Goal: Information Seeking & Learning: Learn about a topic

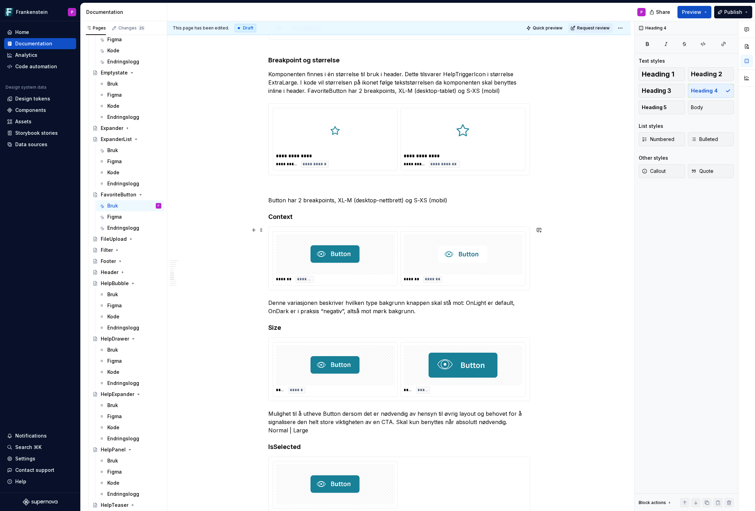
scroll to position [1056, 0]
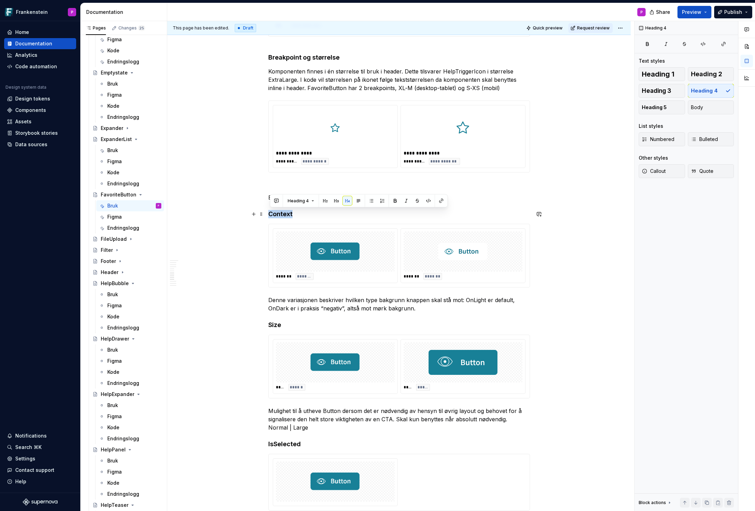
drag, startPoint x: 294, startPoint y: 213, endPoint x: 272, endPoint y: 213, distance: 22.9
click at [272, 213] on h4 "Context" at bounding box center [399, 214] width 262 height 8
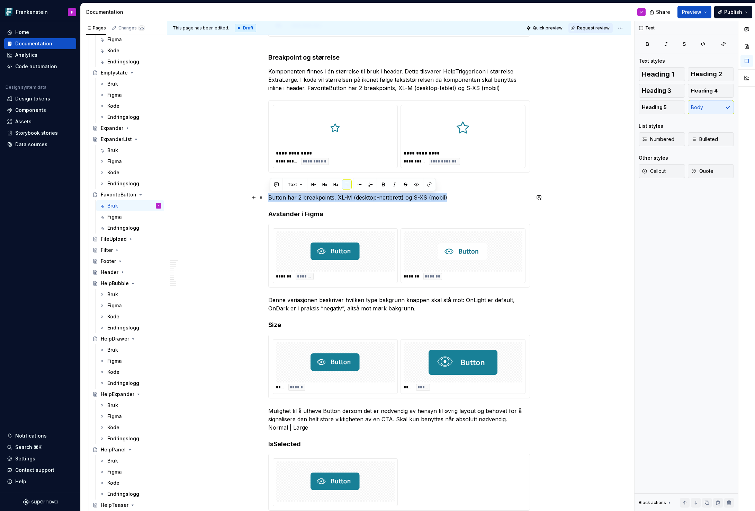
drag, startPoint x: 449, startPoint y: 198, endPoint x: 271, endPoint y: 199, distance: 178.0
click at [271, 199] on p "Button har 2 breakpoints, XL-M (desktop-nettbrett) og S-XS (mobil)" at bounding box center [399, 197] width 262 height 8
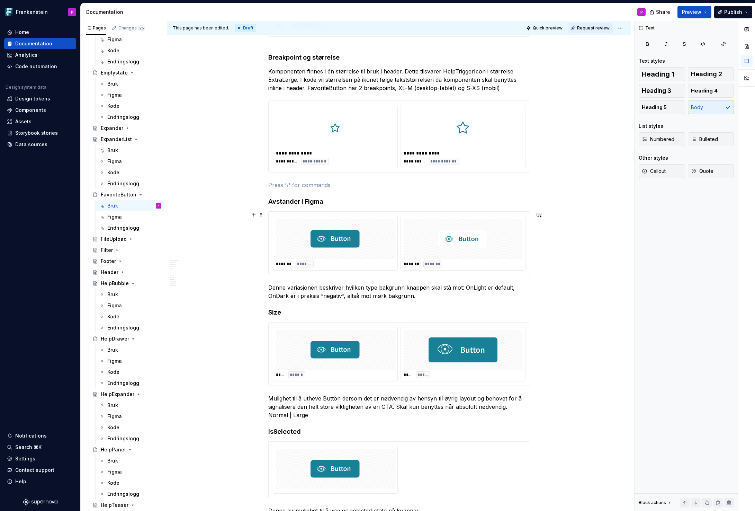
scroll to position [1050, 0]
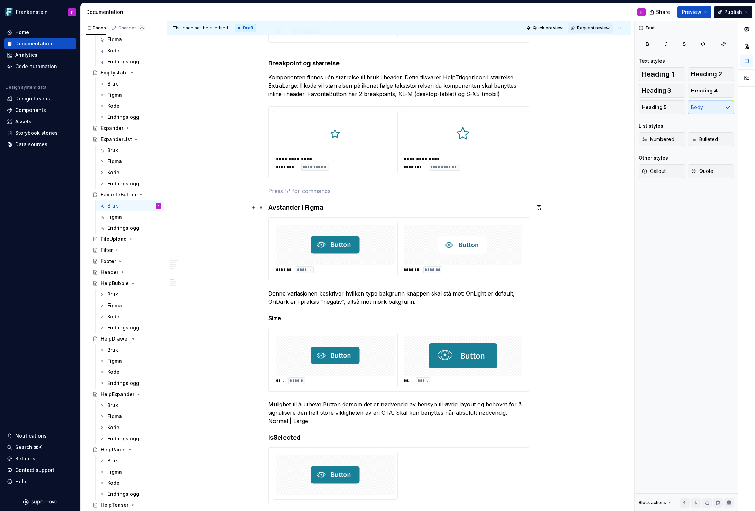
click at [339, 208] on h4 "Avstander i Figma" at bounding box center [399, 207] width 262 height 8
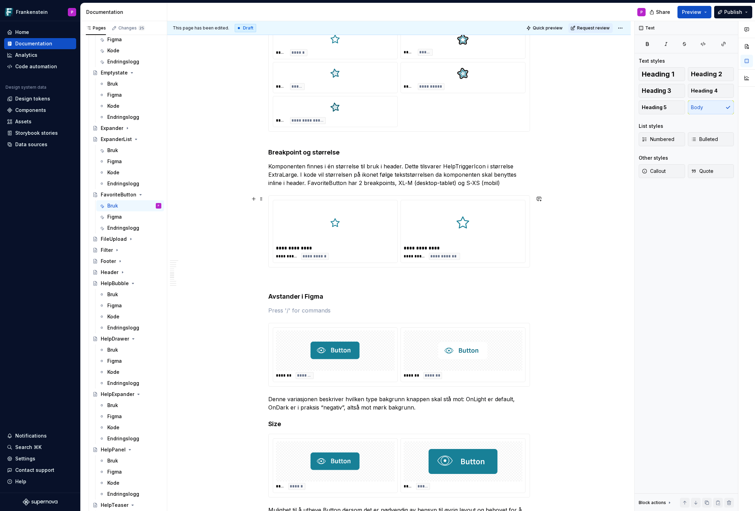
scroll to position [961, 0]
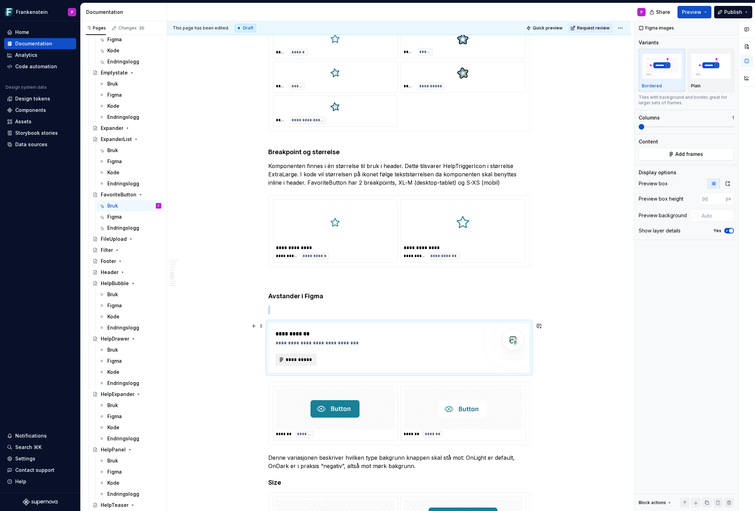
click at [301, 356] on span "**********" at bounding box center [299, 359] width 27 height 7
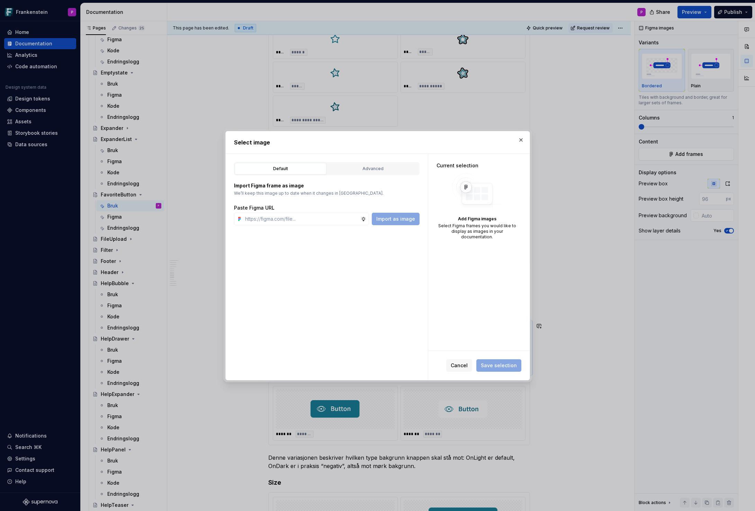
type textarea "*"
click at [373, 168] on div "Advanced" at bounding box center [373, 168] width 87 height 7
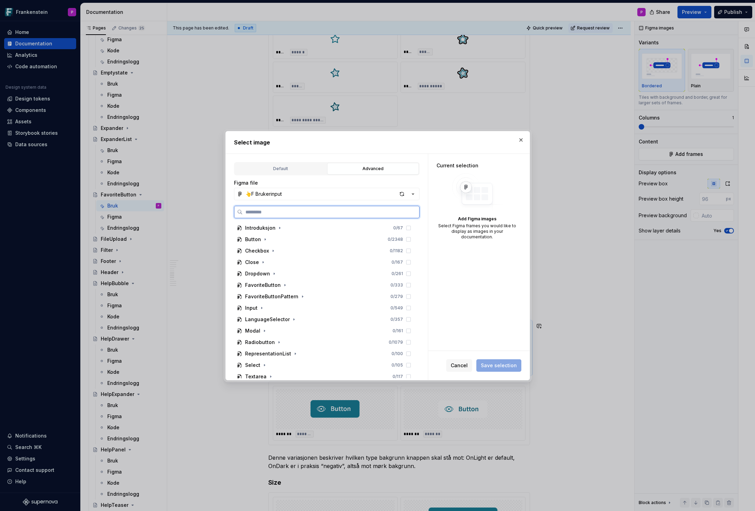
click at [281, 208] on input "search" at bounding box center [331, 211] width 177 height 7
paste input "**********"
type input "**********"
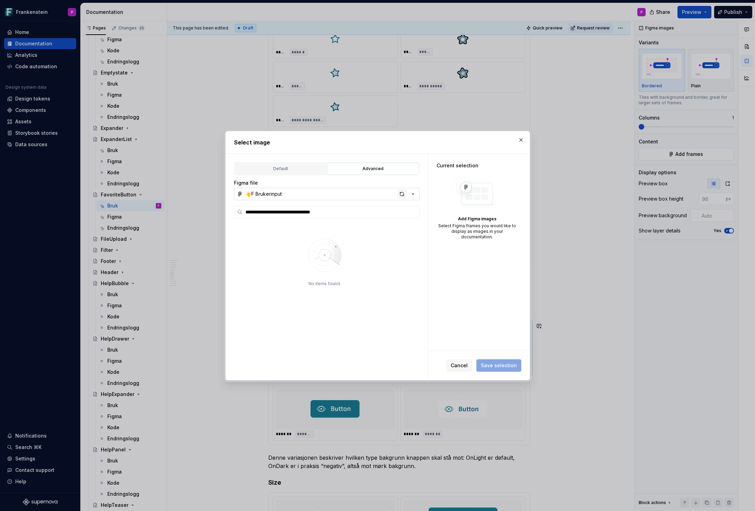
click at [401, 193] on div "button" at bounding box center [402, 194] width 10 height 10
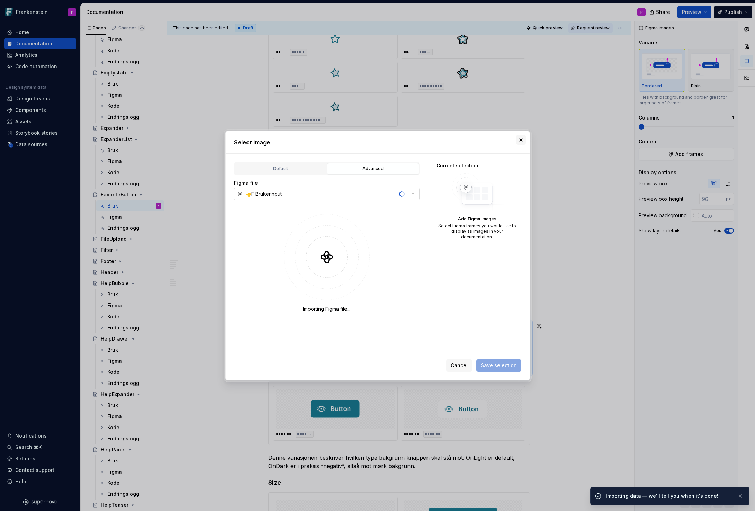
click at [522, 140] on button "button" at bounding box center [521, 140] width 10 height 10
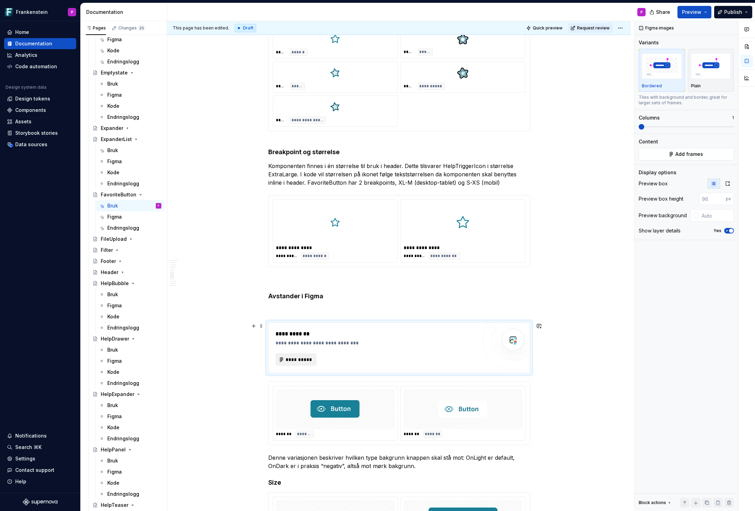
click at [292, 357] on span "**********" at bounding box center [299, 359] width 27 height 7
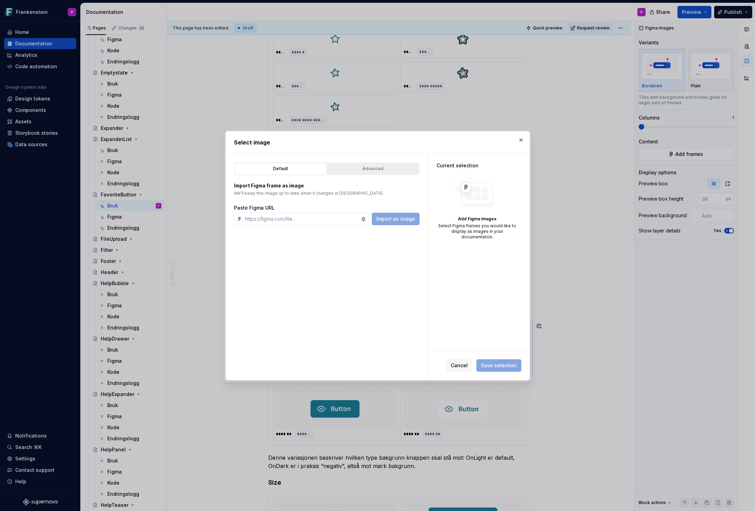
click at [372, 169] on div "Advanced" at bounding box center [373, 168] width 87 height 7
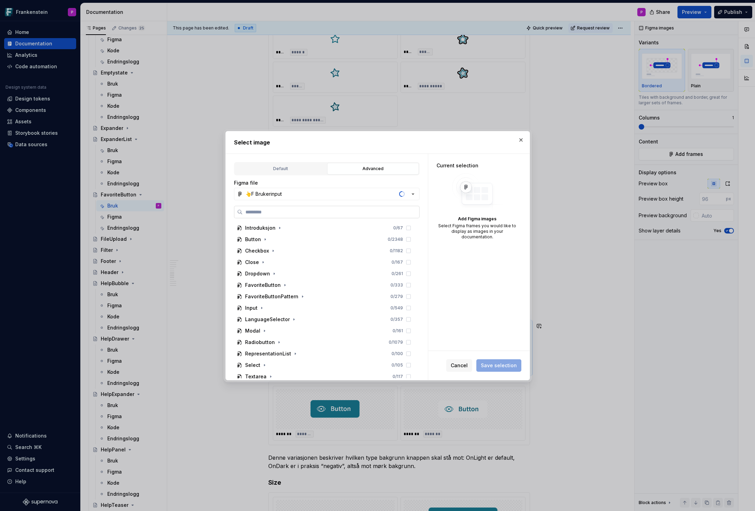
type textarea "*"
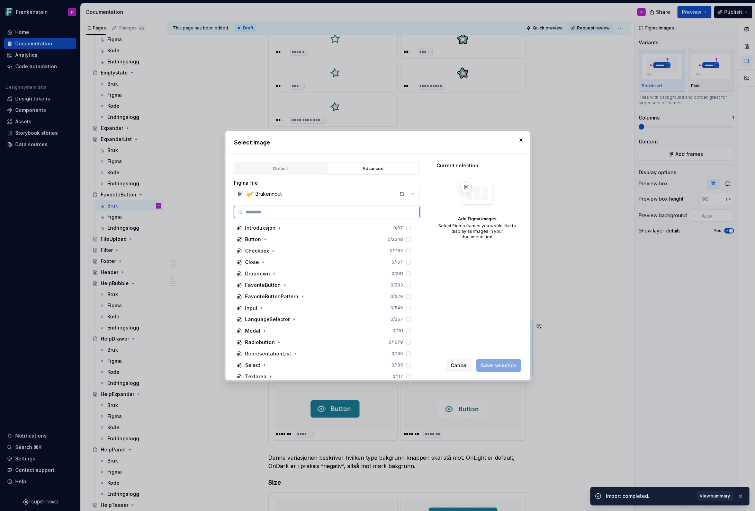
click at [266, 213] on input "search" at bounding box center [331, 211] width 177 height 7
paste input "**********"
type input "**********"
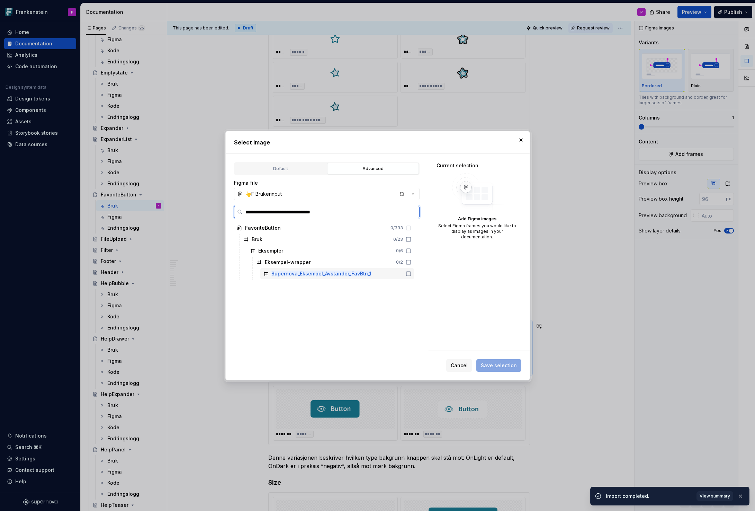
click at [384, 273] on div "Supernova_Eksempel_Avstander_FavBtn_1" at bounding box center [337, 273] width 154 height 11
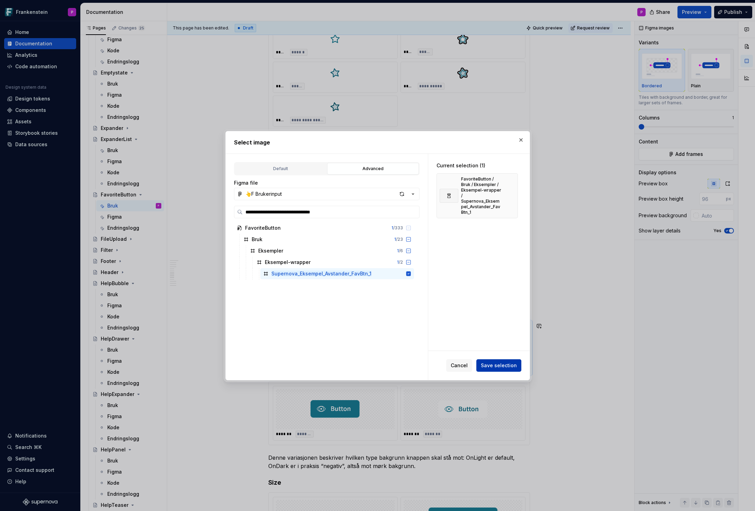
click at [496, 365] on span "Save selection" at bounding box center [499, 365] width 36 height 7
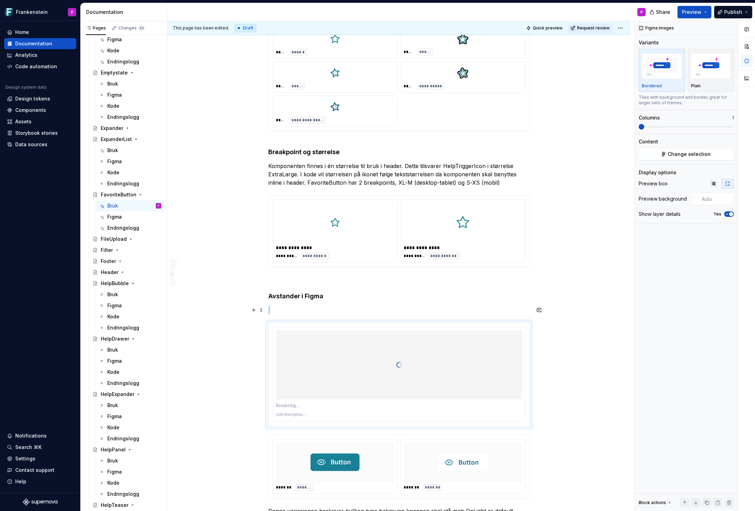
click at [281, 310] on p at bounding box center [399, 310] width 262 height 8
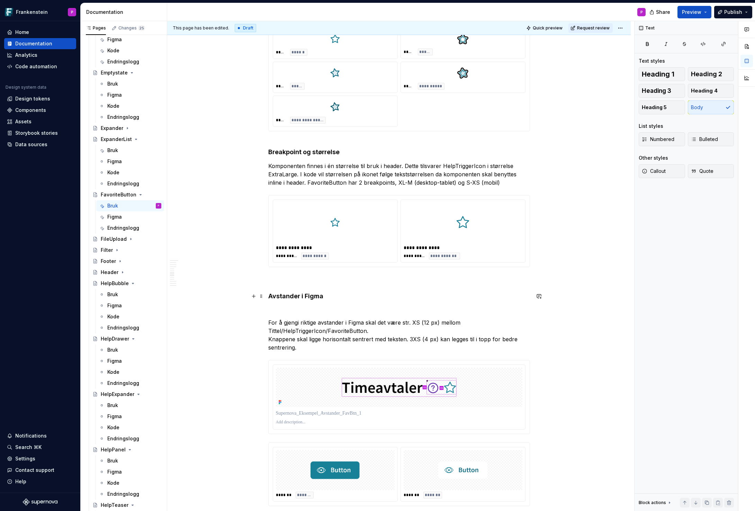
click at [284, 296] on h4 "Avstander i Figma" at bounding box center [399, 296] width 262 height 8
click at [277, 314] on p at bounding box center [399, 310] width 262 height 8
click at [307, 389] on img at bounding box center [399, 387] width 247 height 40
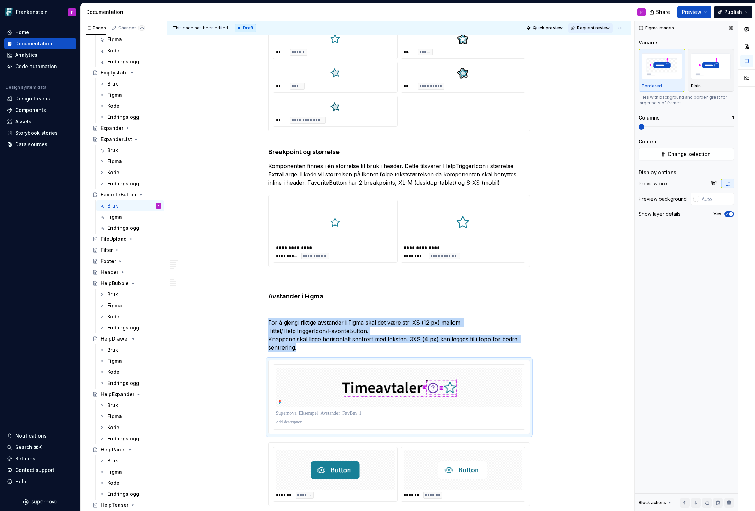
click at [727, 215] on icon "button" at bounding box center [728, 214] width 6 height 4
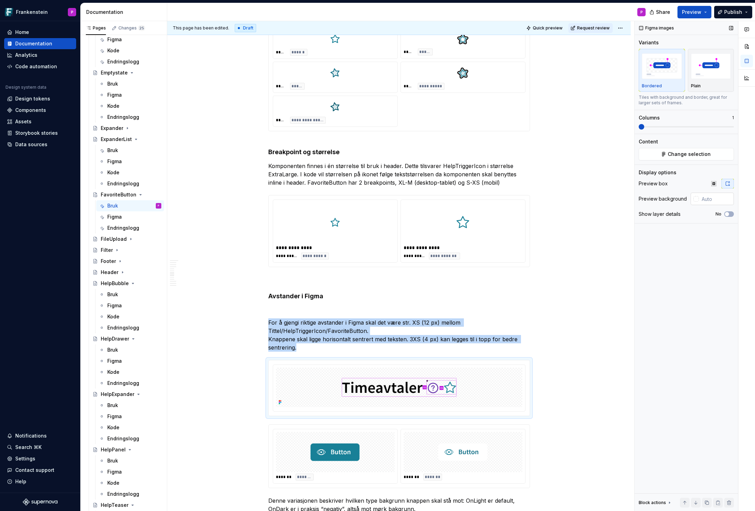
click at [698, 198] on div at bounding box center [697, 199] width 6 height 6
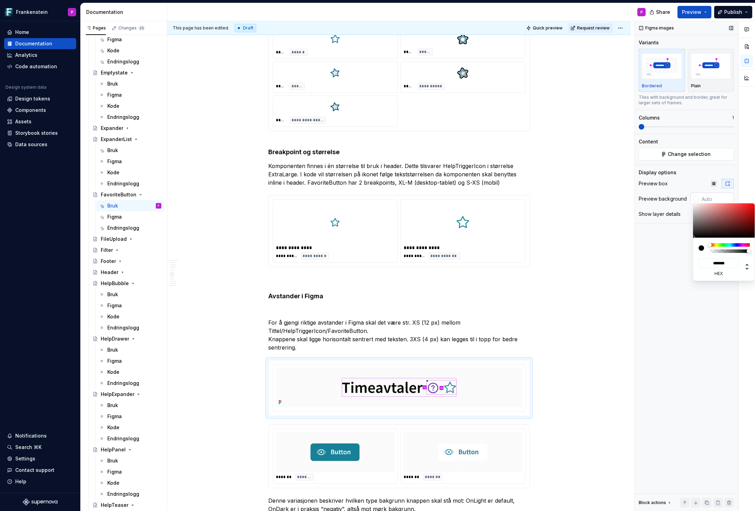
type textarea "*"
type input "#6F5E5E"
type input "*******"
type input "#716060"
type input "*******"
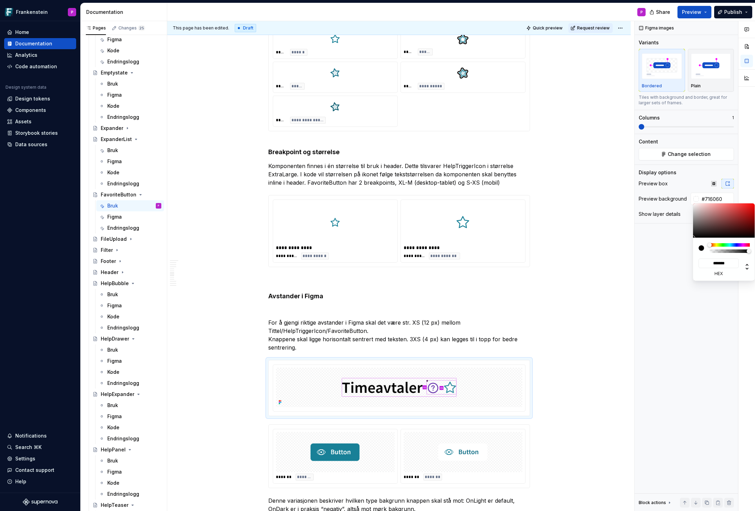
type input "#817272"
type input "*******"
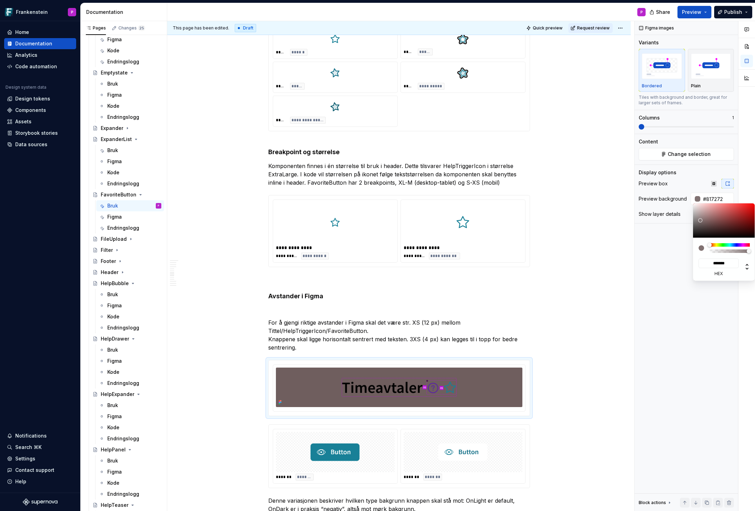
type input "#ADA1A1"
type input "*******"
type input "#D3CCCC"
type input "*******"
type input "#EAE9E9"
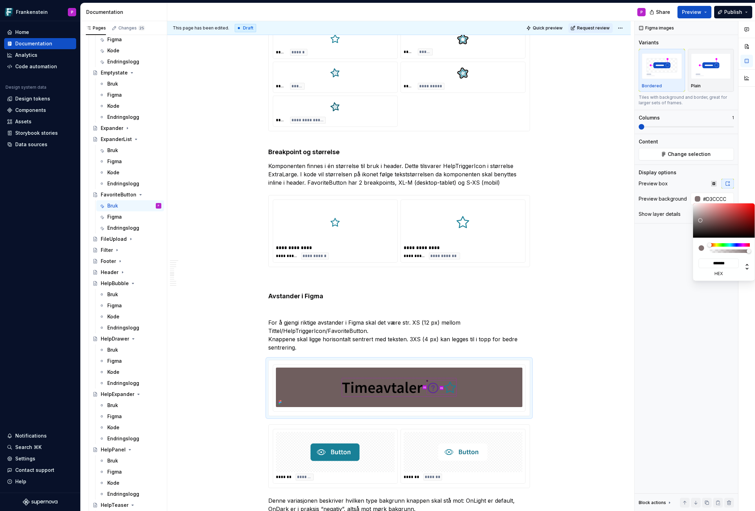
type input "*******"
type input "#F5F5F5"
type input "*******"
type input "#FFFFFF"
type input "*******"
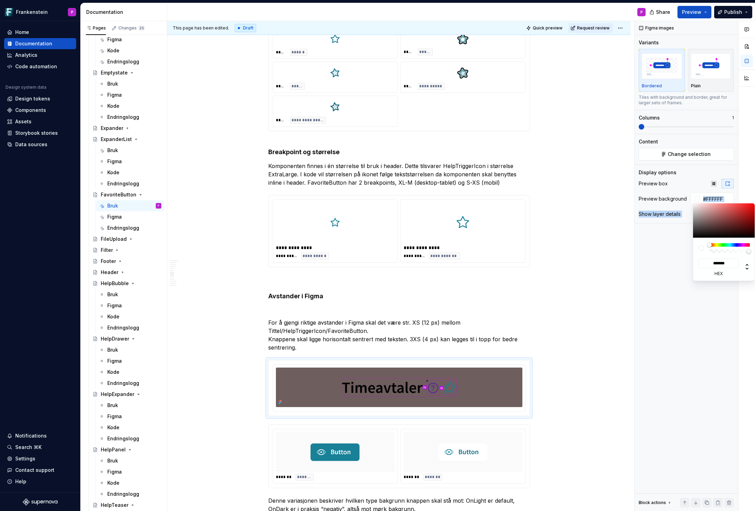
drag, startPoint x: 703, startPoint y: 223, endPoint x: 690, endPoint y: 198, distance: 27.9
click at [690, 198] on body "Frankenstein P Home Documentation Analytics Code automation Design system data …" at bounding box center [377, 255] width 755 height 511
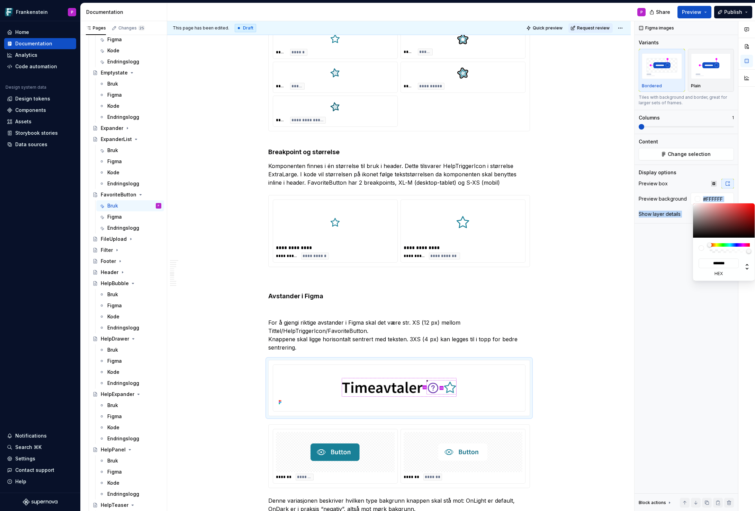
click at [393, 334] on html "Frankenstein P Home Documentation Analytics Code automation Design system data …" at bounding box center [377, 255] width 755 height 511
click at [275, 314] on html "Frankenstein P Home Documentation Analytics Code automation Design system data …" at bounding box center [377, 255] width 755 height 511
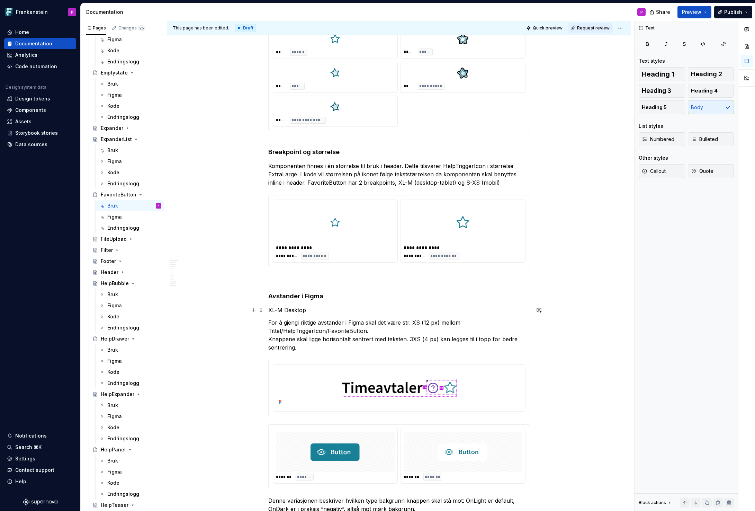
click at [285, 310] on p "XL-M Desktop" at bounding box center [399, 310] width 262 height 8
click at [380, 297] on button "button" at bounding box center [384, 297] width 10 height 10
click at [279, 321] on p "For å gjengi riktige avstander i Figma skal det være str. XS (12 px) mellom Tit…" at bounding box center [399, 334] width 262 height 33
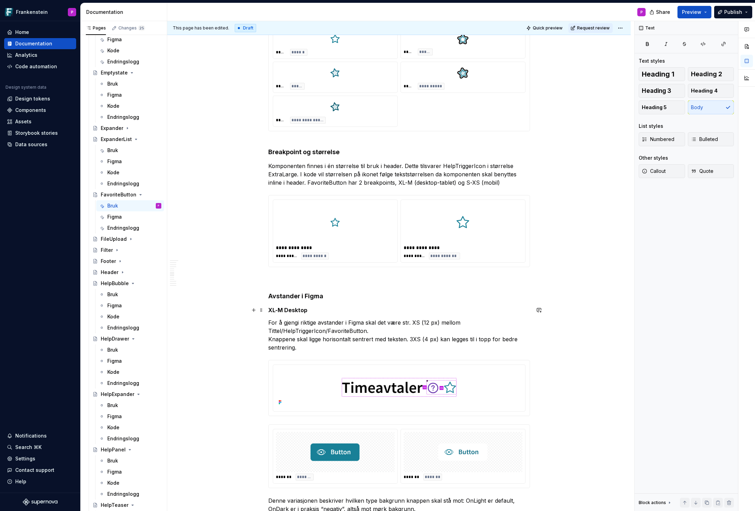
click at [270, 310] on strong "XL-M Desktop" at bounding box center [287, 310] width 39 height 7
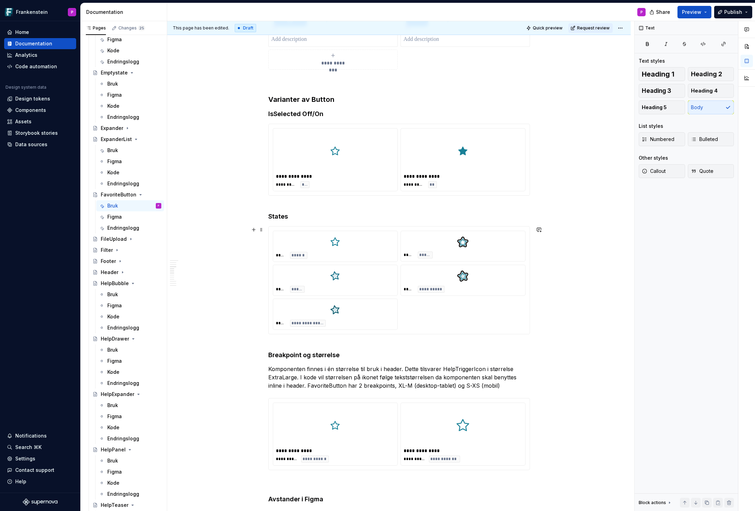
scroll to position [717, 0]
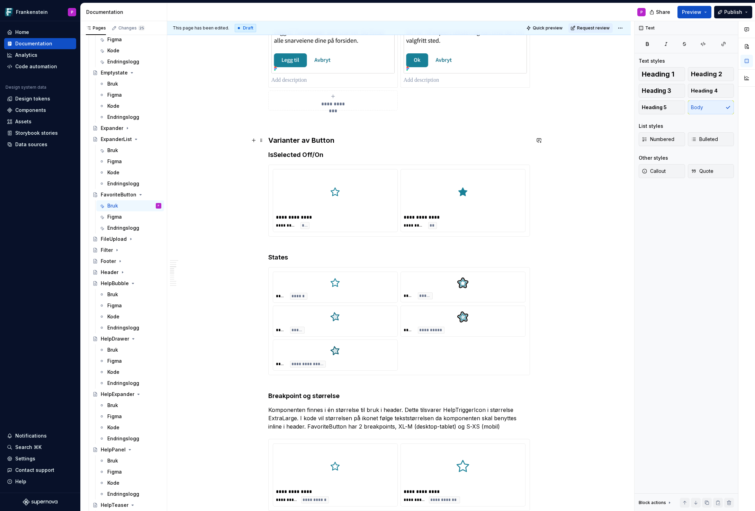
click at [322, 139] on h3 "Varianter av Button" at bounding box center [399, 140] width 262 height 10
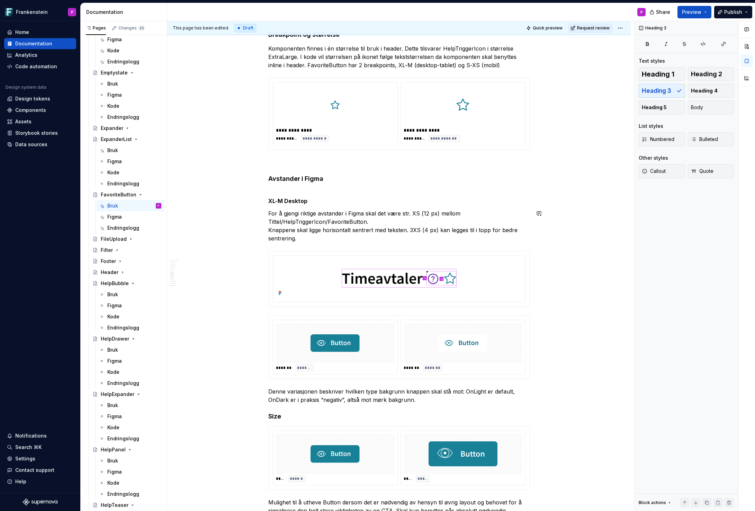
scroll to position [1079, 0]
click at [312, 177] on h4 "Avstander i Figma" at bounding box center [399, 178] width 262 height 8
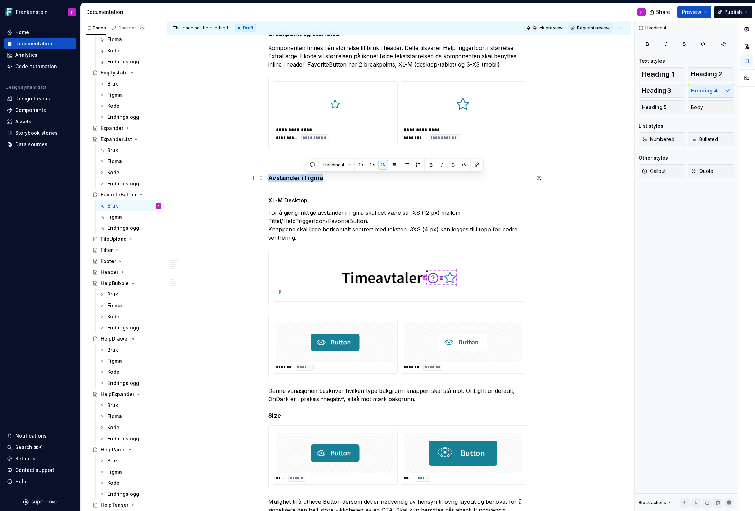
click at [312, 177] on h4 "Avstander i Figma" at bounding box center [399, 178] width 262 height 8
click at [334, 167] on button "button" at bounding box center [337, 165] width 10 height 10
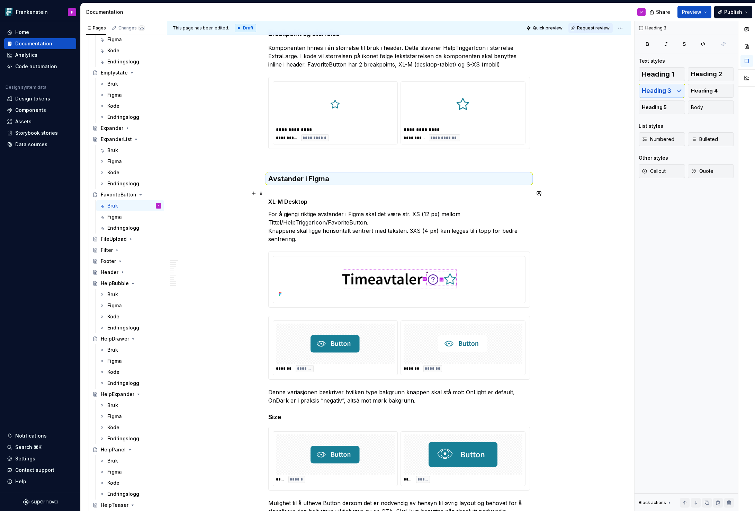
click at [290, 198] on strong "XL-M Desktop" at bounding box center [287, 201] width 39 height 7
drag, startPoint x: 304, startPoint y: 178, endPoint x: 328, endPoint y: 179, distance: 24.6
click at [328, 179] on h3 "Avstander i Figma" at bounding box center [399, 179] width 262 height 10
click at [313, 240] on p "For å gjengi riktige avstander i Figma skal det være str. XS (12 px) mellom Tit…" at bounding box center [399, 226] width 262 height 33
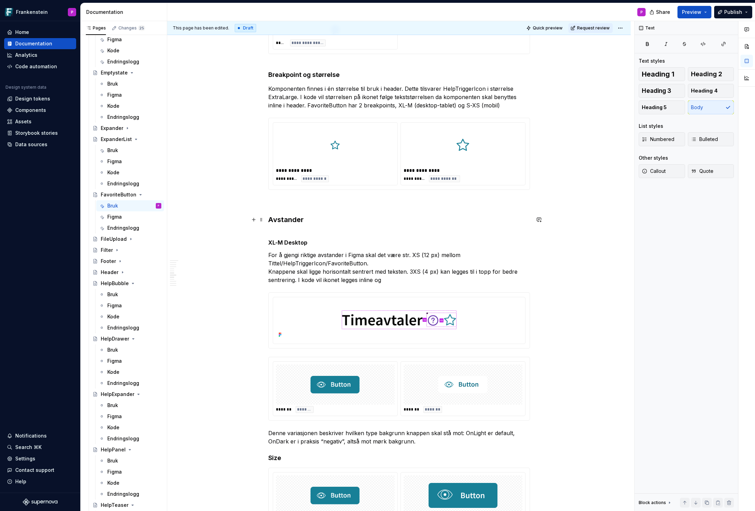
scroll to position [1036, 0]
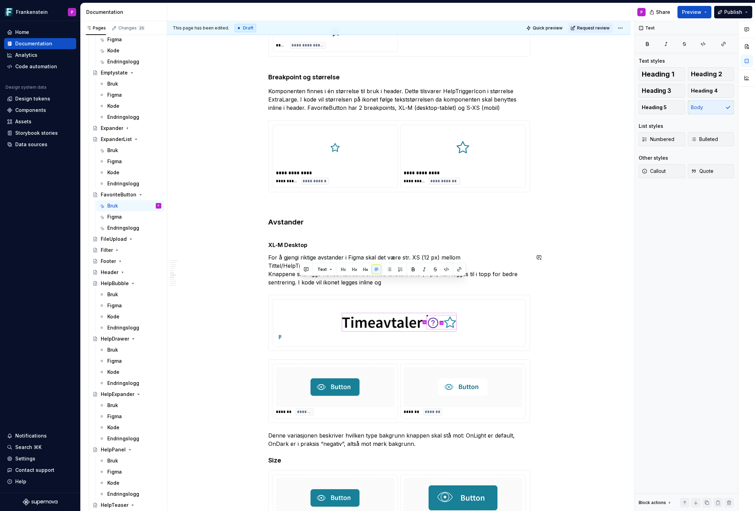
drag, startPoint x: 299, startPoint y: 283, endPoint x: 391, endPoint y: 286, distance: 91.8
click at [389, 286] on div "**********" at bounding box center [399, 242] width 262 height 2267
click at [270, 274] on p "For å gjengi riktige avstander i Figma skal det være str. XS (12 px) mellom Tit…" at bounding box center [399, 269] width 262 height 33
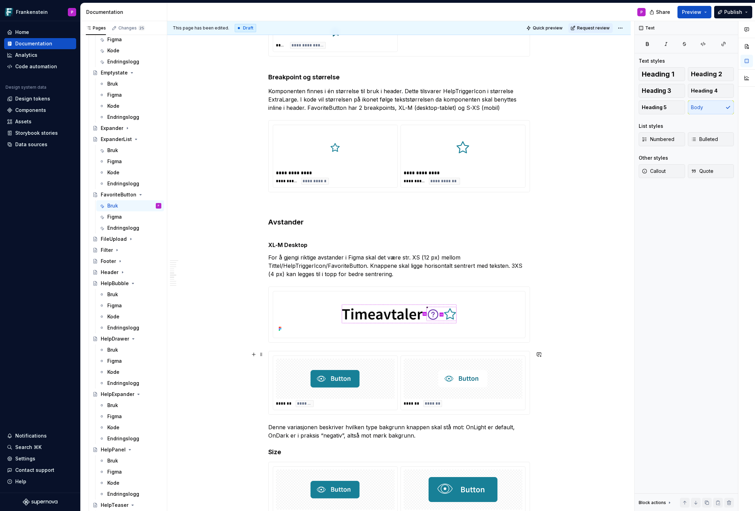
click at [284, 380] on div at bounding box center [335, 378] width 119 height 40
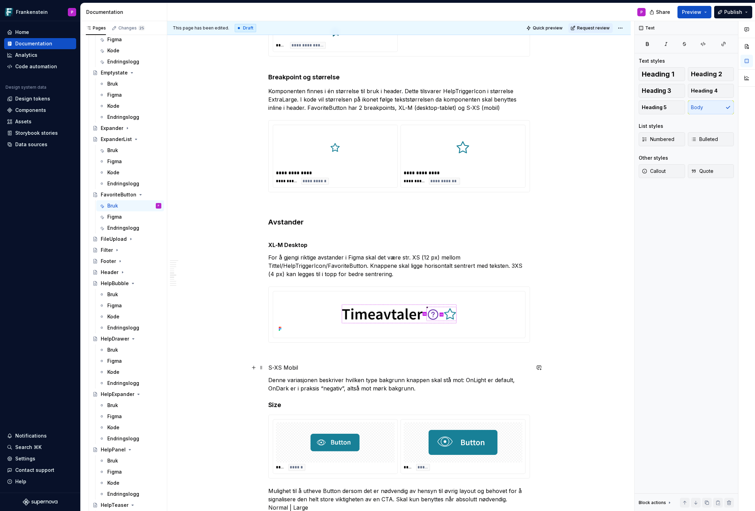
click at [291, 369] on p "S-XS Mobil" at bounding box center [399, 367] width 262 height 8
click at [383, 354] on button "button" at bounding box center [384, 355] width 10 height 10
click at [284, 384] on p "Denne variasjonen beskriver hvilken type bakgrunn knappen skal stå mot: OnLight…" at bounding box center [399, 384] width 262 height 17
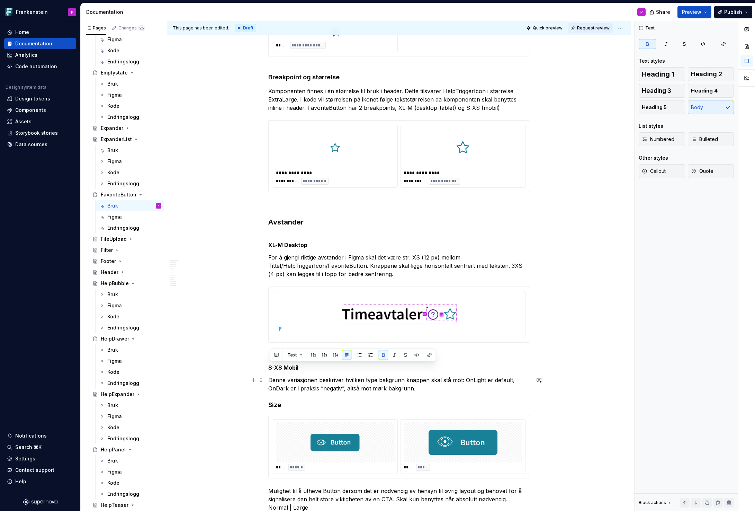
click at [284, 384] on p "Denne variasjonen beskriver hvilken type bakgrunn knappen skal stå mot: OnLight…" at bounding box center [399, 384] width 262 height 17
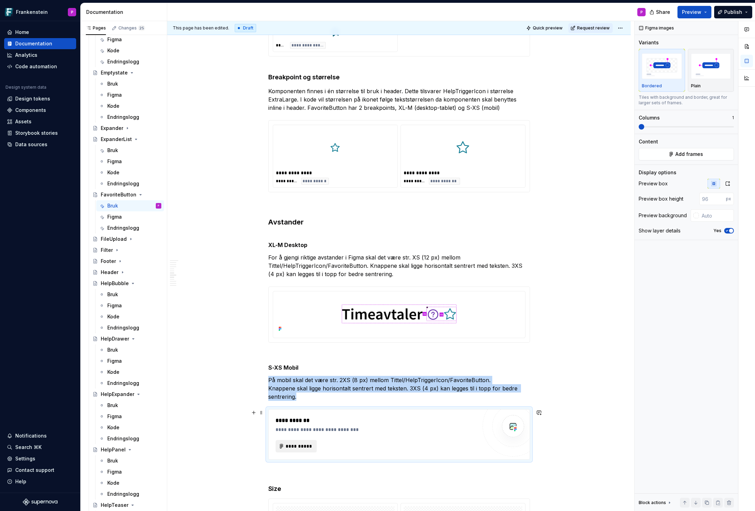
click at [304, 445] on span "**********" at bounding box center [299, 446] width 27 height 7
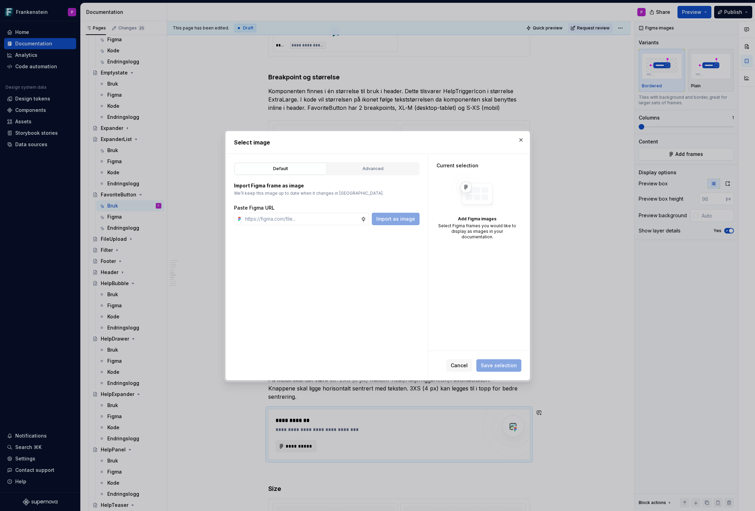
type textarea "*"
click at [399, 172] on button "Advanced" at bounding box center [373, 169] width 92 height 12
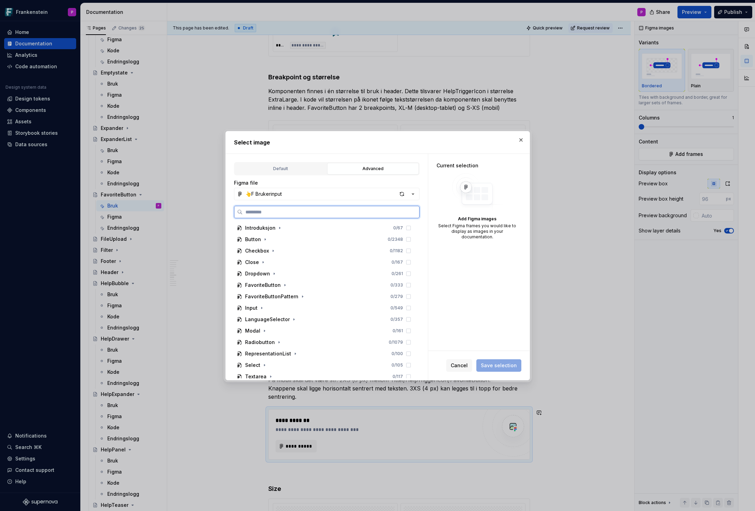
click at [304, 212] on input "search" at bounding box center [331, 211] width 177 height 7
paste input "**********"
type input "**********"
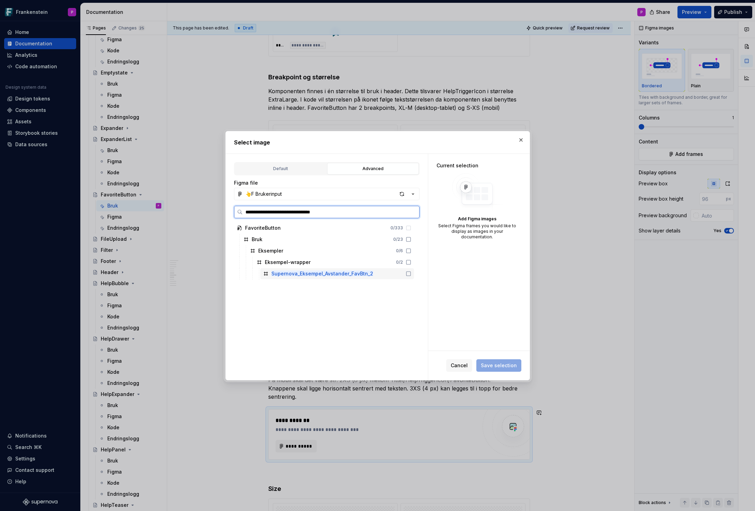
click at [401, 270] on div "Supernova_Eksempel_Avstander_FavBtn_2" at bounding box center [337, 273] width 154 height 11
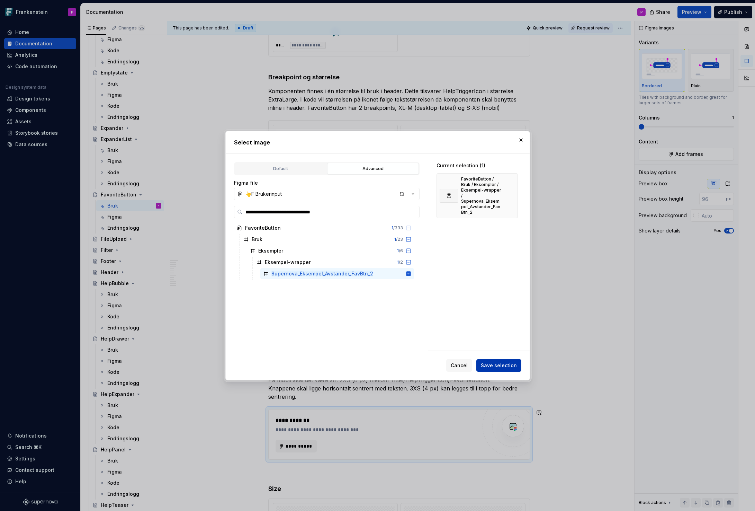
click at [492, 366] on span "Save selection" at bounding box center [499, 365] width 36 height 7
click at [521, 138] on button "button" at bounding box center [521, 140] width 10 height 10
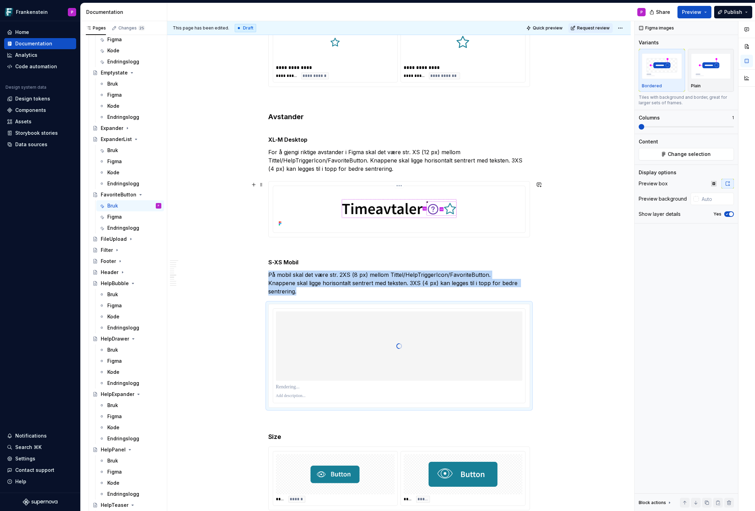
scroll to position [1183, 0]
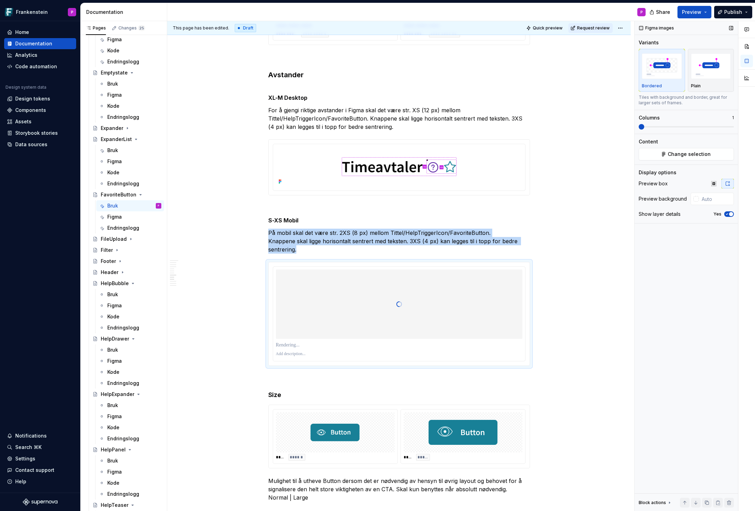
click at [725, 213] on icon "button" at bounding box center [728, 214] width 6 height 4
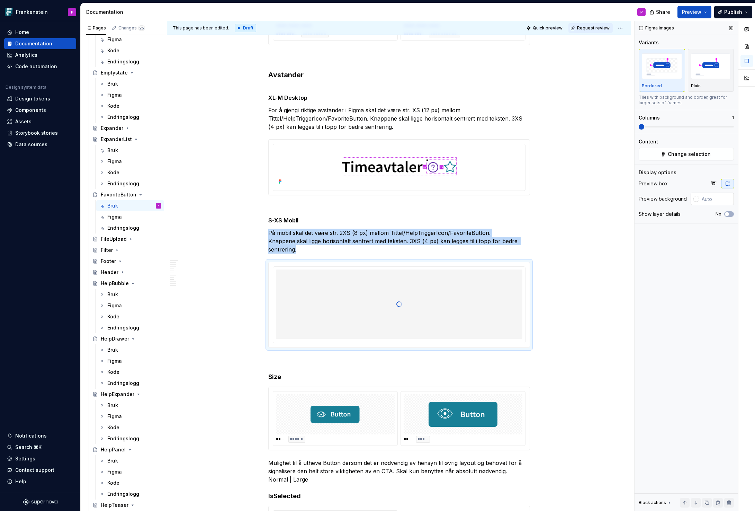
click at [699, 199] on div at bounding box center [697, 199] width 6 height 6
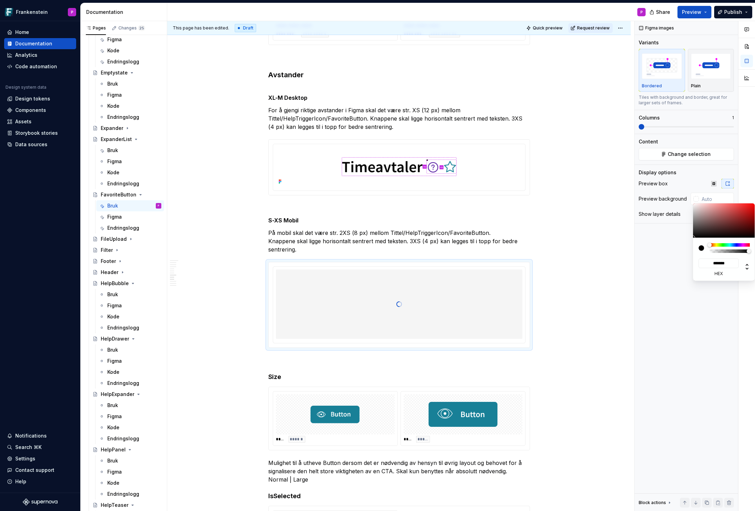
type input "#AD9393"
type input "*******"
type input "#AF9898"
type input "*******"
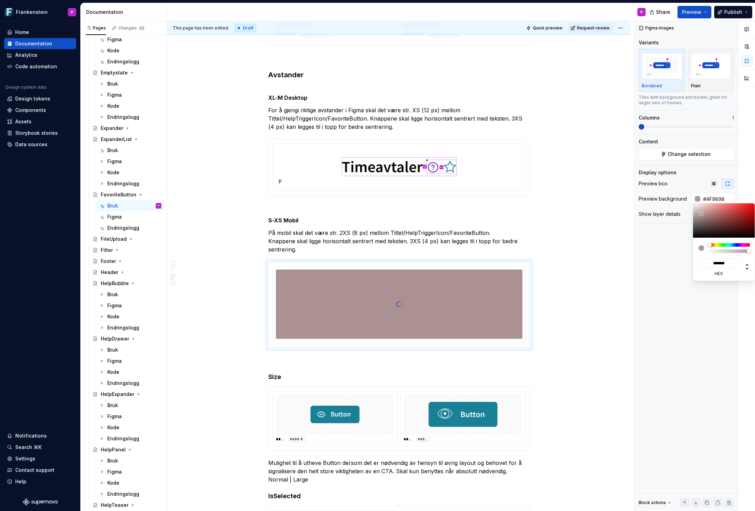
type input "#BCA9A9"
type input "*******"
type input "#D8D2D2"
type input "*******"
type input "#F2F2F2"
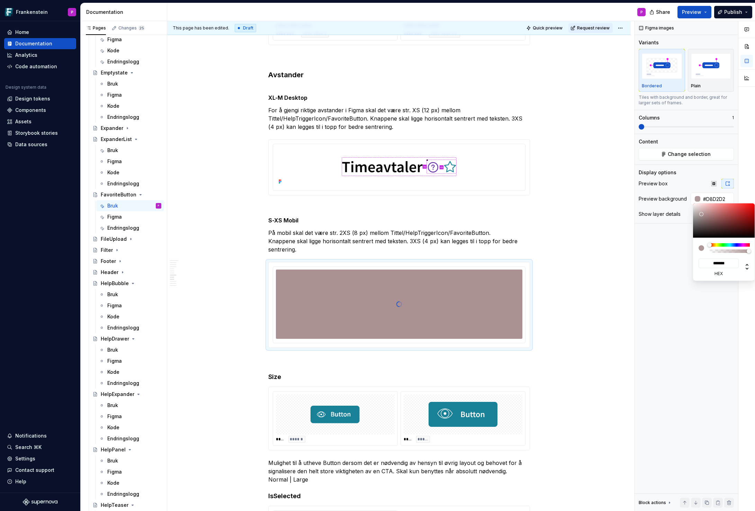
type input "*******"
type input "#FFFFFF"
type input "*******"
drag, startPoint x: 703, startPoint y: 214, endPoint x: 686, endPoint y: 198, distance: 23.5
click at [686, 198] on body "Frankenstein P Home Documentation Analytics Code automation Design system data …" at bounding box center [377, 255] width 755 height 511
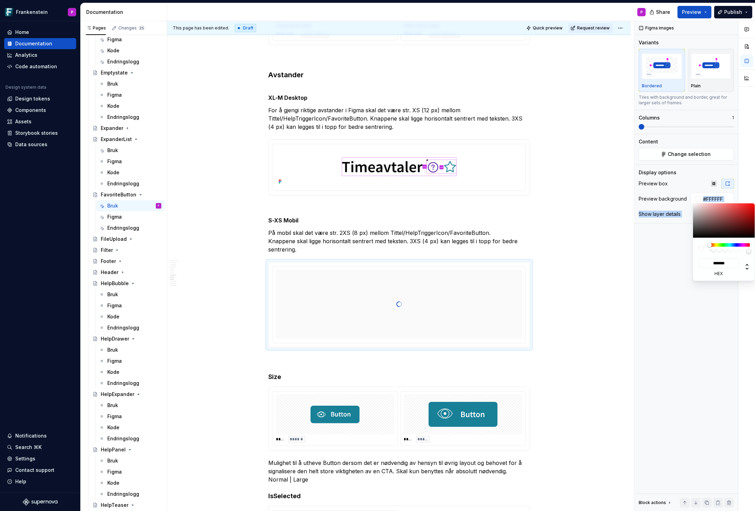
click at [415, 238] on html "Frankenstein P Home Documentation Analytics Code automation Design system data …" at bounding box center [377, 255] width 755 height 511
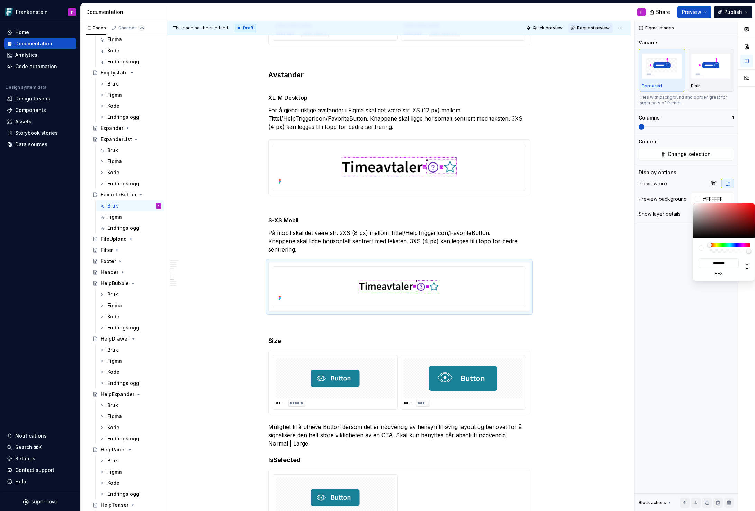
click at [290, 81] on html "Frankenstein P Home Documentation Analytics Code automation Design system data …" at bounding box center [377, 255] width 755 height 511
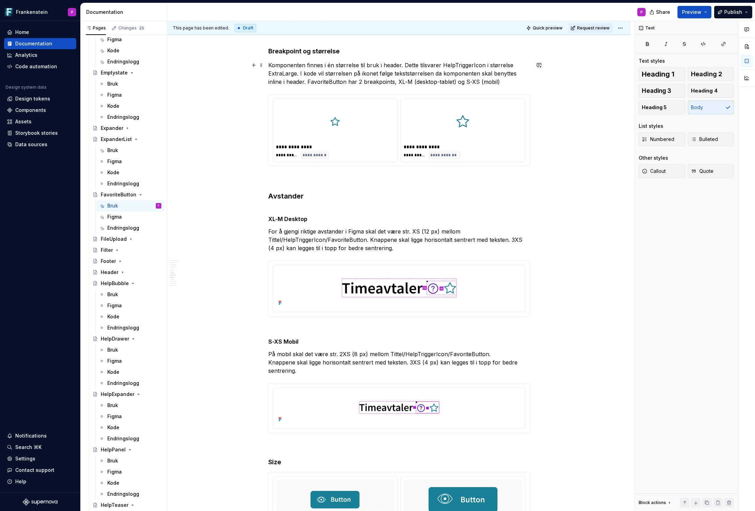
scroll to position [1047, 0]
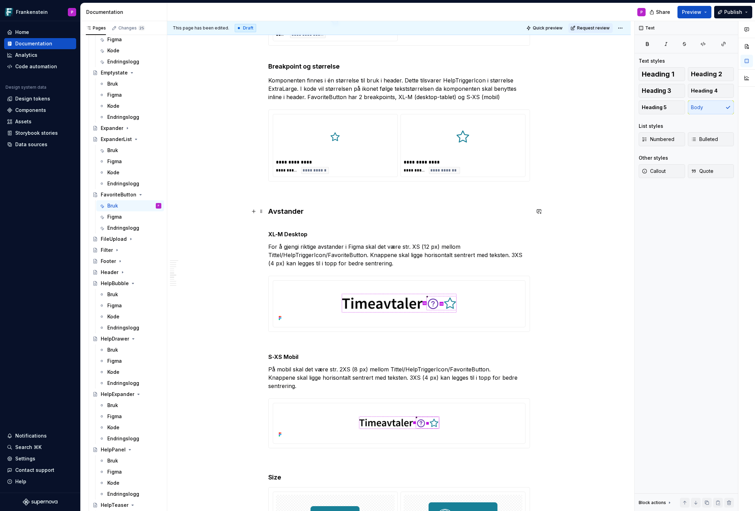
click at [310, 211] on h3 "Avstander" at bounding box center [399, 211] width 262 height 10
drag, startPoint x: 369, startPoint y: 247, endPoint x: 347, endPoint y: 246, distance: 21.8
click at [347, 246] on p "For å gjengi riktige avstander i Figma skal det være str. XS (12 px) mellom Tit…" at bounding box center [399, 254] width 262 height 25
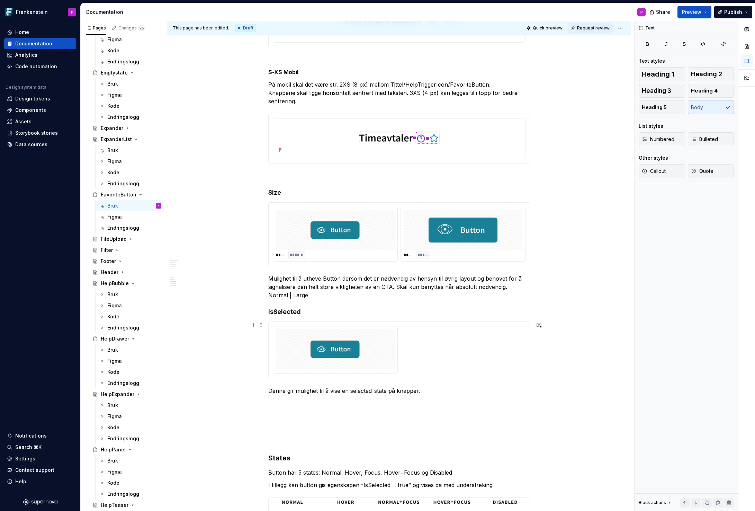
scroll to position [1331, 0]
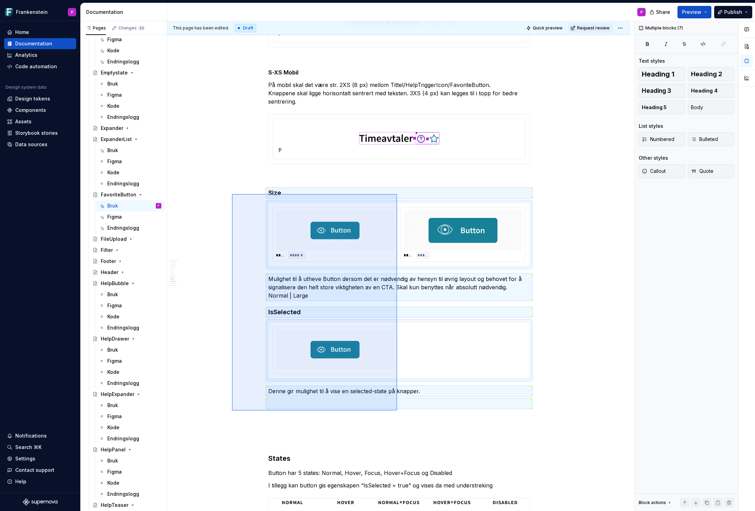
drag, startPoint x: 232, startPoint y: 410, endPoint x: 397, endPoint y: 194, distance: 272.6
click at [397, 194] on div "**********" at bounding box center [400, 266] width 467 height 490
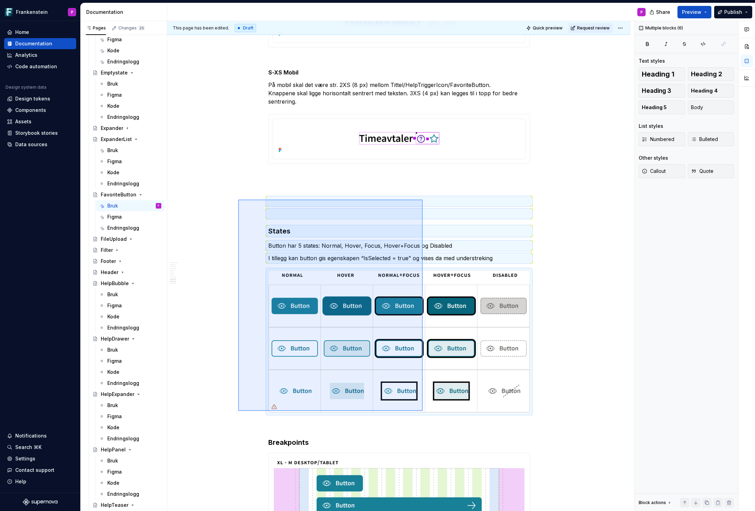
drag, startPoint x: 238, startPoint y: 411, endPoint x: 423, endPoint y: 199, distance: 280.6
click at [423, 199] on div "**********" at bounding box center [400, 266] width 467 height 490
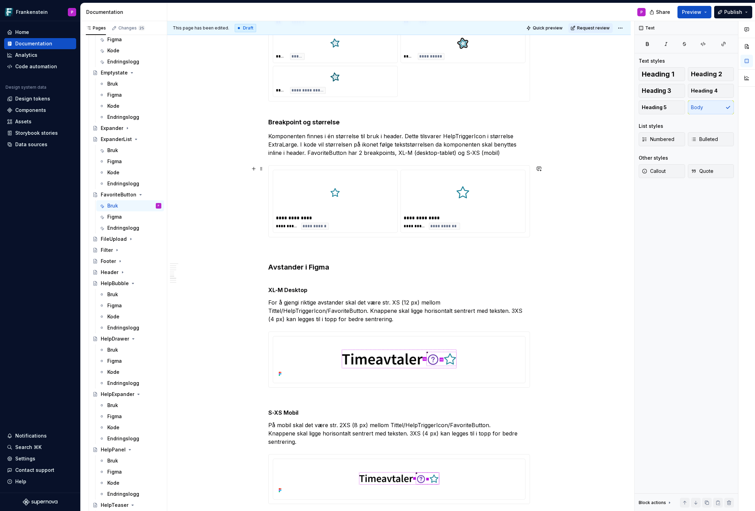
scroll to position [991, 0]
click at [302, 123] on h4 "Breakpoint og størrelse" at bounding box center [399, 117] width 262 height 17
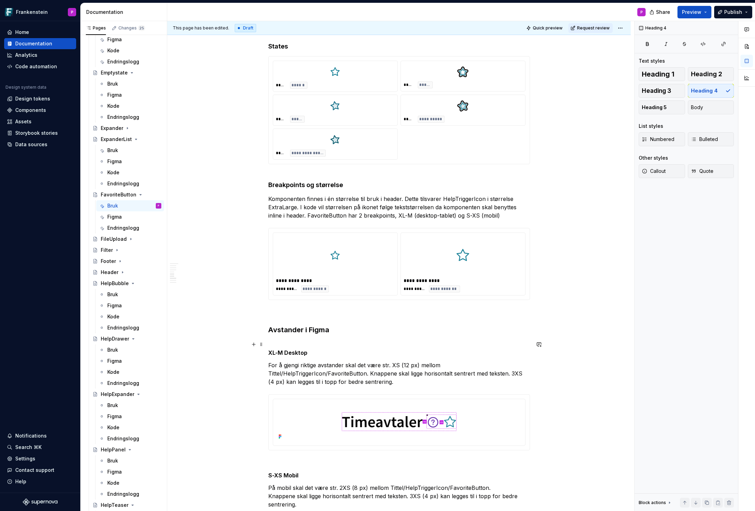
scroll to position [923, 0]
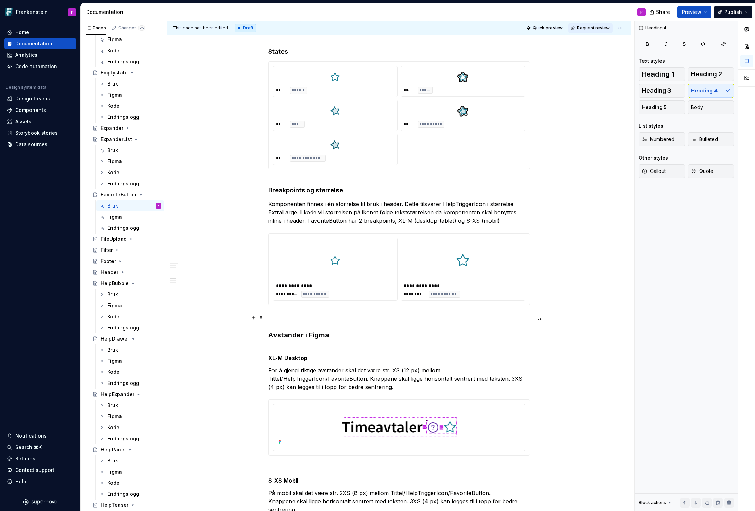
click at [291, 315] on p at bounding box center [399, 317] width 262 height 8
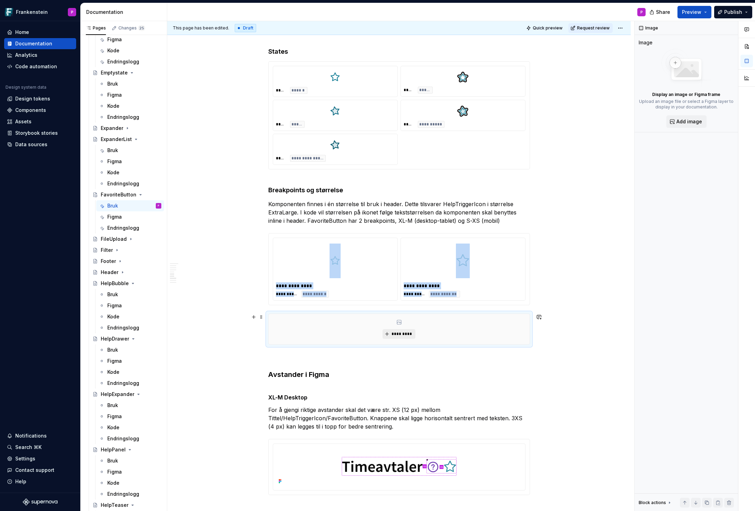
click at [387, 330] on button "*********" at bounding box center [399, 334] width 33 height 10
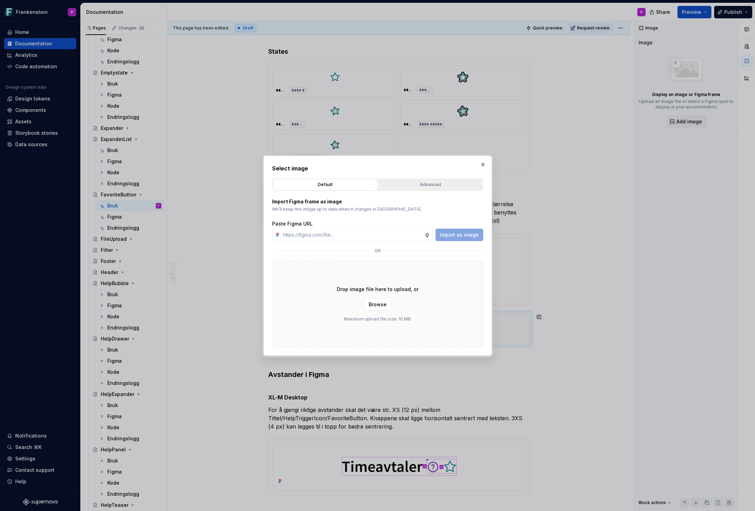
type textarea "*"
click at [417, 187] on div "Advanced" at bounding box center [431, 184] width 100 height 7
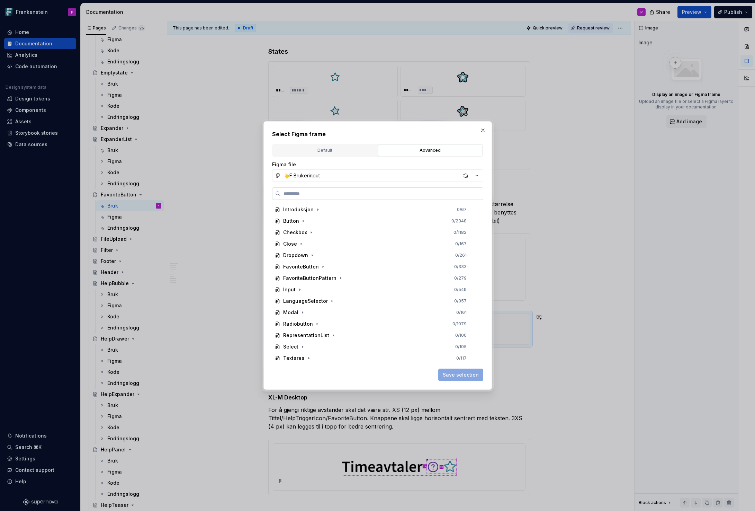
click at [342, 196] on input "search" at bounding box center [382, 193] width 202 height 7
paste input "**********"
type input "**********"
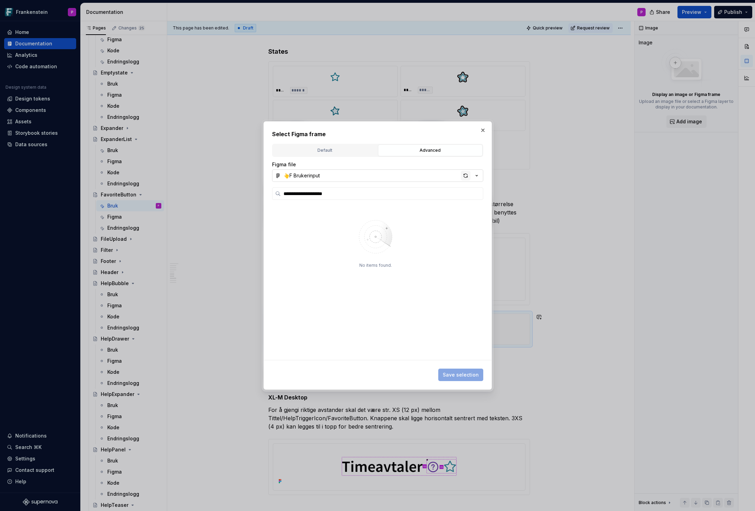
click at [466, 175] on div "button" at bounding box center [466, 176] width 10 height 10
click at [484, 129] on button "button" at bounding box center [483, 130] width 10 height 10
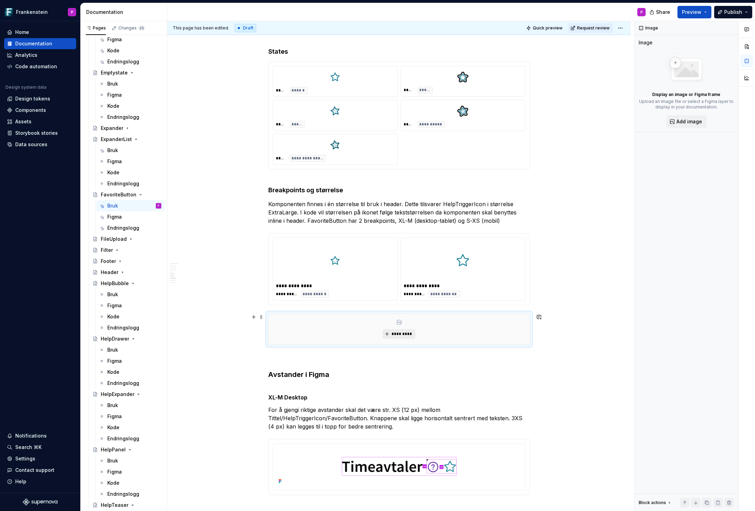
click at [394, 334] on span "*********" at bounding box center [401, 334] width 21 height 6
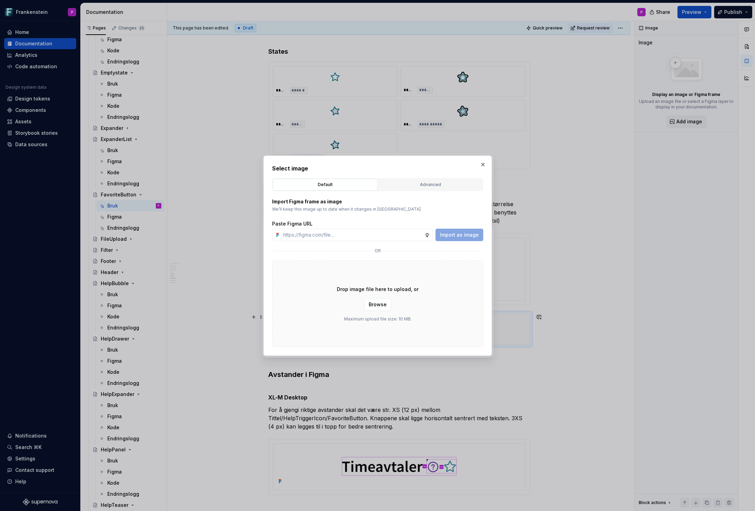
type textarea "*"
click at [437, 186] on div "Advanced" at bounding box center [431, 184] width 100 height 7
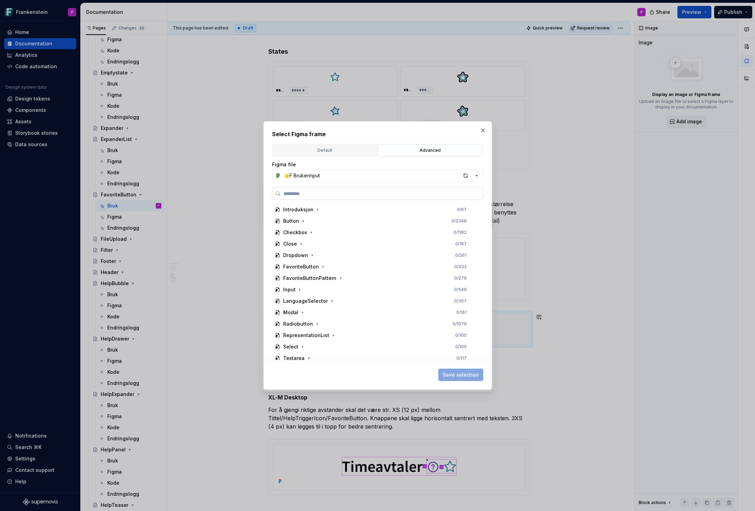
paste input "**********"
type input "**********"
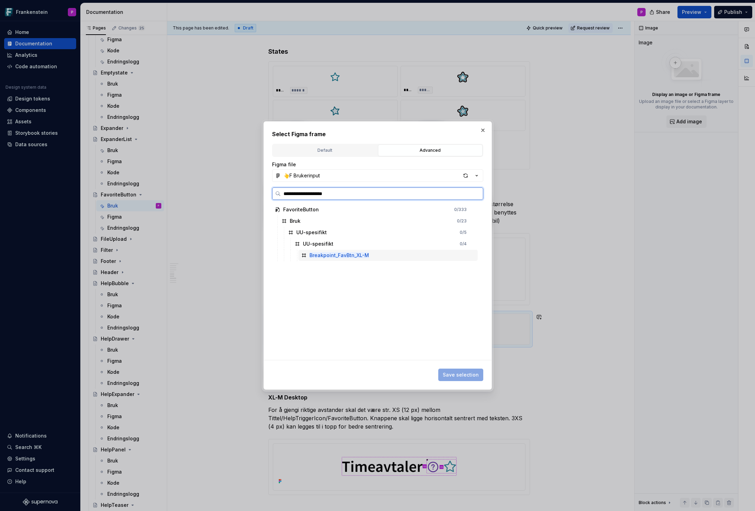
click at [367, 259] on div "Breakpoint_FavBtn_XL-M" at bounding box center [388, 255] width 179 height 11
click at [454, 375] on span "Save selection" at bounding box center [461, 374] width 36 height 7
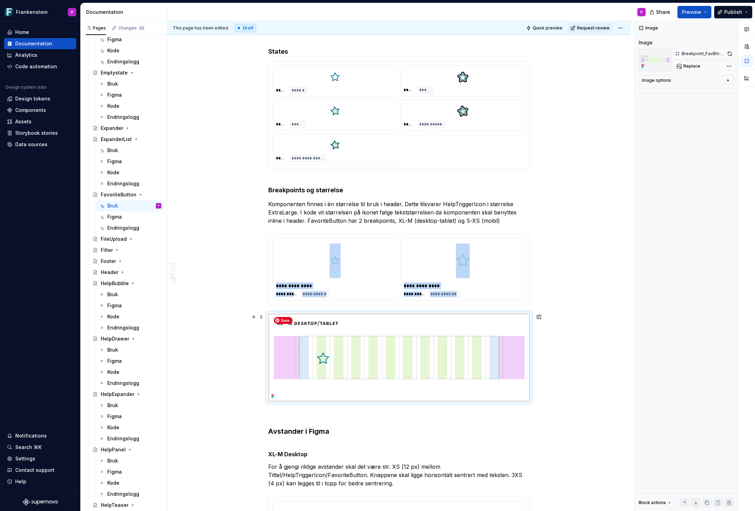
click at [319, 343] on img at bounding box center [399, 358] width 261 height 88
click at [730, 53] on button "button" at bounding box center [730, 54] width 8 height 10
click at [284, 413] on p at bounding box center [399, 414] width 262 height 8
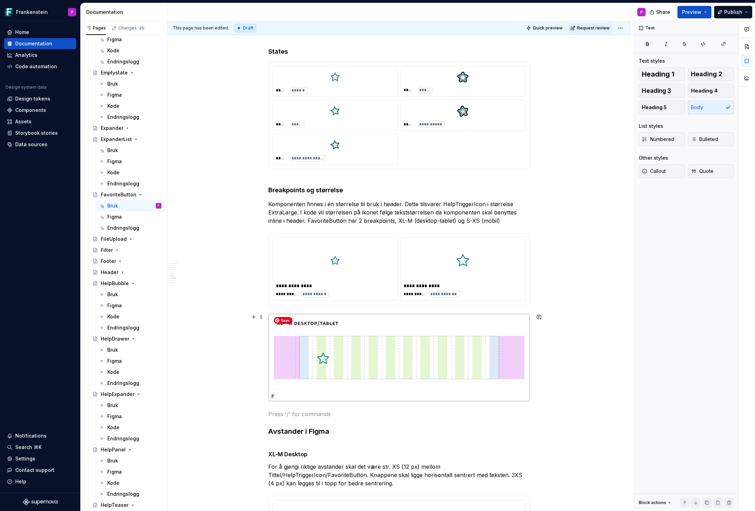
click at [425, 341] on img at bounding box center [399, 358] width 261 height 88
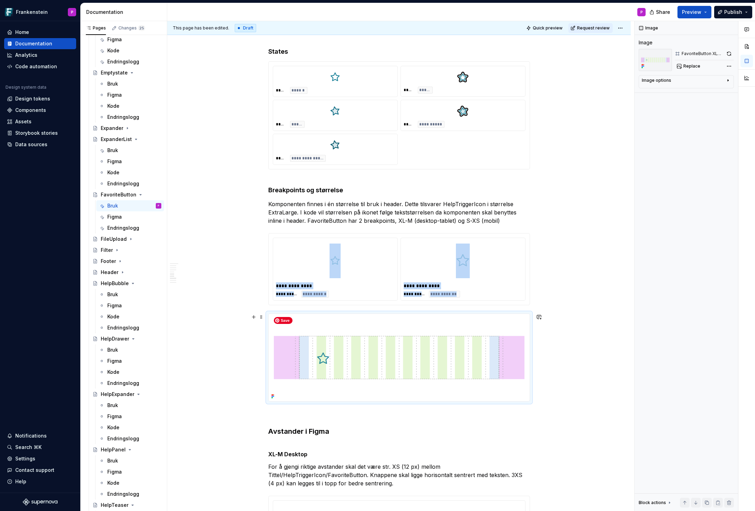
click at [468, 331] on img at bounding box center [399, 358] width 261 height 88
click at [728, 79] on icon "button" at bounding box center [729, 81] width 6 height 6
click at [662, 114] on textarea at bounding box center [686, 115] width 89 height 12
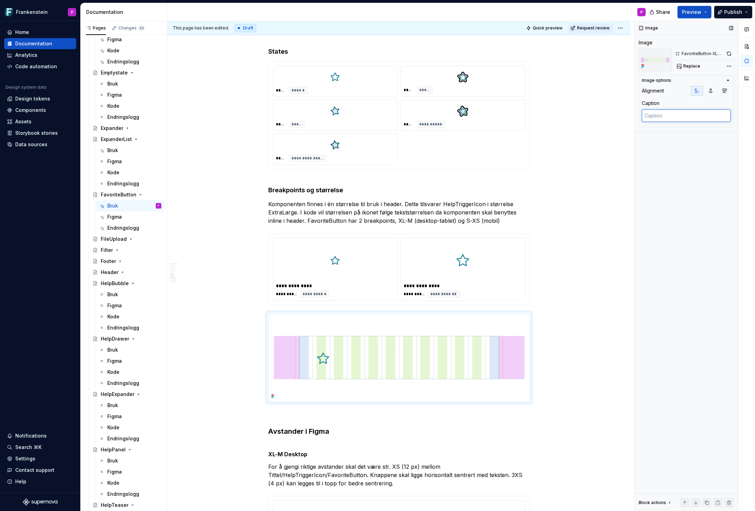
paste textarea "FavoriteButton XL-M"
type textarea "*"
type textarea "FavoriteButton XL-M"
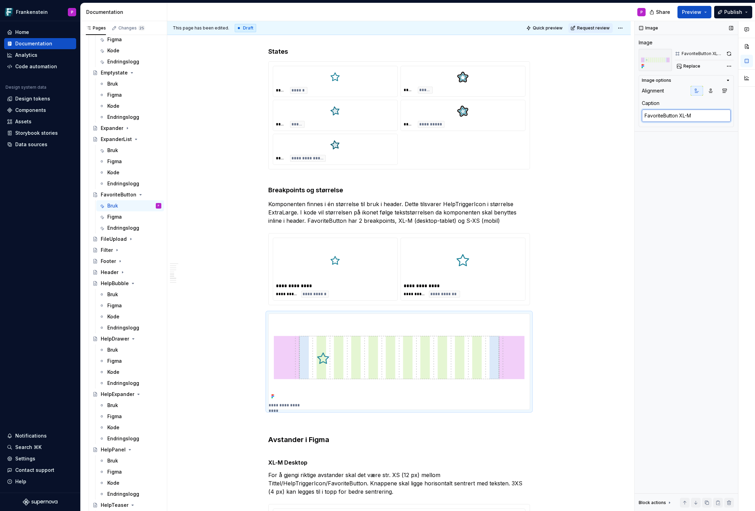
type textarea "*"
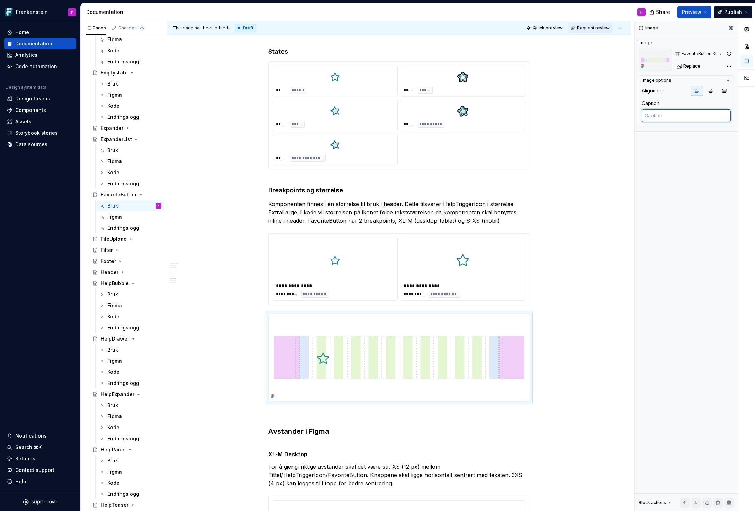
paste textarea "FavoriteButton XL-M"
type textarea "*"
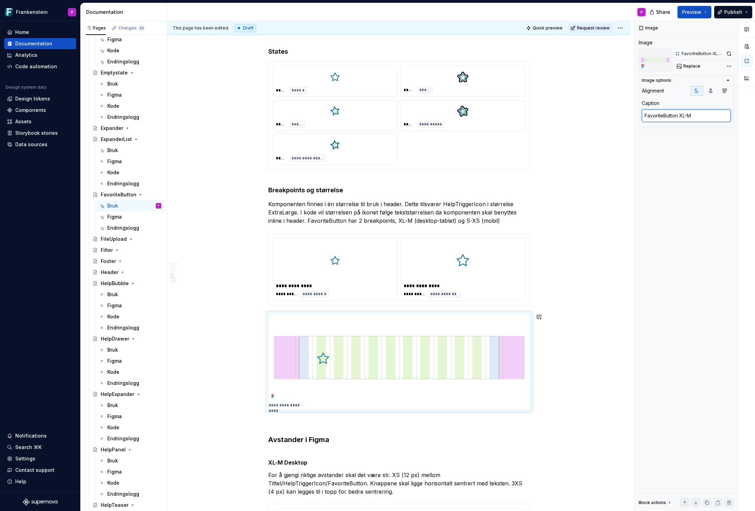
type textarea "FavoriteButton XL-M"
click at [237, 417] on div "**********" at bounding box center [399, 269] width 464 height 2127
click at [253, 392] on div "**********" at bounding box center [399, 269] width 464 height 2127
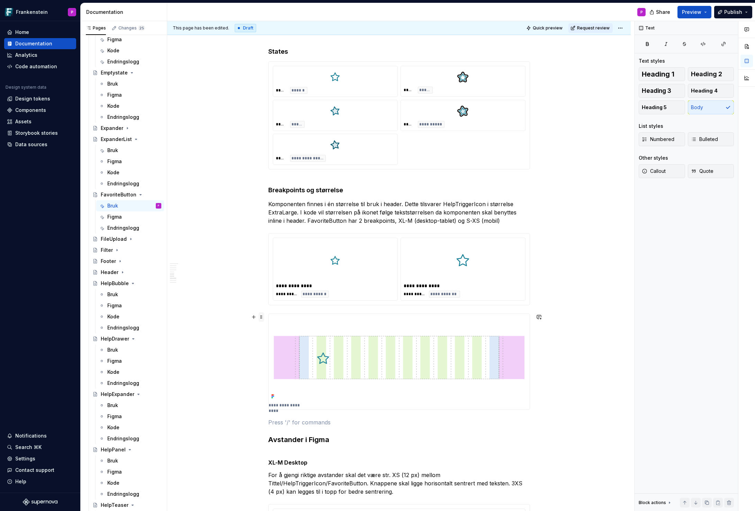
click at [264, 318] on span at bounding box center [262, 317] width 6 height 10
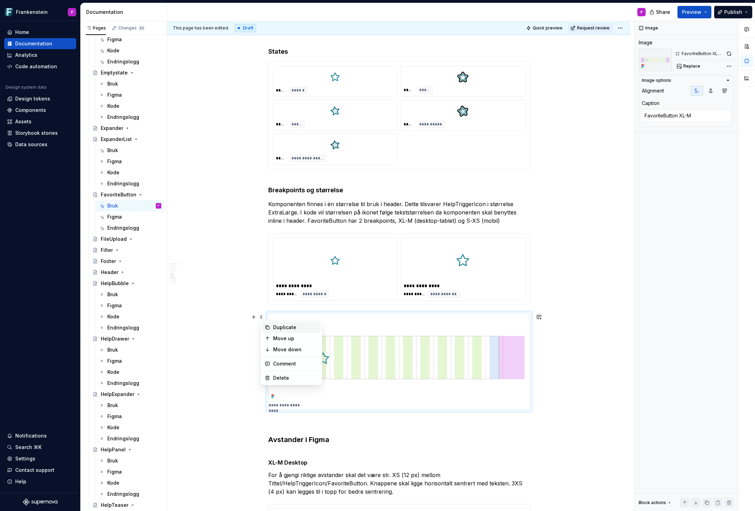
click at [277, 331] on div "Duplicate" at bounding box center [291, 327] width 59 height 11
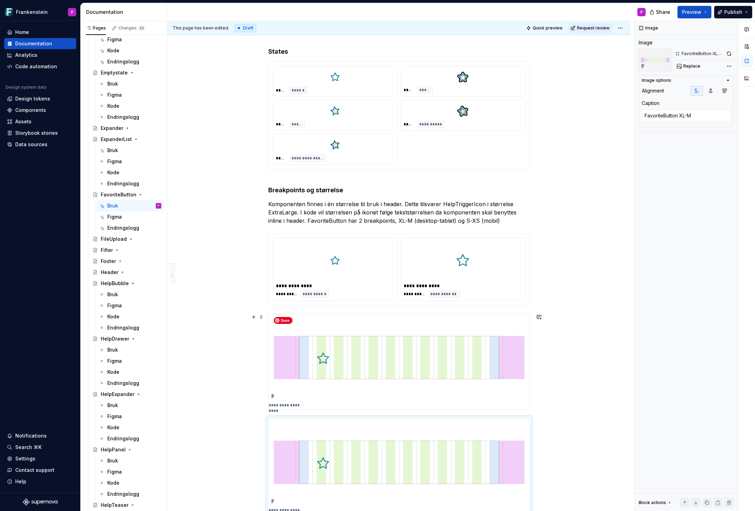
scroll to position [926, 0]
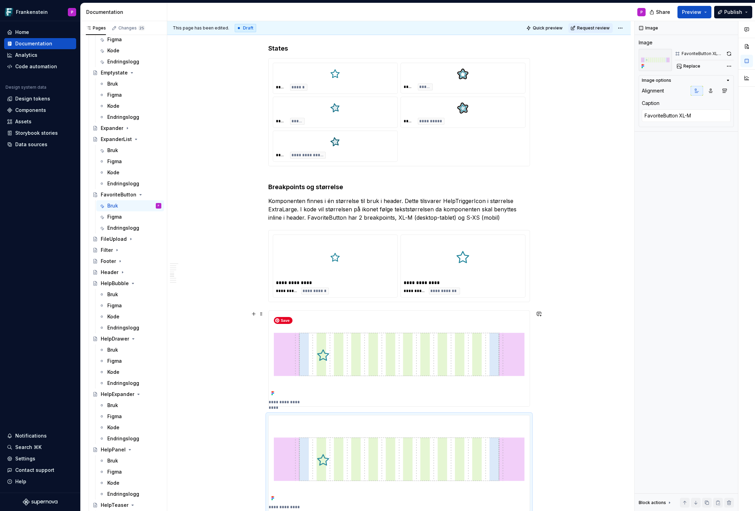
click at [290, 369] on img at bounding box center [399, 355] width 261 height 88
click at [687, 66] on span "Replace" at bounding box center [692, 66] width 17 height 6
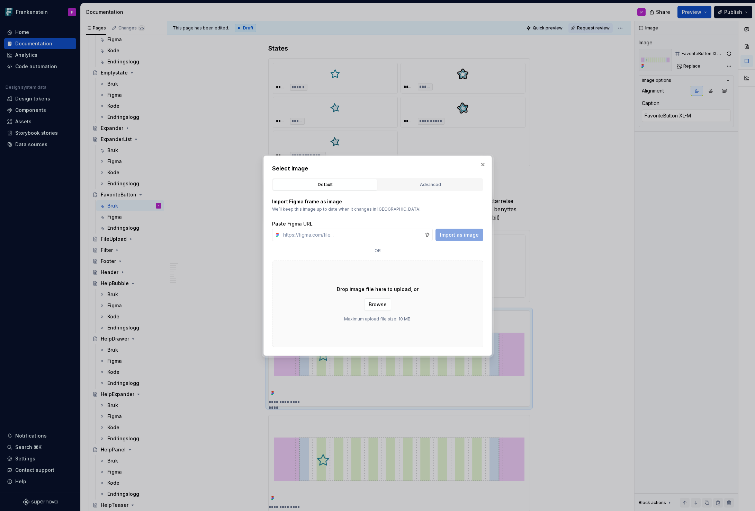
type textarea "*"
click at [438, 179] on button "Advanced" at bounding box center [430, 185] width 105 height 12
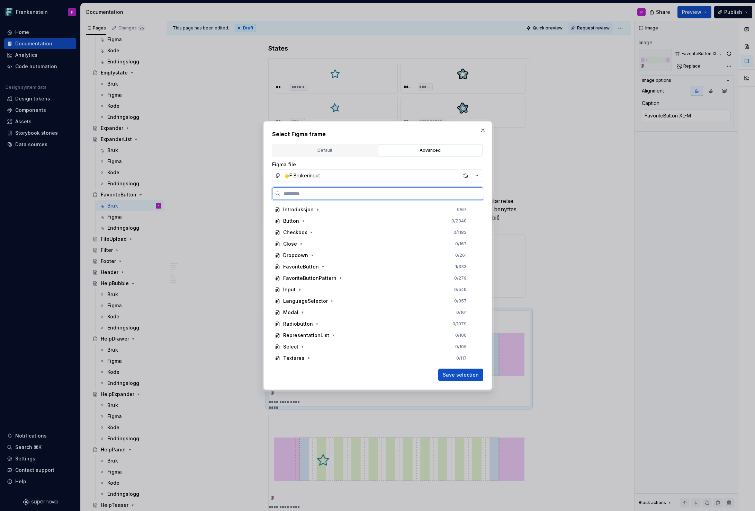
click at [364, 195] on input "search" at bounding box center [382, 193] width 202 height 7
paste input "**********"
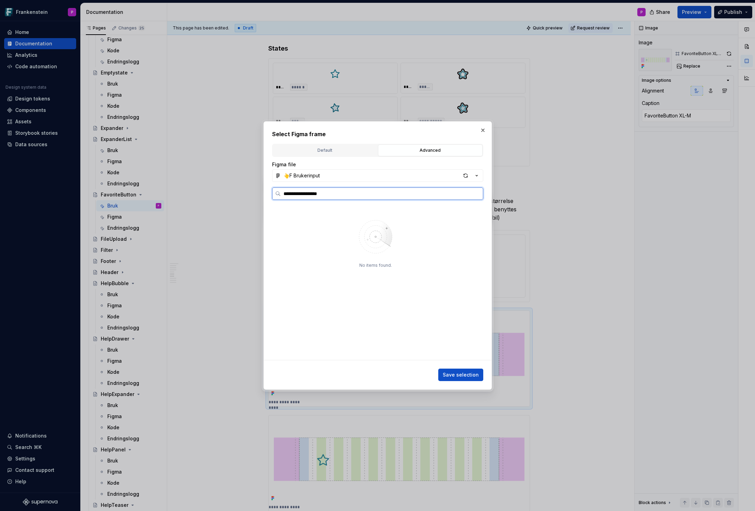
drag, startPoint x: 317, startPoint y: 194, endPoint x: 347, endPoint y: 194, distance: 30.5
click at [345, 194] on input "**********" at bounding box center [382, 193] width 202 height 7
type input "**********"
click at [462, 176] on div "button" at bounding box center [466, 176] width 10 height 10
click at [464, 177] on div "button" at bounding box center [466, 176] width 10 height 10
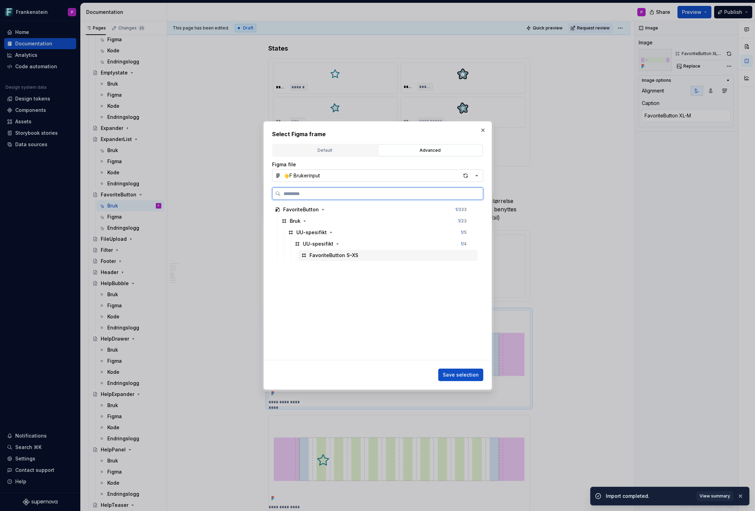
click at [393, 256] on div "FavoriteButton S–XS" at bounding box center [388, 255] width 179 height 11
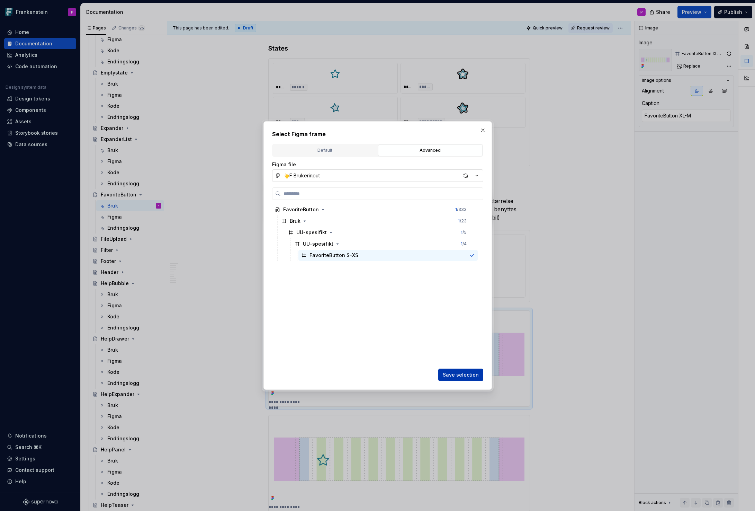
click at [456, 374] on span "Save selection" at bounding box center [461, 374] width 36 height 7
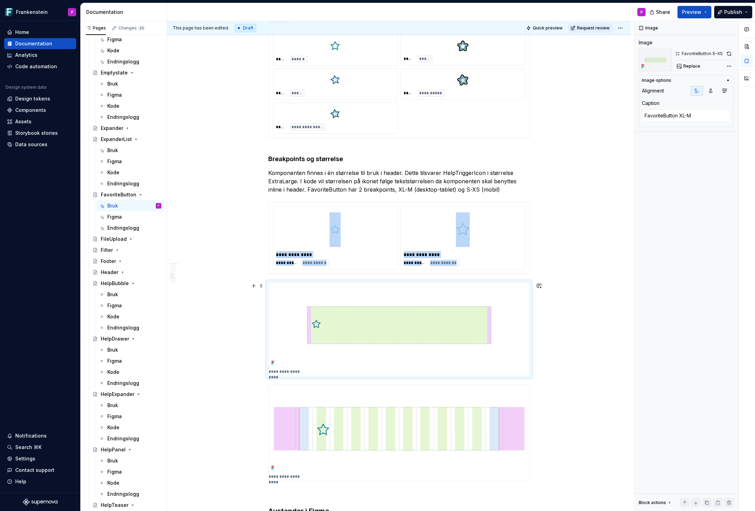
scroll to position [955, 0]
click at [296, 371] on p "**********" at bounding box center [289, 371] width 40 height 6
type textarea "*"
drag, startPoint x: 680, startPoint y: 116, endPoint x: 701, endPoint y: 116, distance: 20.8
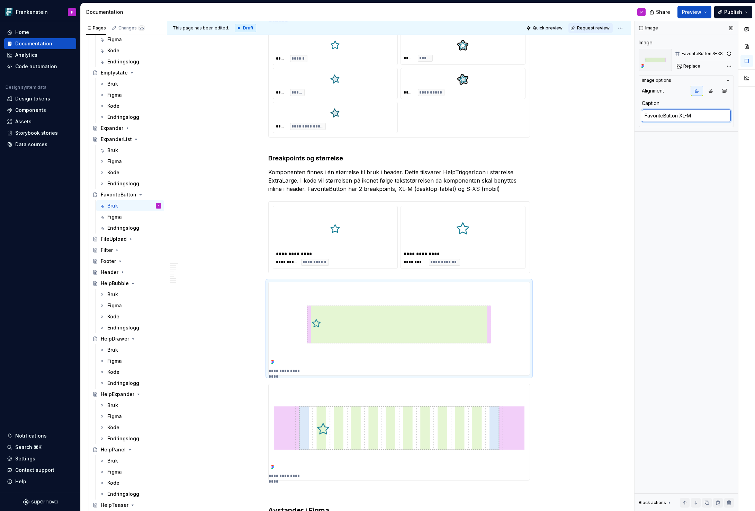
click at [700, 116] on textarea "FavoriteButton XL-M" at bounding box center [686, 115] width 89 height 12
click at [703, 116] on textarea "FavoriteButton XL-M" at bounding box center [686, 115] width 89 height 12
type textarea "FavoriteButton XL-"
type textarea "*"
type textarea "FavoriteButton XL"
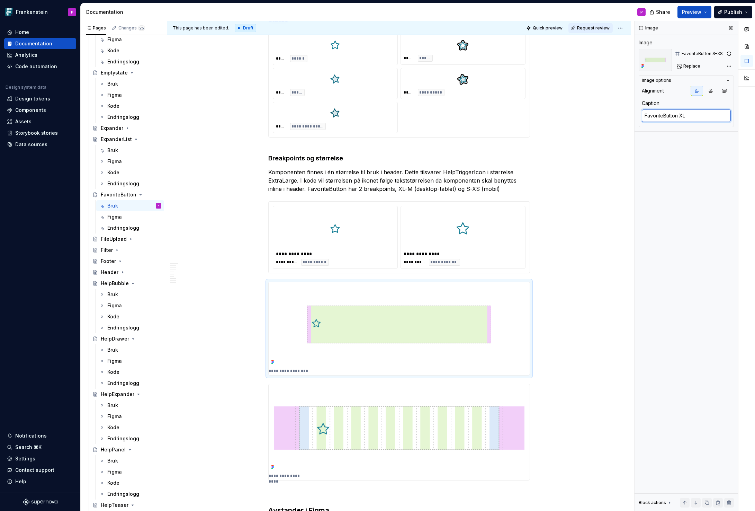
type textarea "*"
type textarea "FavoriteButton X"
type textarea "*"
type textarea "FavoriteButton"
type textarea "*"
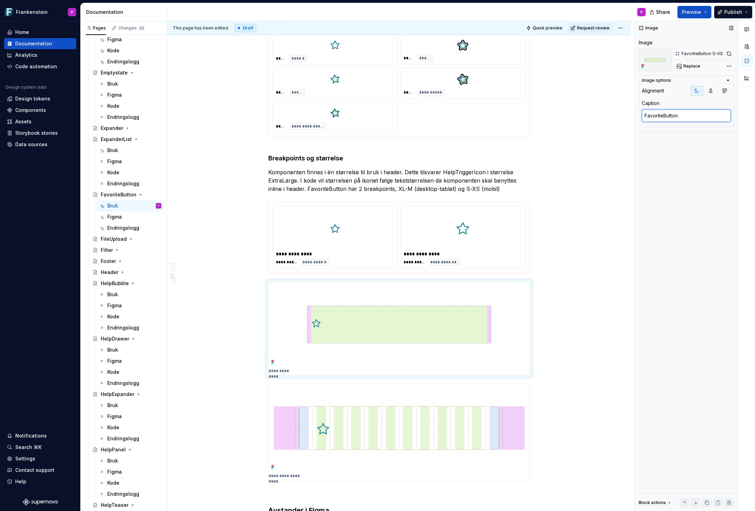
type textarea "FavoriteButton s"
type textarea "*"
type textarea "FavoriteButton s"
type textarea "*"
type textarea "FavoriteButton"
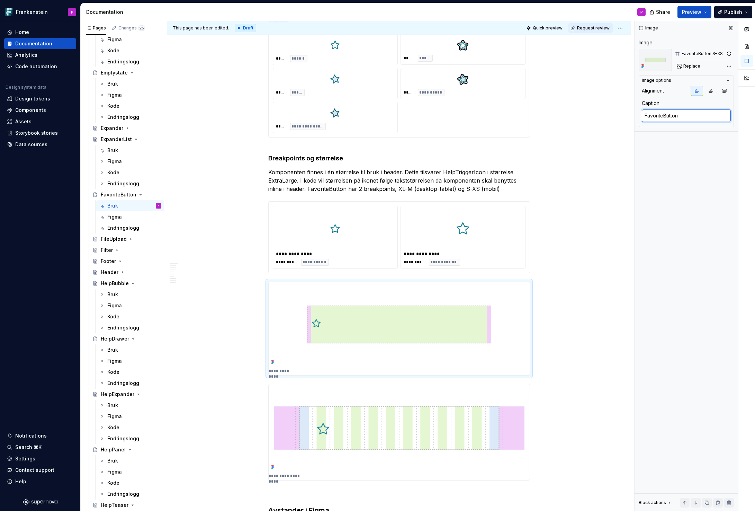
type textarea "*"
type textarea "FavoriteButton S"
type textarea "*"
type textarea "FavoriteButton S-"
type textarea "*"
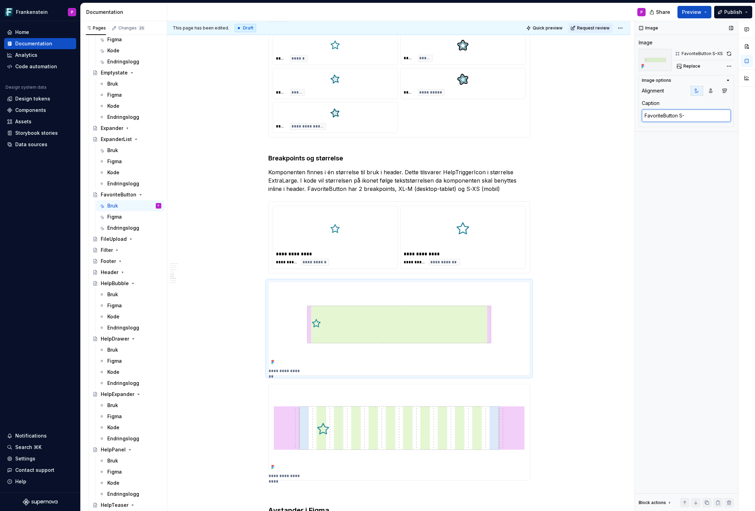
type textarea "FavoriteButton S-X"
type textarea "*"
type textarea "FavoriteButton S-XS"
click at [229, 377] on div "**********" at bounding box center [399, 288] width 464 height 2229
click at [226, 421] on div "**********" at bounding box center [399, 288] width 464 height 2229
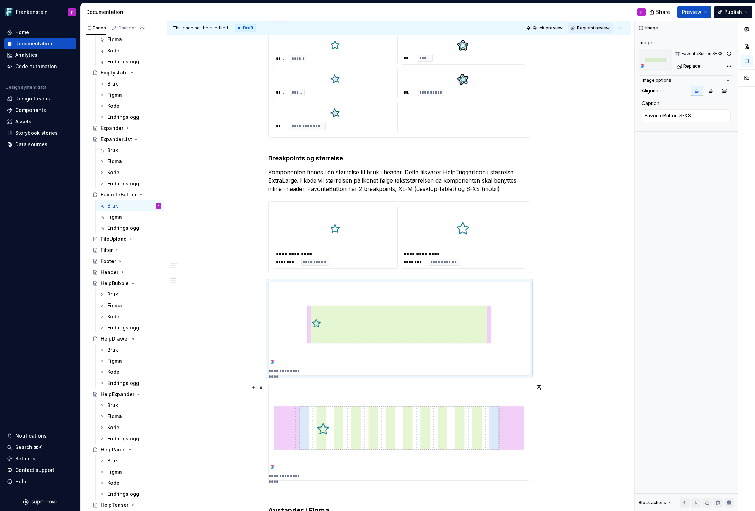
type textarea "*"
type textarea "FavoriteButton XL-M"
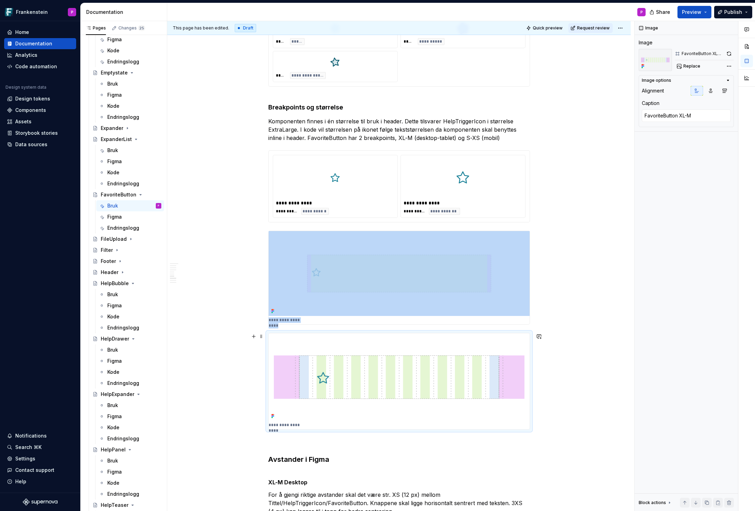
scroll to position [1036, 0]
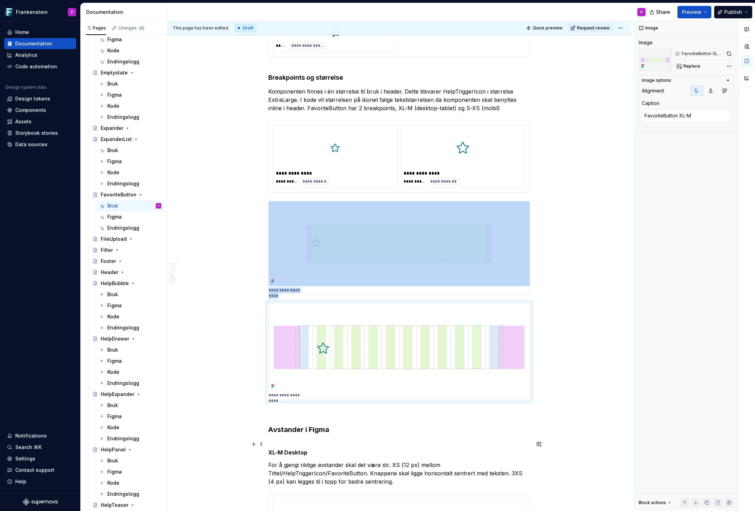
click at [224, 442] on div "**********" at bounding box center [399, 207] width 464 height 2229
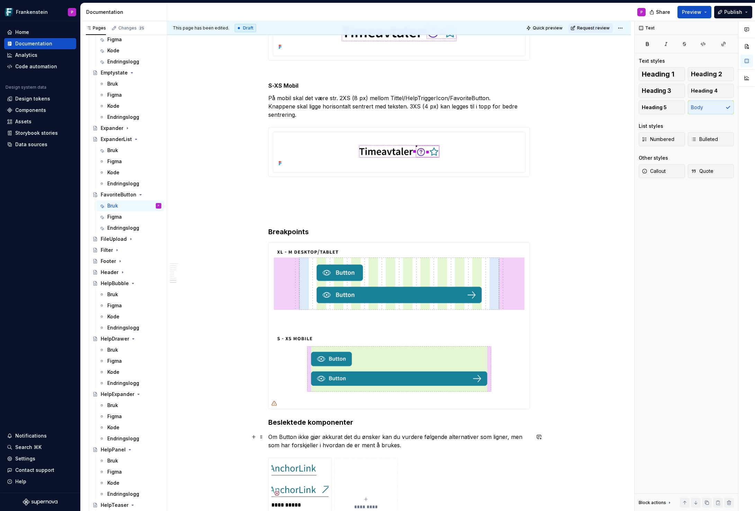
scroll to position [1524, 0]
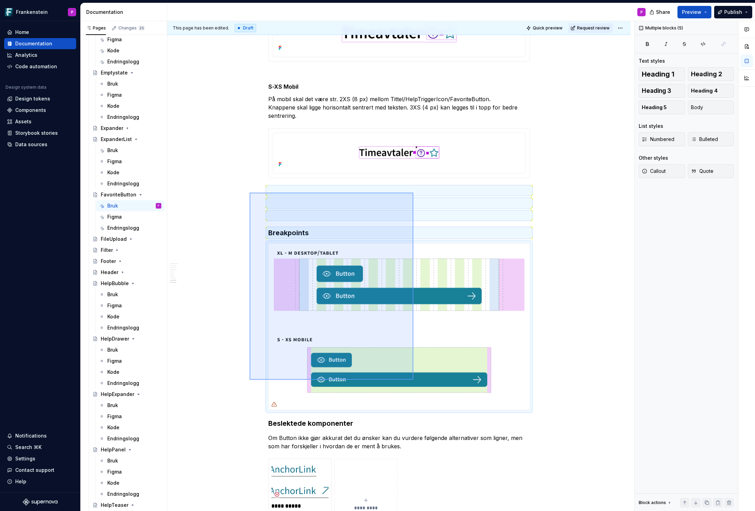
drag, startPoint x: 250, startPoint y: 380, endPoint x: 414, endPoint y: 193, distance: 248.6
click at [414, 193] on div "**********" at bounding box center [400, 266] width 467 height 490
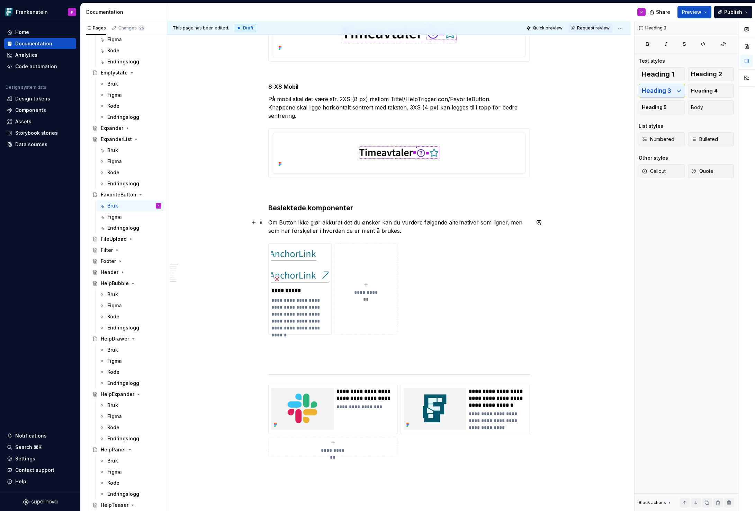
click at [281, 221] on p "Om Button ikke gjør akkurat det du ønsker kan du vurdere følgende alternativer …" at bounding box center [399, 226] width 262 height 17
click at [291, 270] on img at bounding box center [300, 265] width 57 height 38
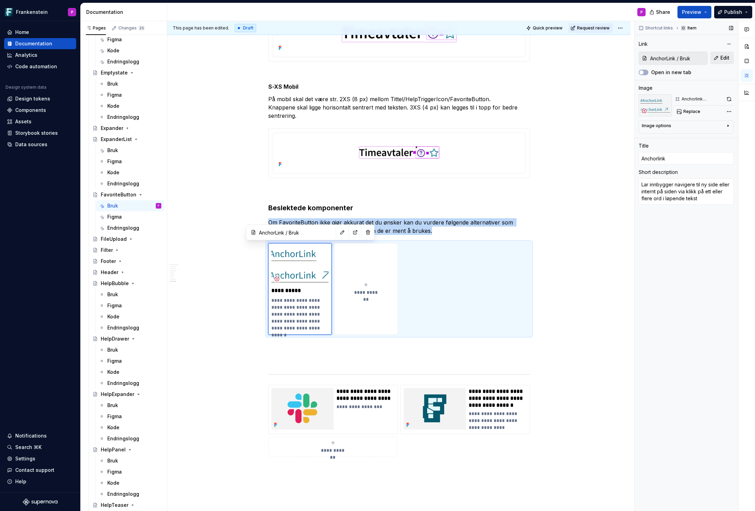
click at [716, 57] on button "Edit" at bounding box center [723, 58] width 24 height 12
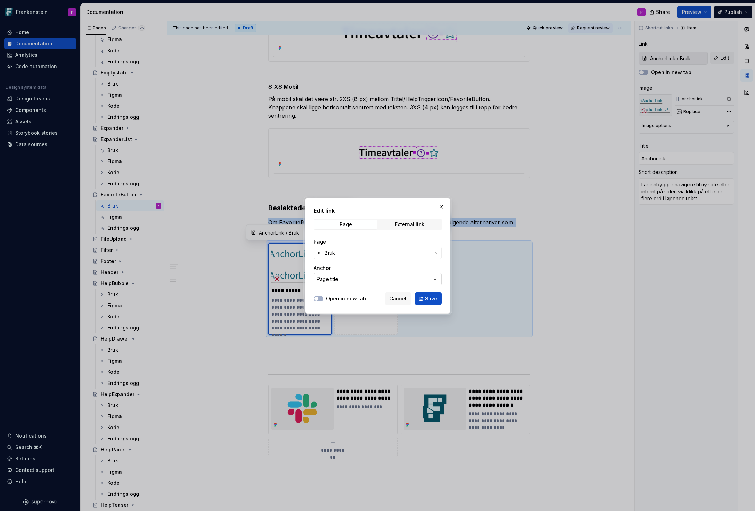
click at [338, 279] on button "Page title" at bounding box center [378, 279] width 128 height 12
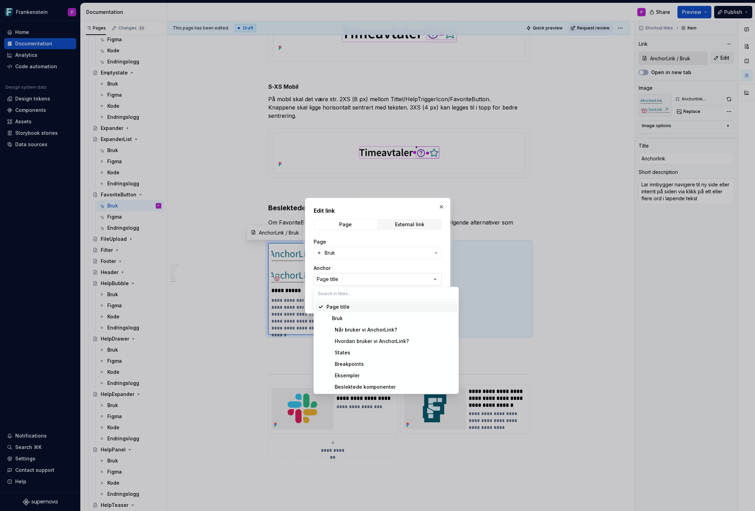
click at [338, 279] on div "Edit link Page External link Page Bruk Anchor Page title Open in new tab Cancel…" at bounding box center [377, 255] width 755 height 511
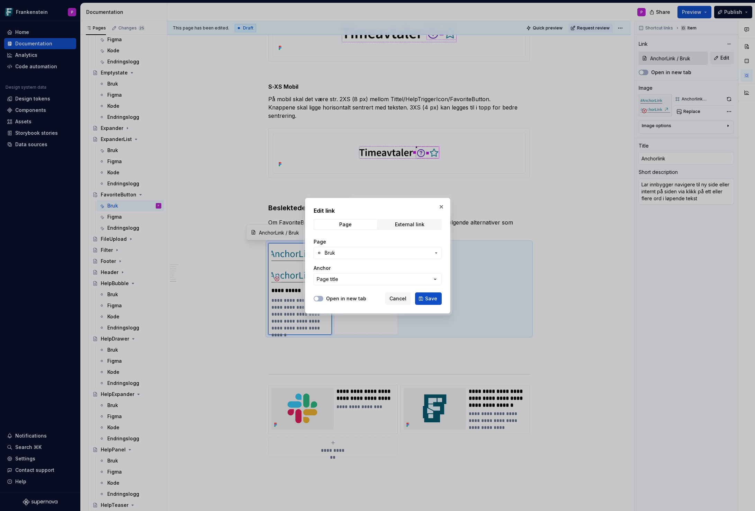
click at [352, 255] on span "Bruk" at bounding box center [378, 252] width 106 height 7
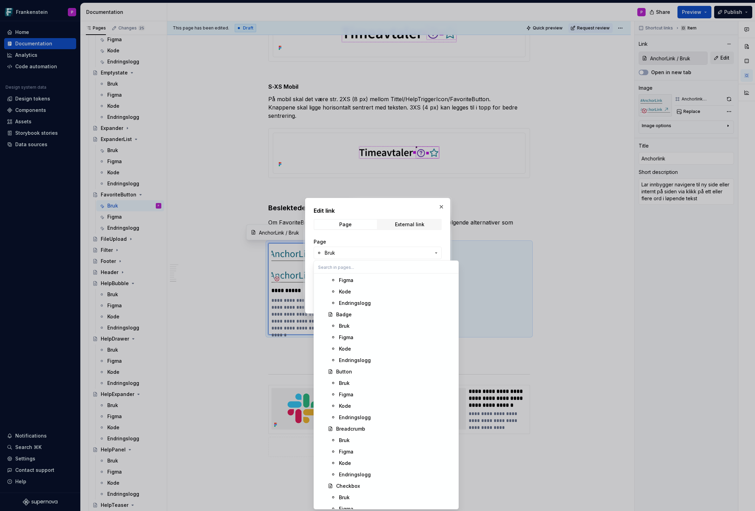
scroll to position [781, 0]
click at [345, 358] on div "Button" at bounding box center [344, 356] width 16 height 7
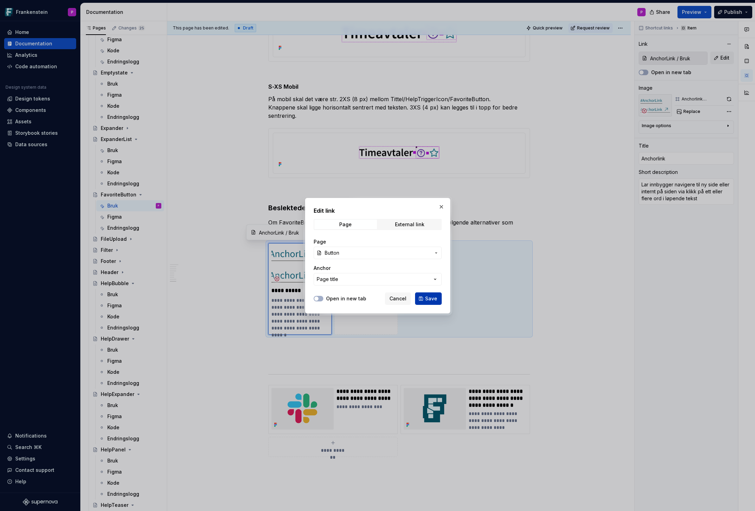
click at [423, 299] on button "Save" at bounding box center [428, 298] width 27 height 12
type textarea "*"
type input "Button"
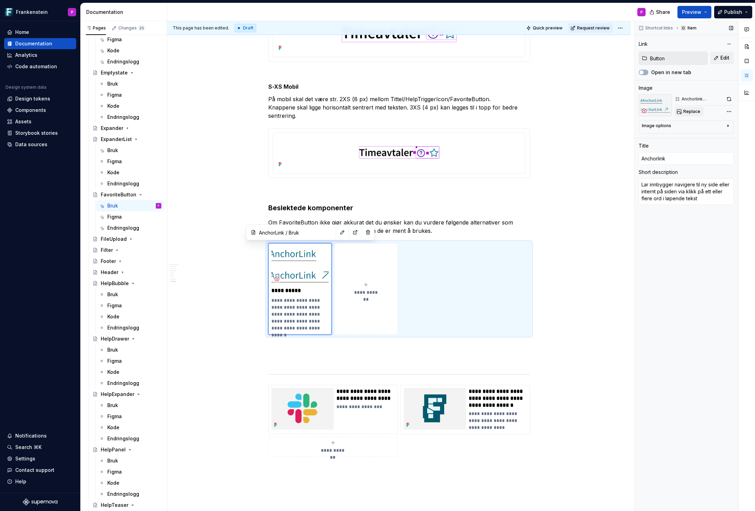
click at [687, 110] on span "Replace" at bounding box center [692, 112] width 17 height 6
type textarea "*"
type input "Button"
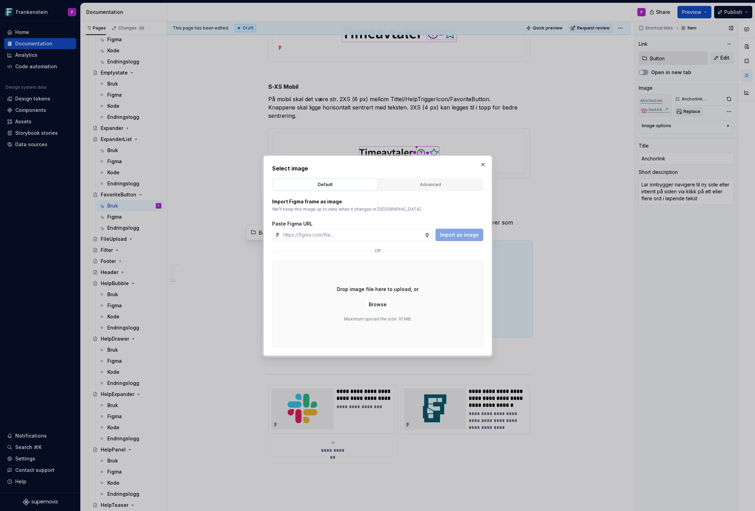
type textarea "*"
click at [404, 184] on div "Advanced" at bounding box center [431, 184] width 100 height 7
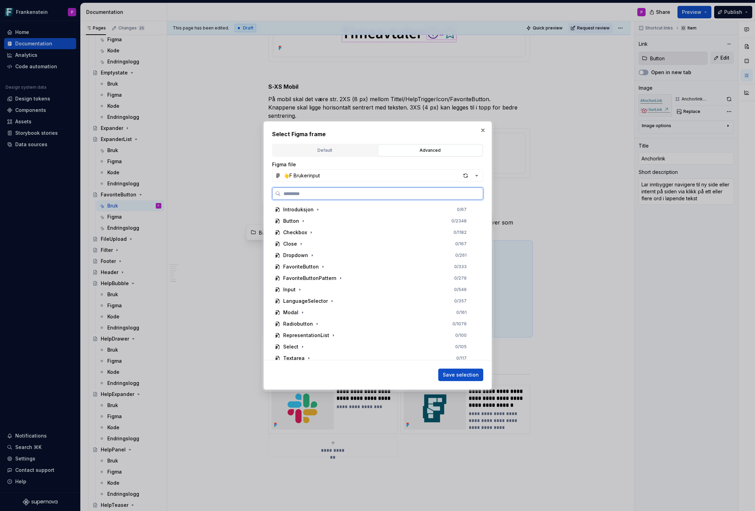
click at [344, 193] on input "search" at bounding box center [382, 193] width 202 height 7
type input "****"
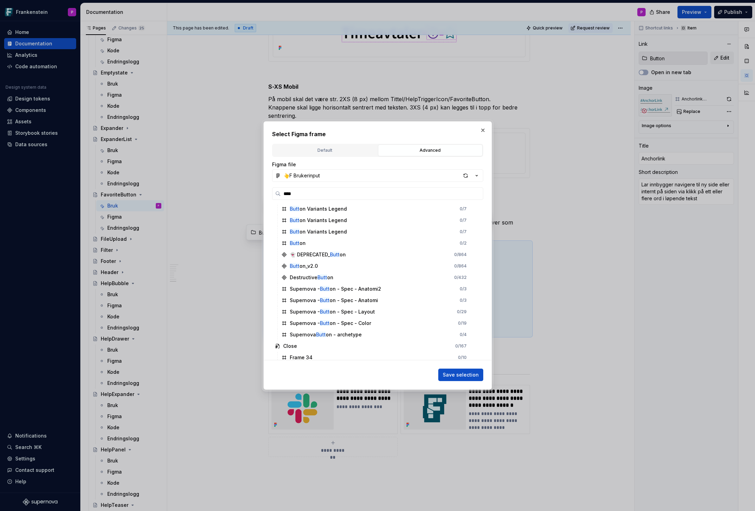
scroll to position [0, 0]
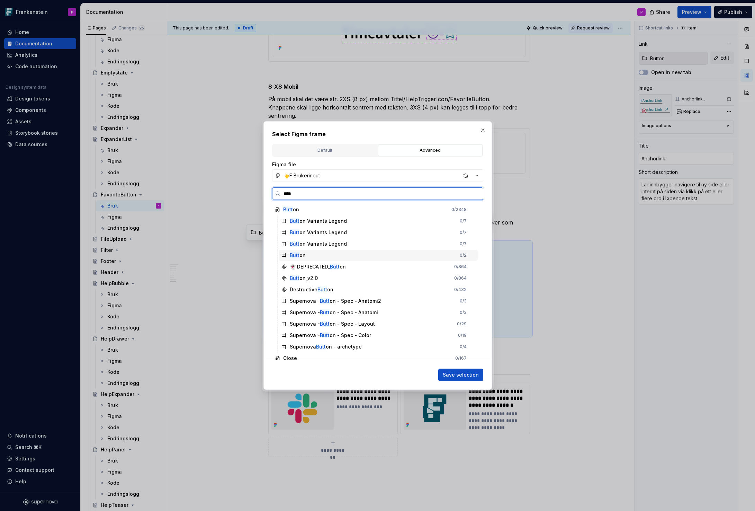
click at [323, 255] on div "Butt on 0 / 2" at bounding box center [378, 255] width 199 height 11
click at [453, 374] on span "Save selection" at bounding box center [461, 374] width 36 height 7
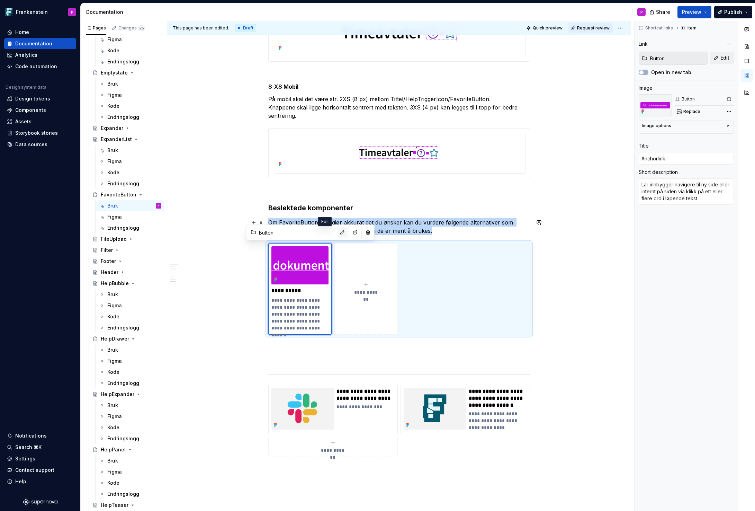
click at [338, 231] on button "button" at bounding box center [343, 233] width 10 height 10
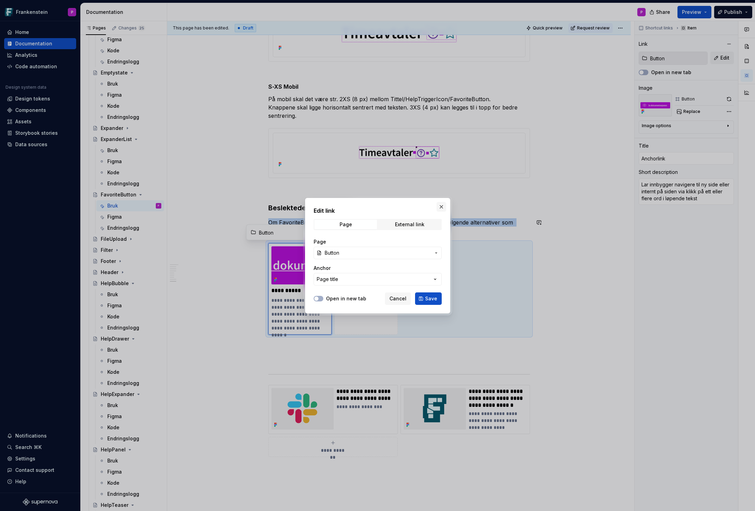
click at [444, 206] on button "button" at bounding box center [442, 207] width 10 height 10
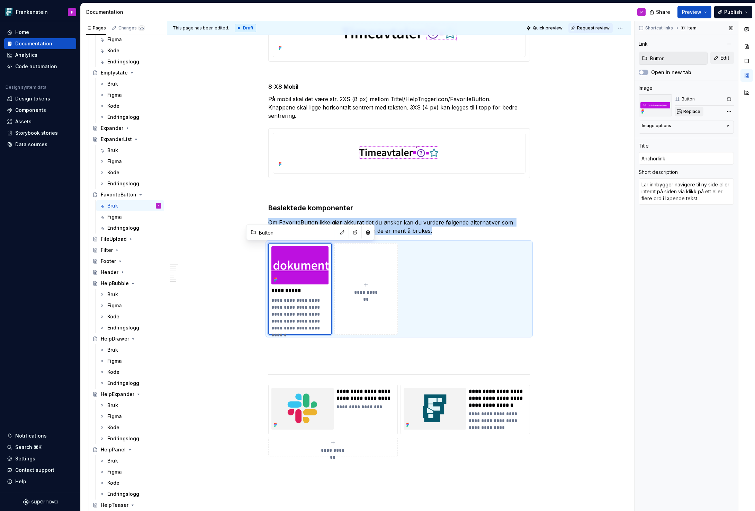
click at [687, 111] on span "Replace" at bounding box center [692, 112] width 17 height 6
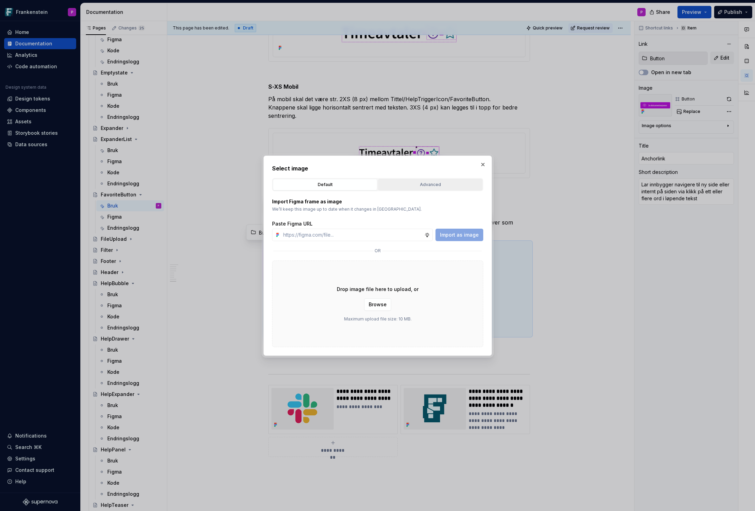
click at [424, 182] on div "Advanced" at bounding box center [431, 184] width 100 height 7
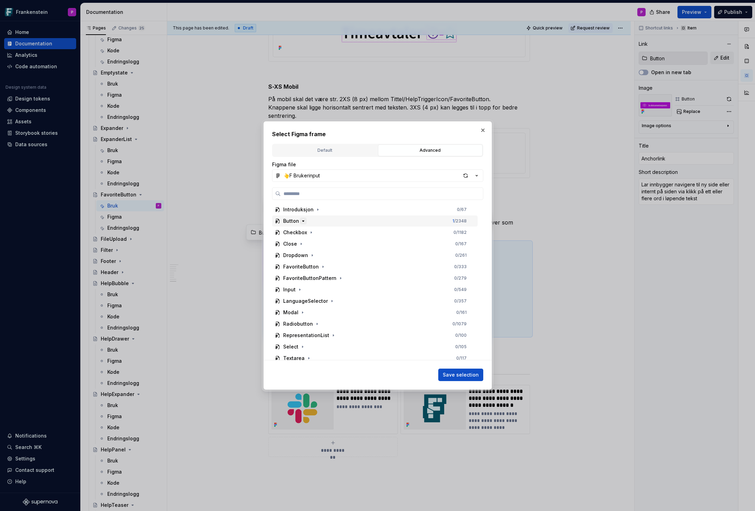
click at [302, 221] on icon "button" at bounding box center [303, 221] width 2 height 1
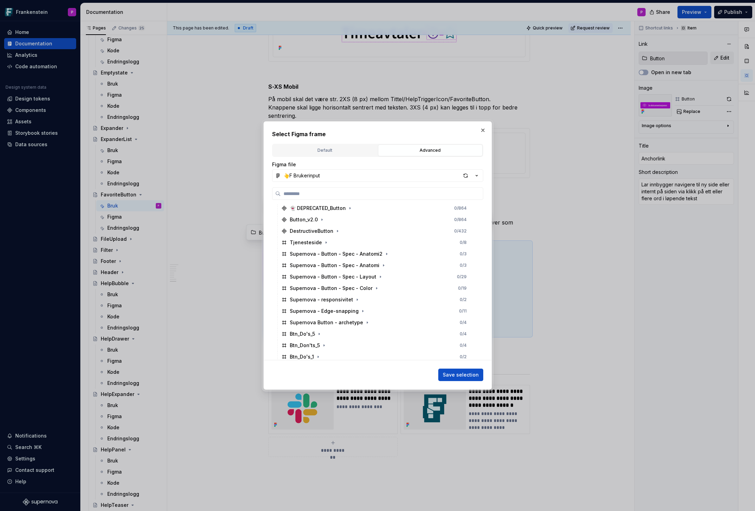
scroll to position [106, 0]
click at [365, 319] on icon "button" at bounding box center [368, 321] width 6 height 6
click at [320, 323] on icon "button" at bounding box center [323, 323] width 6 height 6
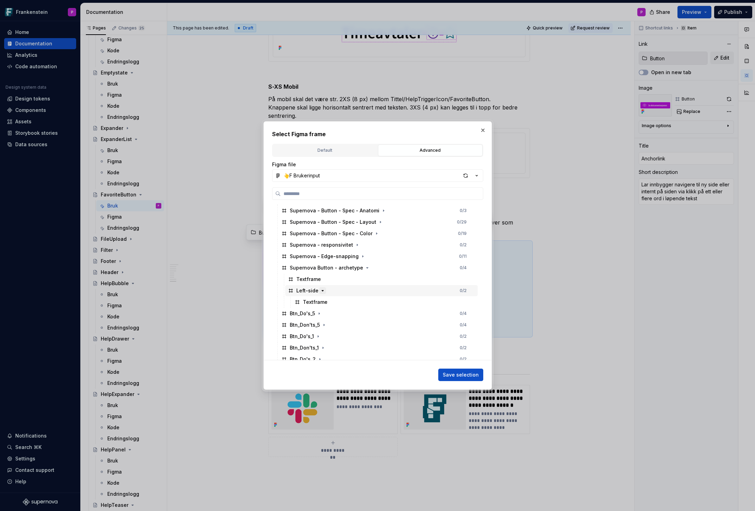
scroll to position [157, 0]
type textarea "*"
paste input "**********"
type input "**********"
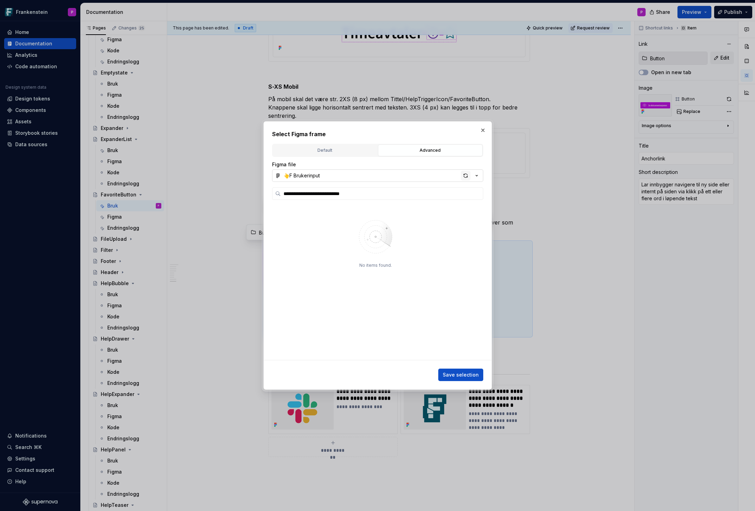
click at [464, 176] on div "button" at bounding box center [466, 176] width 10 height 10
click at [482, 130] on button "button" at bounding box center [483, 130] width 10 height 10
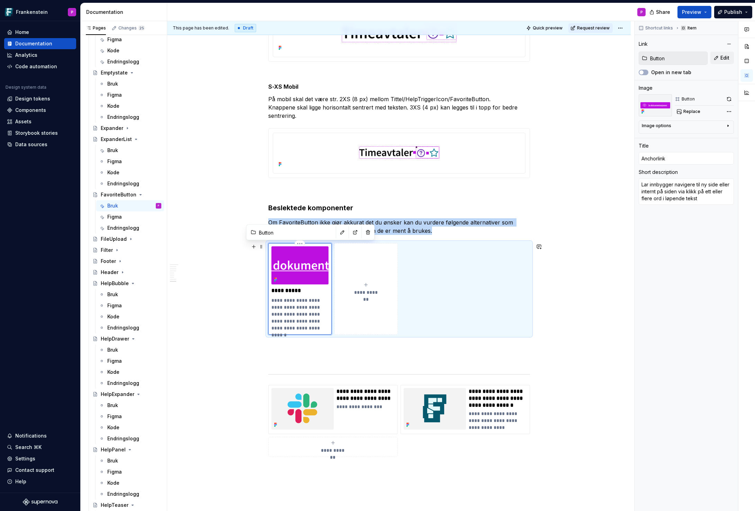
click at [310, 275] on img at bounding box center [300, 265] width 57 height 38
click at [689, 111] on span "Replace" at bounding box center [692, 112] width 17 height 6
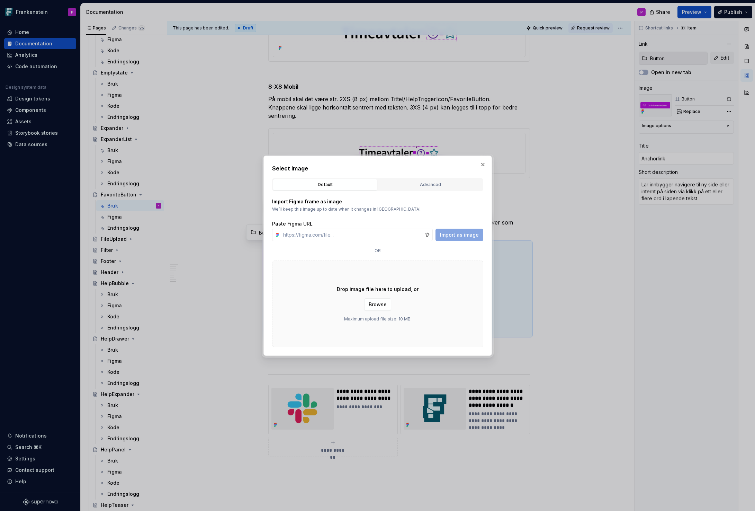
type textarea "*"
click at [411, 186] on div "Advanced" at bounding box center [431, 184] width 100 height 7
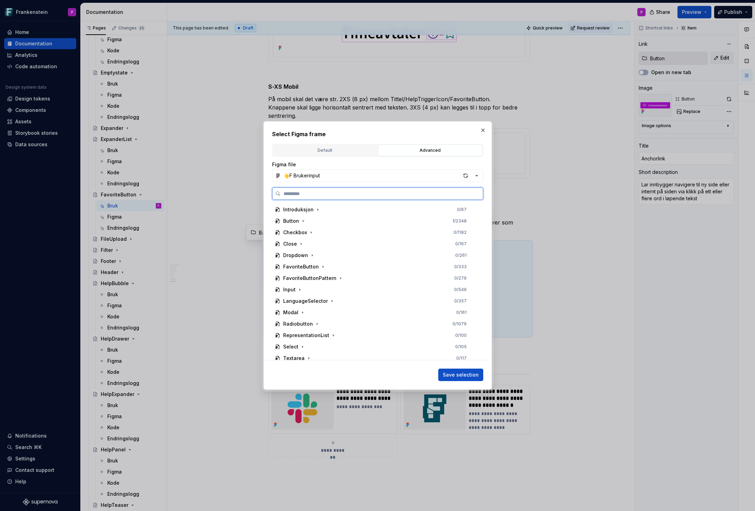
click at [331, 194] on input "search" at bounding box center [382, 193] width 202 height 7
paste input "**********"
type input "**********"
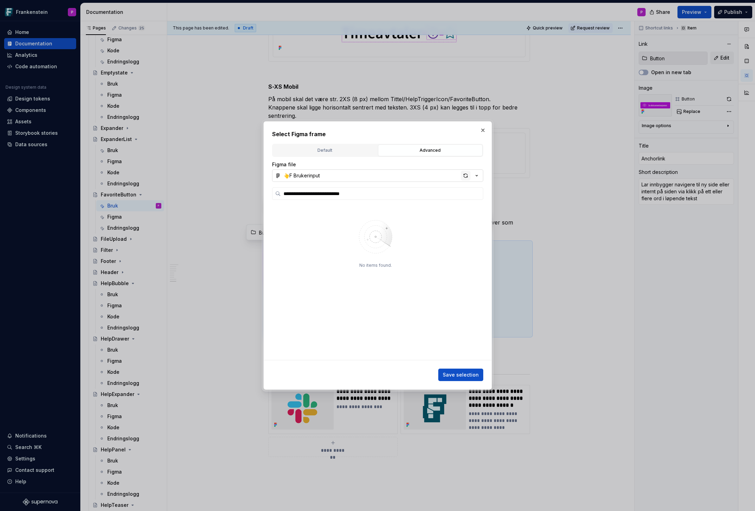
click at [465, 177] on div "button" at bounding box center [466, 176] width 10 height 10
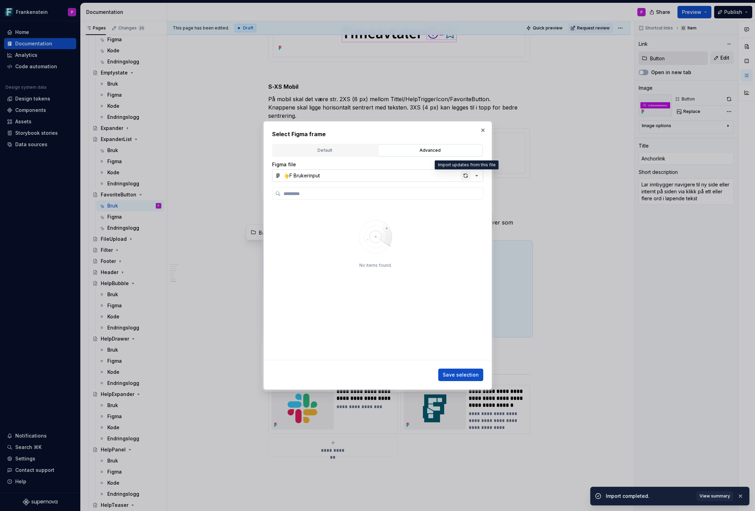
click at [465, 176] on div "button" at bounding box center [466, 176] width 10 height 10
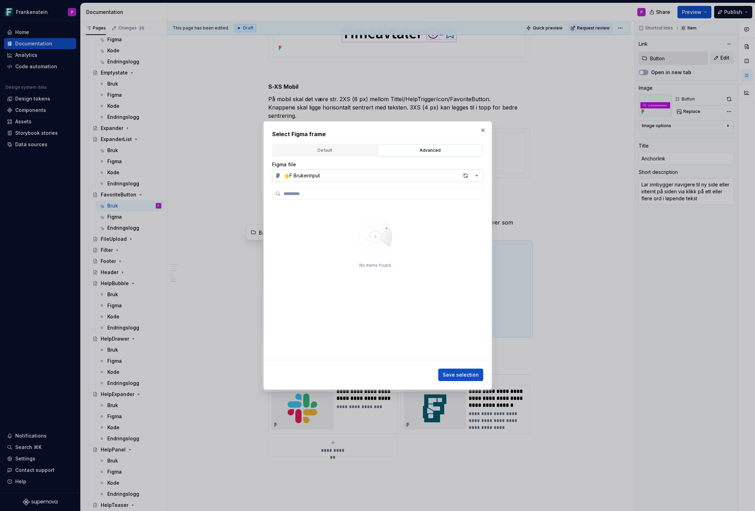
click at [465, 176] on div "button" at bounding box center [466, 176] width 10 height 10
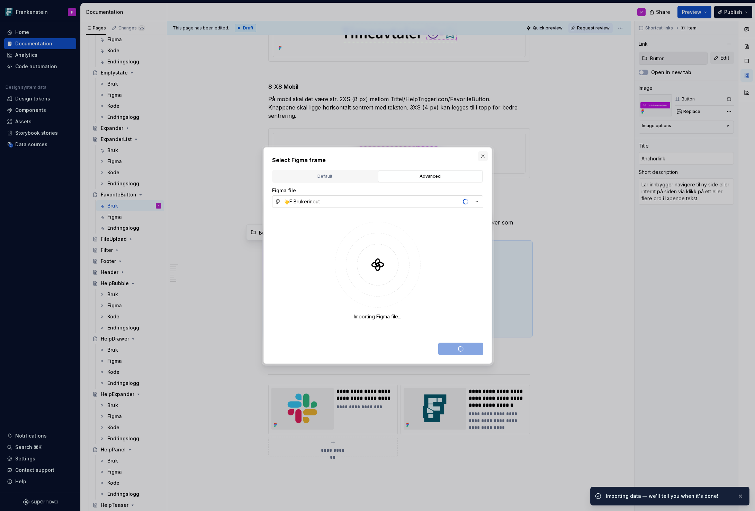
click at [484, 154] on button "button" at bounding box center [483, 156] width 10 height 10
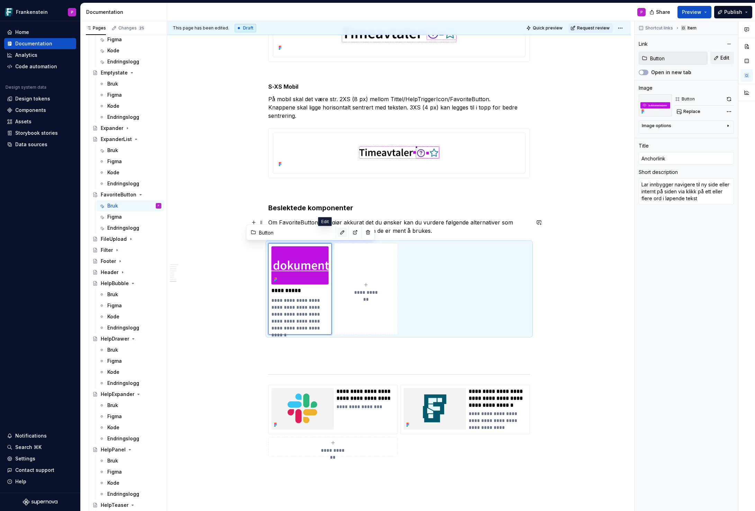
click at [338, 231] on button "button" at bounding box center [343, 233] width 10 height 10
click at [695, 111] on span "Replace" at bounding box center [692, 112] width 17 height 6
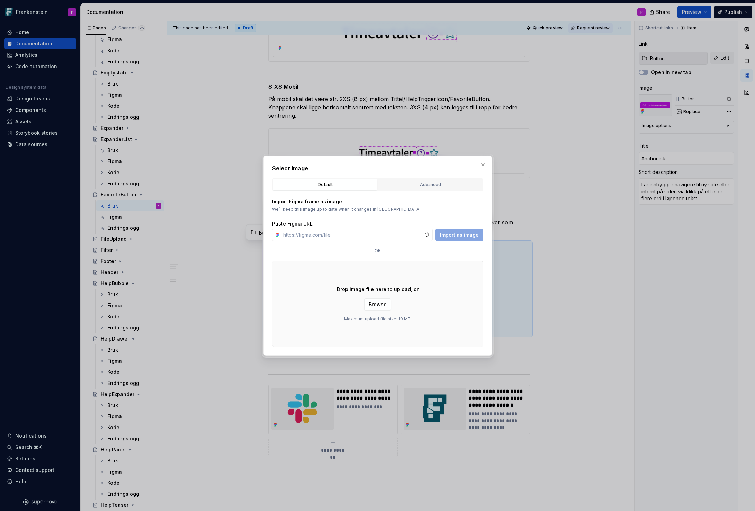
type textarea "*"
click at [416, 187] on div "Advanced" at bounding box center [431, 184] width 100 height 7
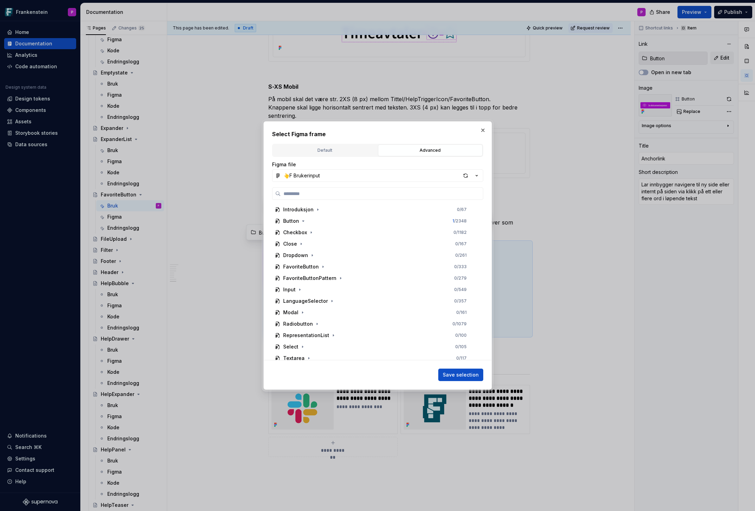
paste input "**********"
type input "**********"
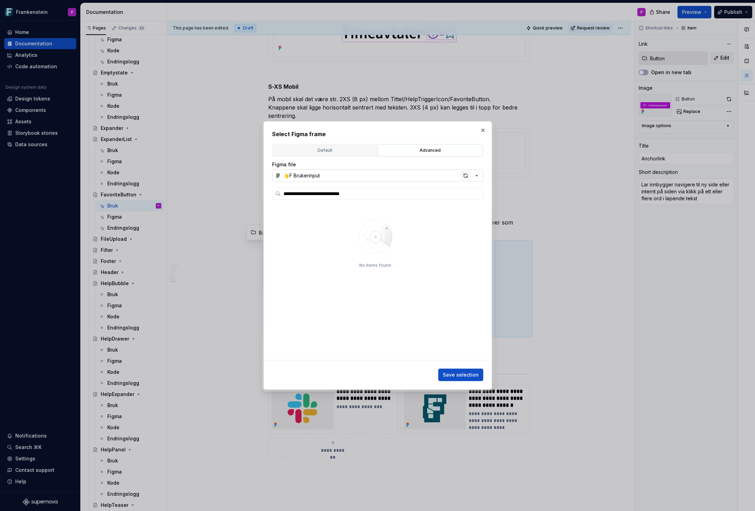
click at [463, 175] on div "button" at bounding box center [466, 176] width 10 height 10
click at [484, 130] on button "button" at bounding box center [483, 130] width 10 height 10
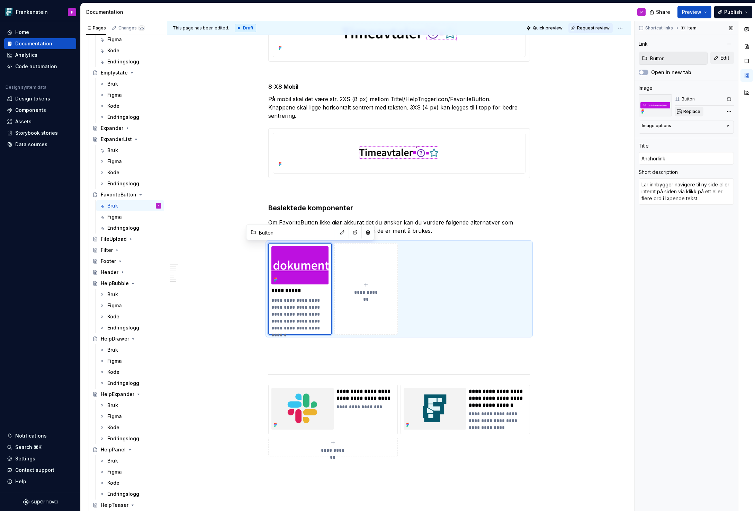
click at [694, 112] on span "Replace" at bounding box center [692, 112] width 17 height 6
type textarea "*"
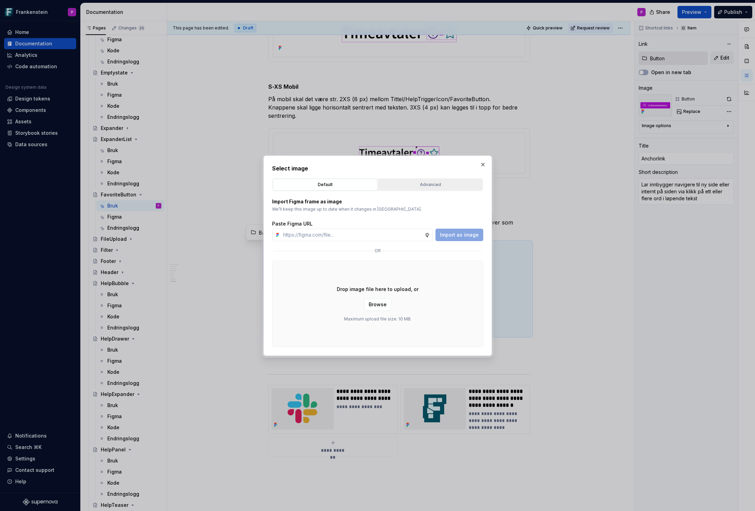
click at [406, 183] on div "Advanced" at bounding box center [431, 184] width 100 height 7
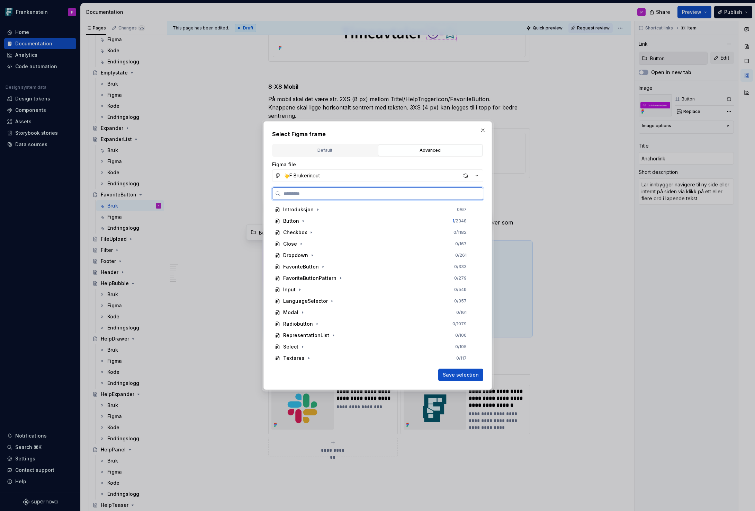
click at [328, 192] on input "search" at bounding box center [382, 193] width 202 height 7
paste input "**********"
type input "**********"
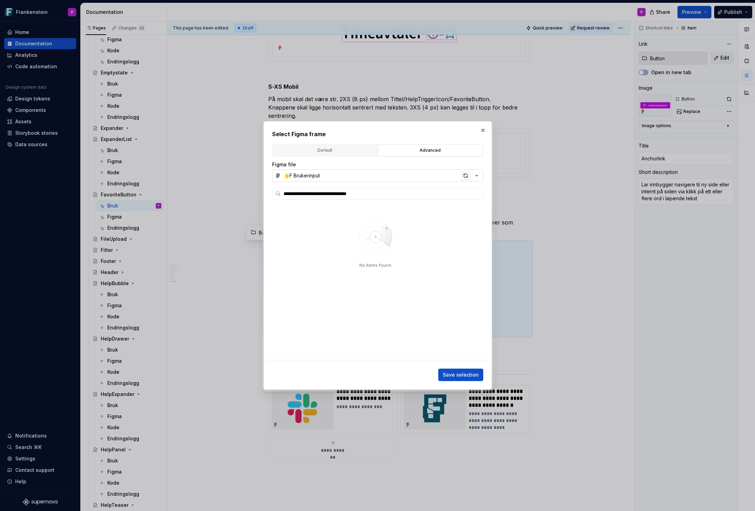
click at [463, 176] on div "button" at bounding box center [466, 176] width 10 height 10
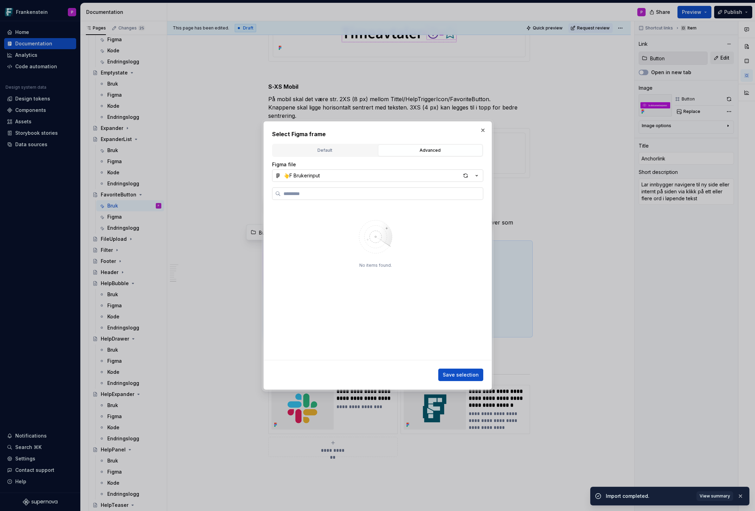
click at [364, 199] on label at bounding box center [377, 193] width 211 height 12
click at [364, 197] on input "search" at bounding box center [382, 193] width 202 height 7
click at [483, 128] on button "button" at bounding box center [483, 130] width 10 height 10
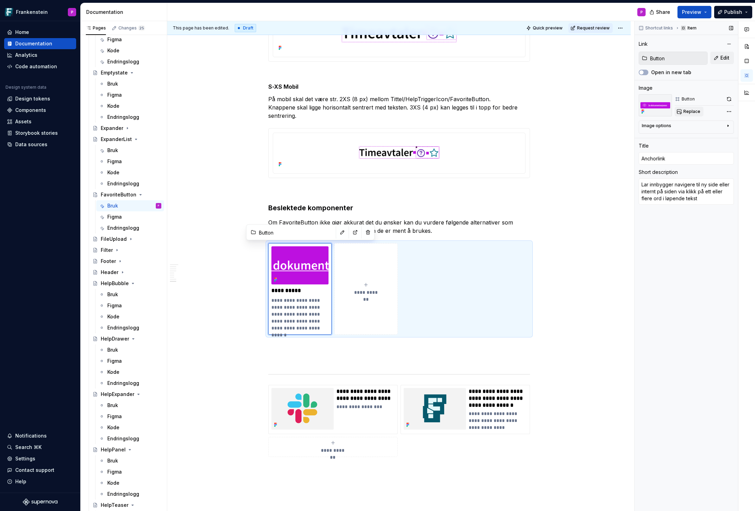
click at [689, 111] on span "Replace" at bounding box center [692, 112] width 17 height 6
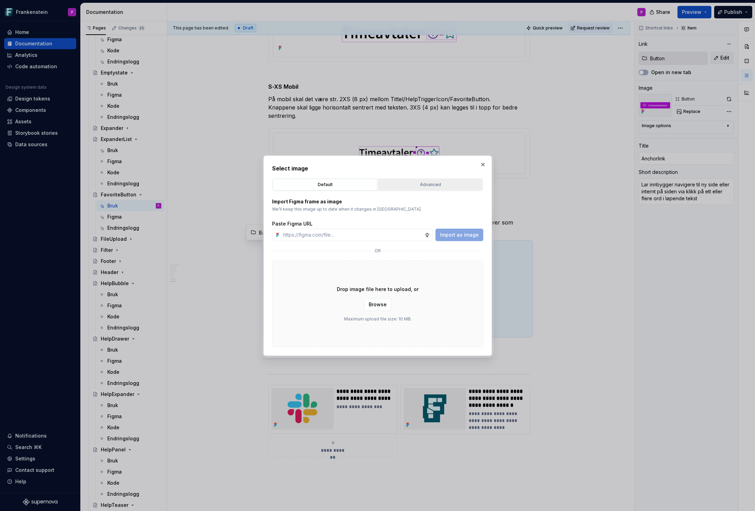
type textarea "*"
click at [434, 189] on button "Advanced" at bounding box center [430, 185] width 105 height 12
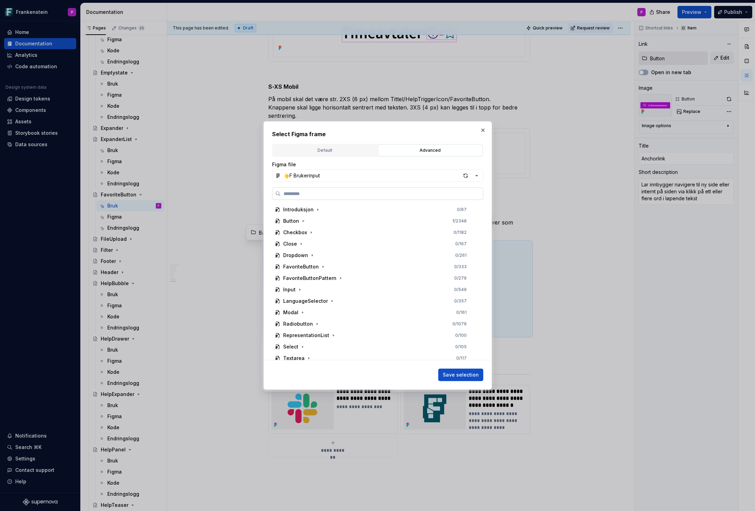
click at [344, 194] on input "search" at bounding box center [382, 193] width 202 height 7
paste input "**********"
type input "**********"
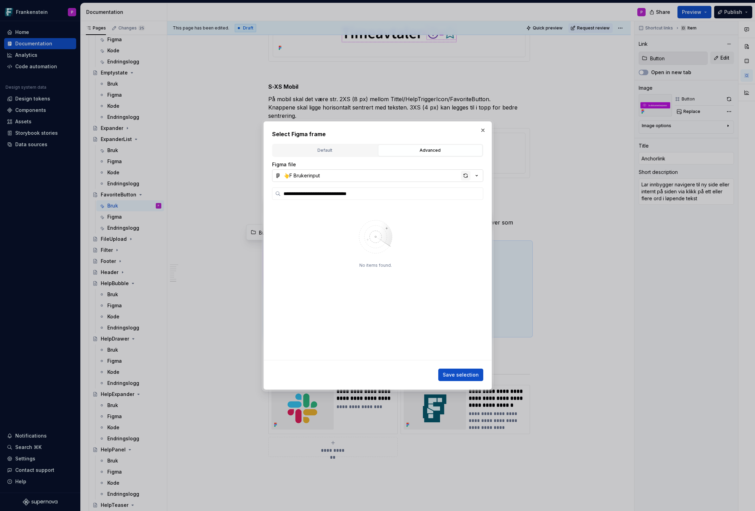
click at [463, 175] on div "button" at bounding box center [466, 176] width 10 height 10
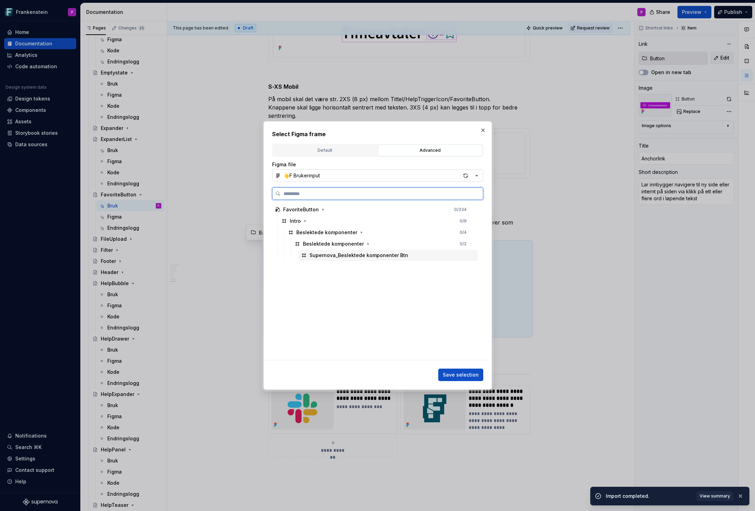
click at [393, 258] on div "Supernova_Beslektede komponenter Btn" at bounding box center [359, 255] width 99 height 7
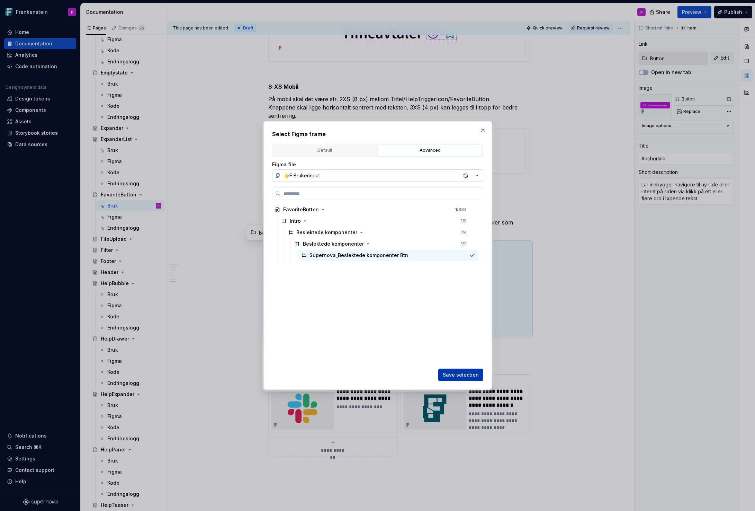
click at [449, 371] on button "Save selection" at bounding box center [460, 375] width 45 height 12
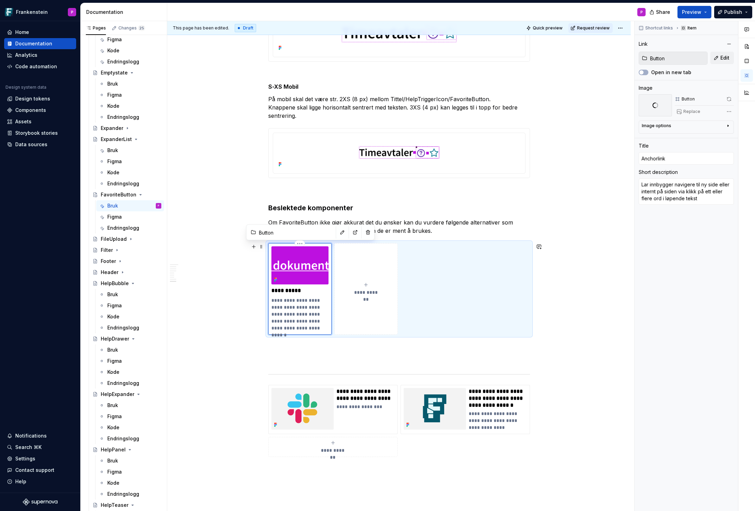
click at [293, 290] on p "**********" at bounding box center [300, 290] width 57 height 7
drag, startPoint x: 303, startPoint y: 290, endPoint x: 274, endPoint y: 290, distance: 29.4
click at [274, 290] on p "**********" at bounding box center [300, 290] width 57 height 7
type textarea "*"
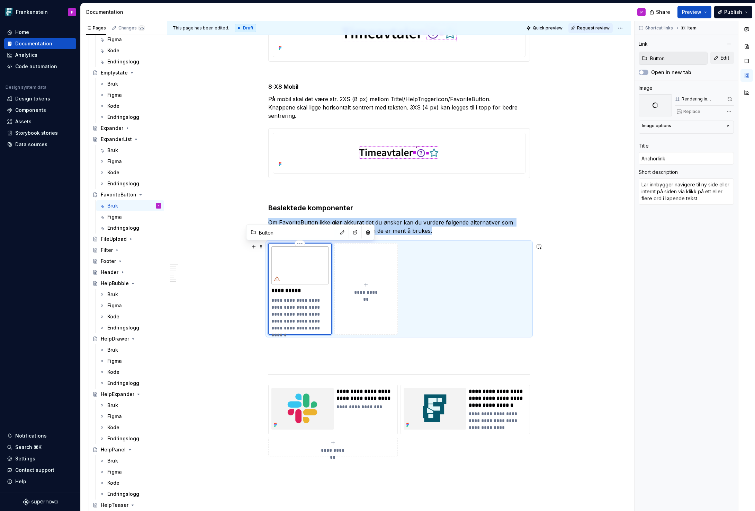
click at [290, 290] on p "**********" at bounding box center [300, 290] width 57 height 7
type textarea "*"
type input "B"
type textarea "*"
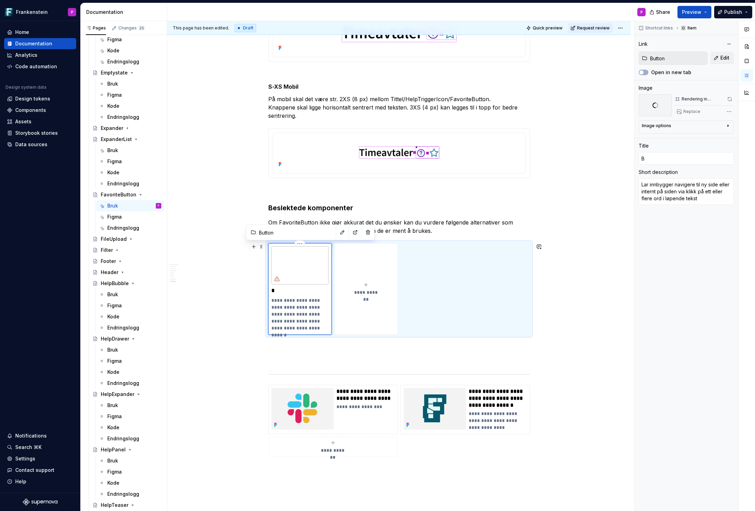
type input "Bu"
type textarea "*"
type input "But"
type textarea "*"
type input "Butt"
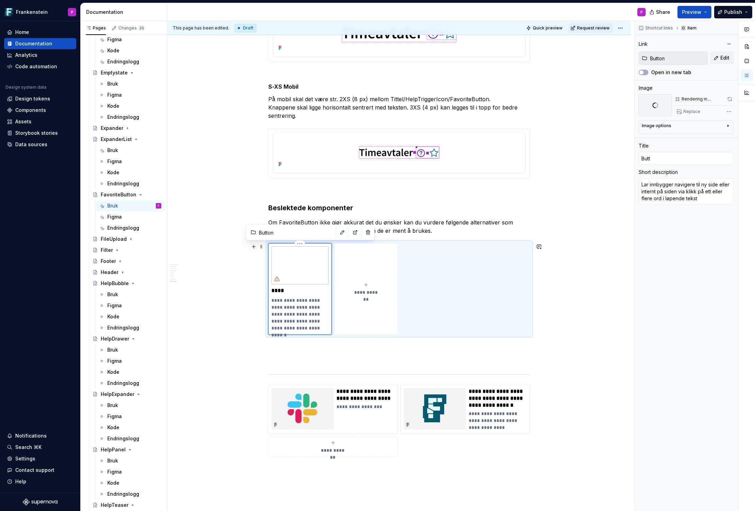
type textarea "*"
type input "Butto"
type textarea "*"
type input "Button"
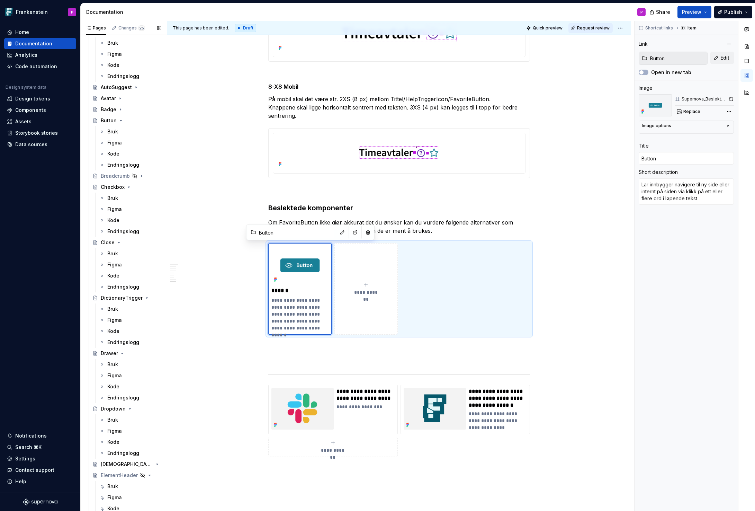
scroll to position [462, 0]
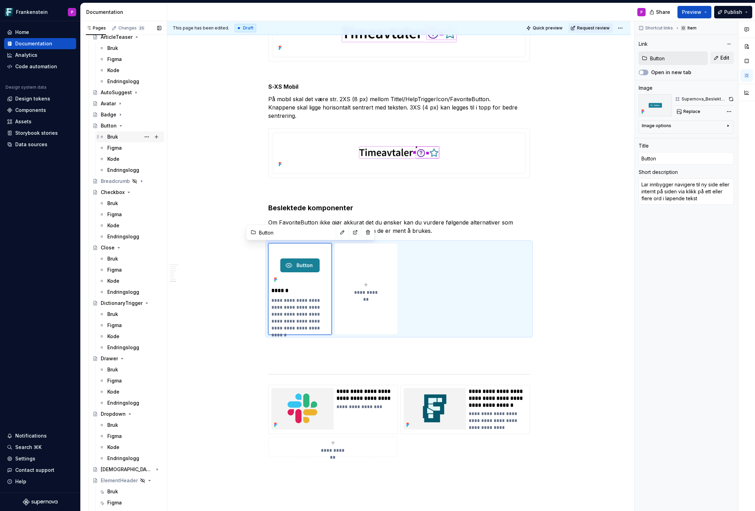
click at [113, 134] on div "Bruk" at bounding box center [112, 136] width 11 height 7
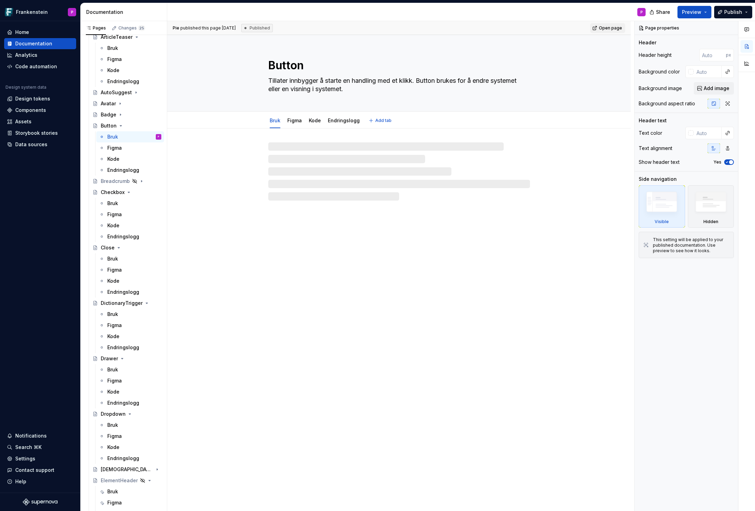
drag, startPoint x: 352, startPoint y: 91, endPoint x: 271, endPoint y: 79, distance: 81.9
click at [271, 79] on textarea "Tillater innbygger å starte en handling med et klikk. Button brukes for å endre…" at bounding box center [398, 84] width 262 height 19
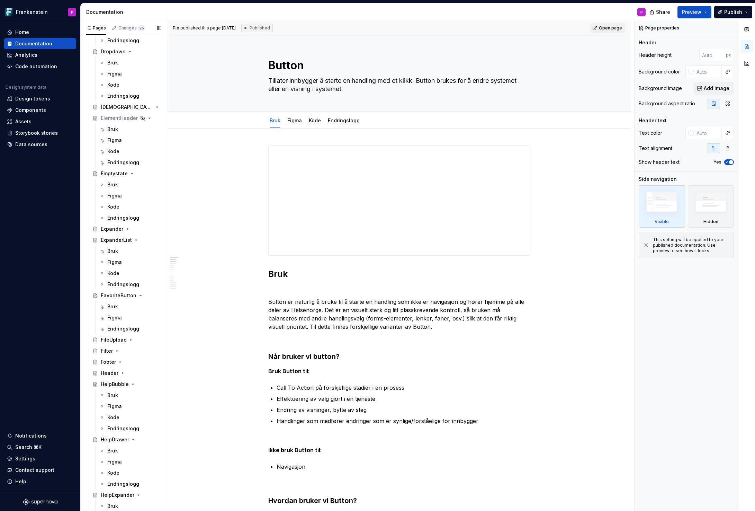
scroll to position [825, 0]
click at [116, 306] on div "Bruk" at bounding box center [112, 305] width 11 height 7
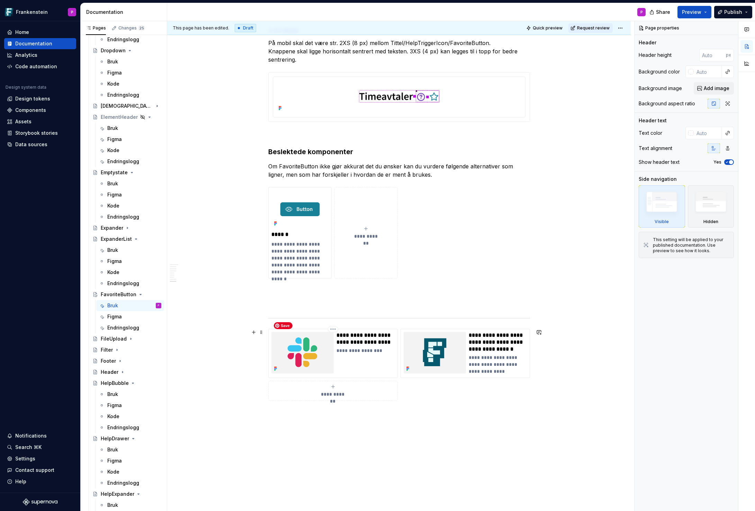
scroll to position [1631, 0]
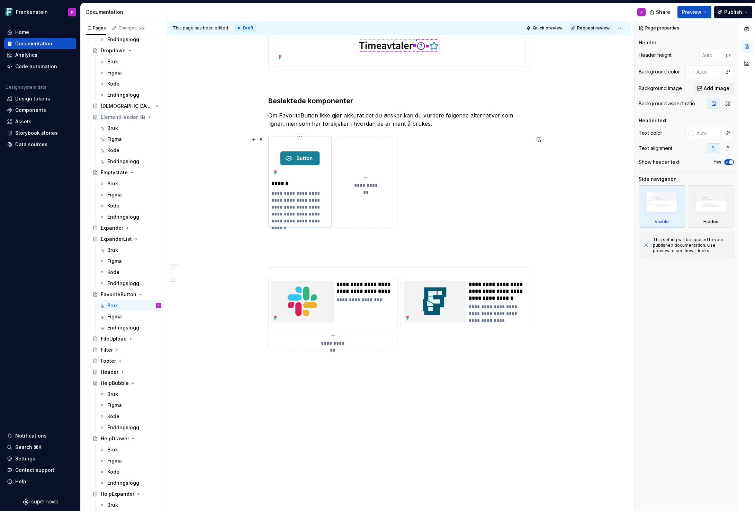
click at [299, 208] on p "**********" at bounding box center [300, 207] width 57 height 35
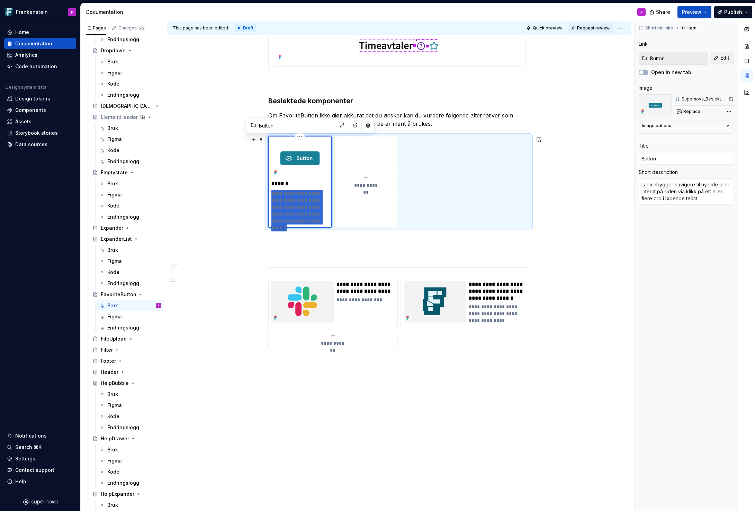
drag, startPoint x: 288, startPoint y: 222, endPoint x: 273, endPoint y: 194, distance: 31.9
click at [273, 194] on p "**********" at bounding box center [300, 207] width 57 height 35
type textarea "*"
type textarea "Tillater innbygger å starte en handling med et klikk. Button brukes for å endre…"
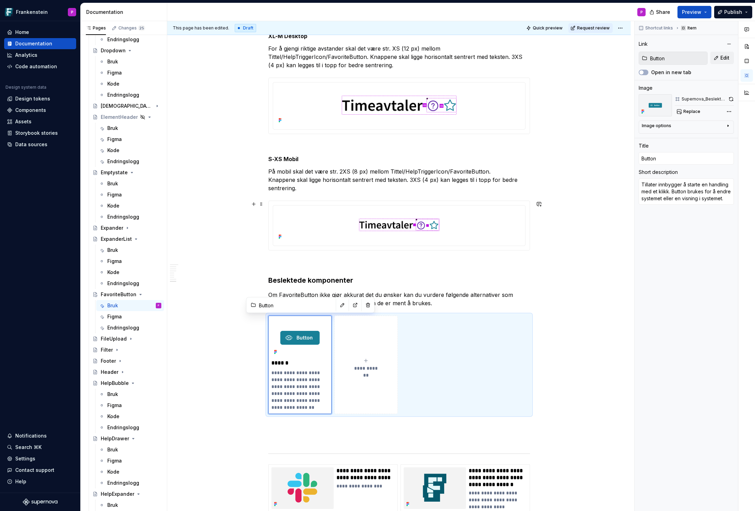
scroll to position [1450, 0]
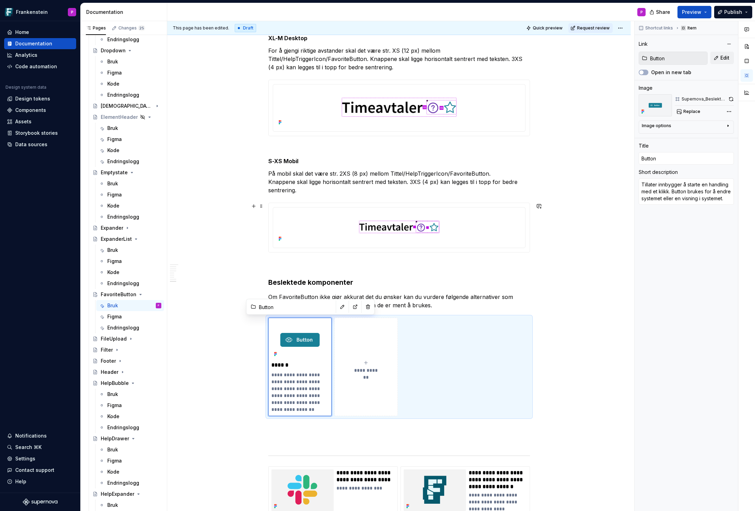
type textarea "*"
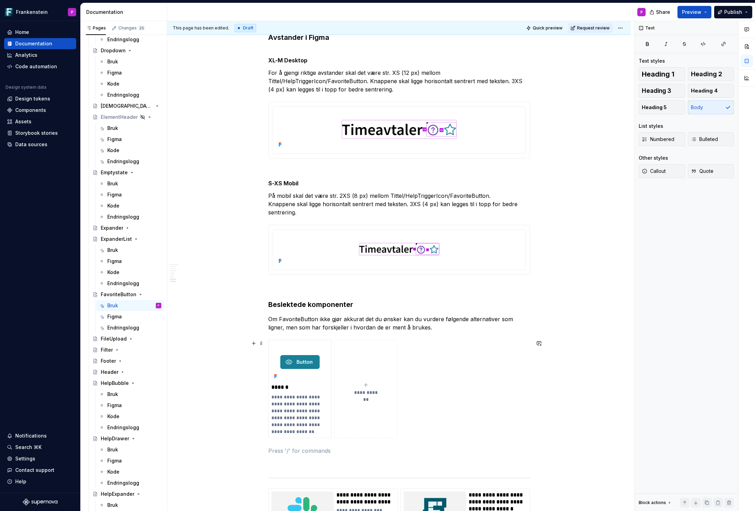
scroll to position [1421, 0]
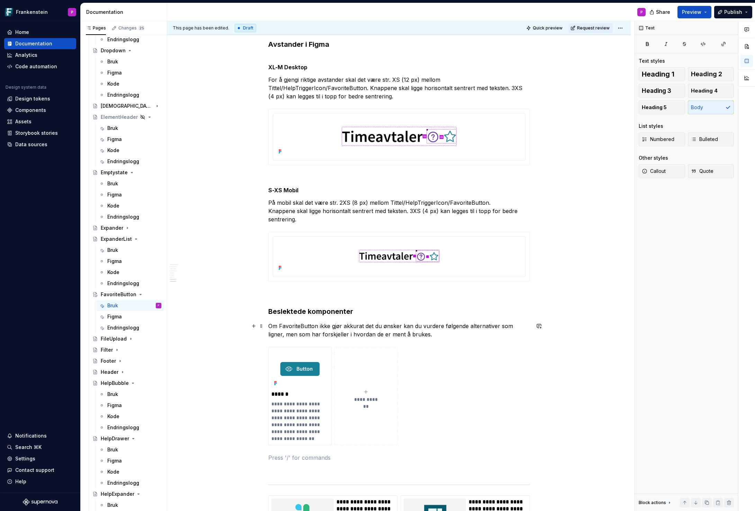
click at [498, 325] on p "Om FavoriteButton ikke gjør akkurat det du ønsker kan du vurdere følgende alter…" at bounding box center [399, 330] width 262 height 17
click at [330, 332] on p "Om FavoriteButton ikke gjør akkurat det du ønsker kan du vurdere følgende alter…" at bounding box center [399, 330] width 262 height 17
click at [359, 335] on p "Om FavoriteButton ikke gjør akkurat det du ønsker kan du vurdere følgende alter…" at bounding box center [399, 330] width 262 height 17
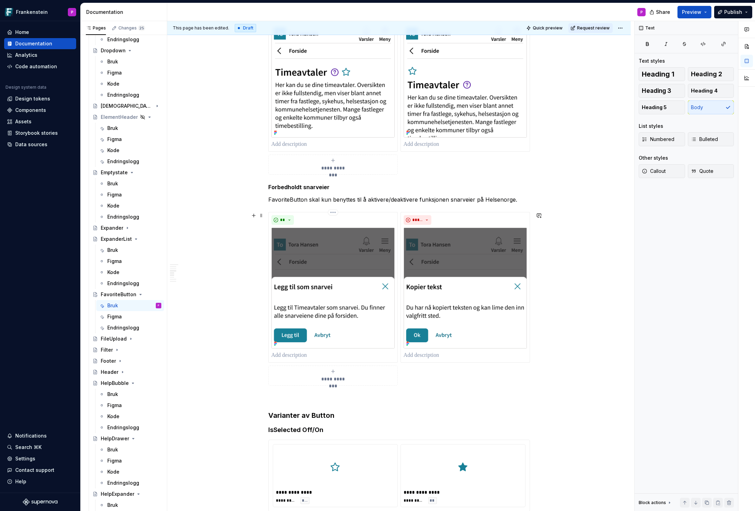
scroll to position [0, 0]
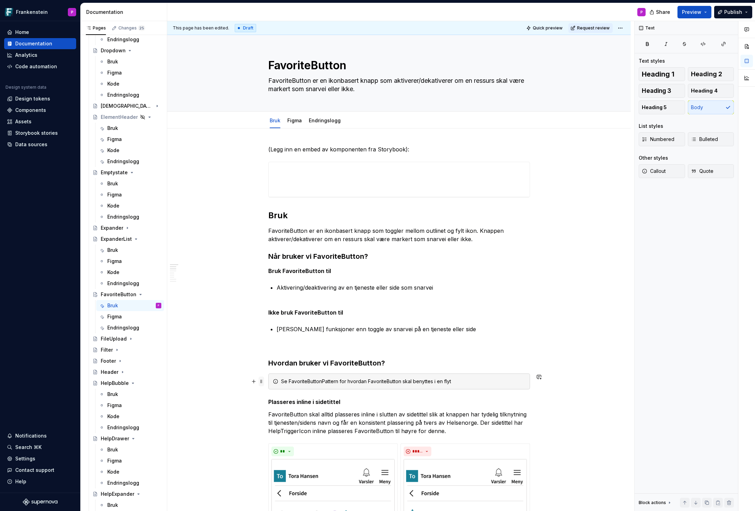
click at [264, 382] on span at bounding box center [262, 381] width 6 height 10
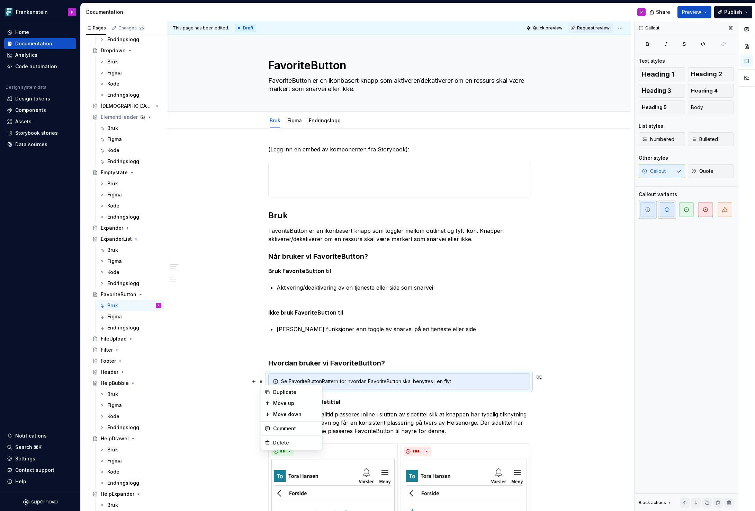
click at [666, 209] on icon "button" at bounding box center [668, 210] width 6 height 6
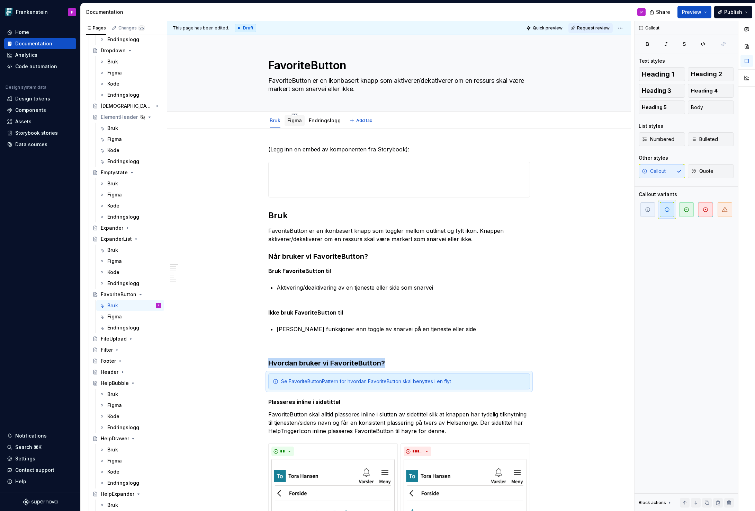
click at [295, 121] on link "Figma" at bounding box center [294, 120] width 15 height 6
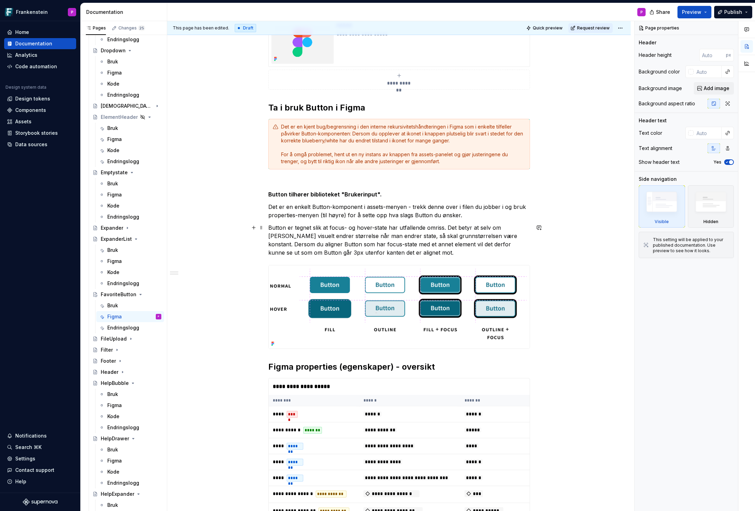
scroll to position [118, 0]
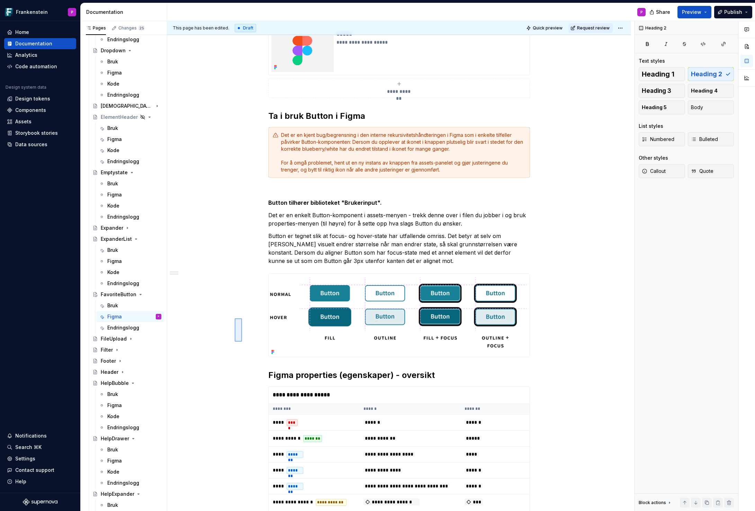
type textarea "*"
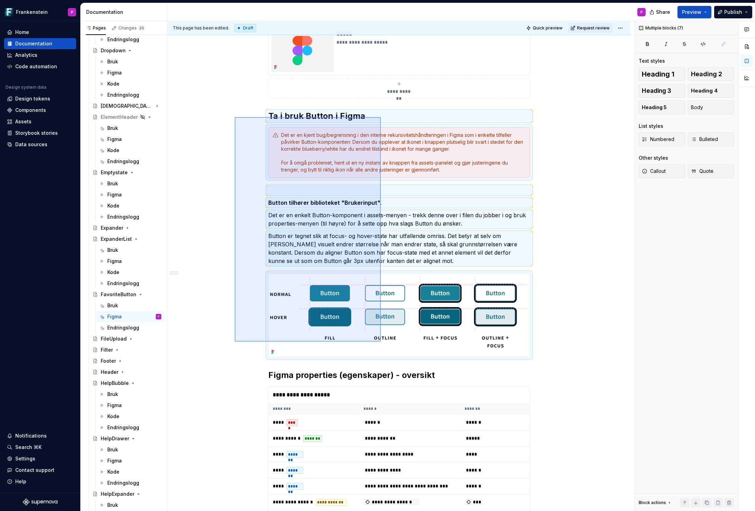
drag, startPoint x: 235, startPoint y: 341, endPoint x: 381, endPoint y: 117, distance: 267.8
click at [381, 117] on div "**********" at bounding box center [400, 266] width 467 height 490
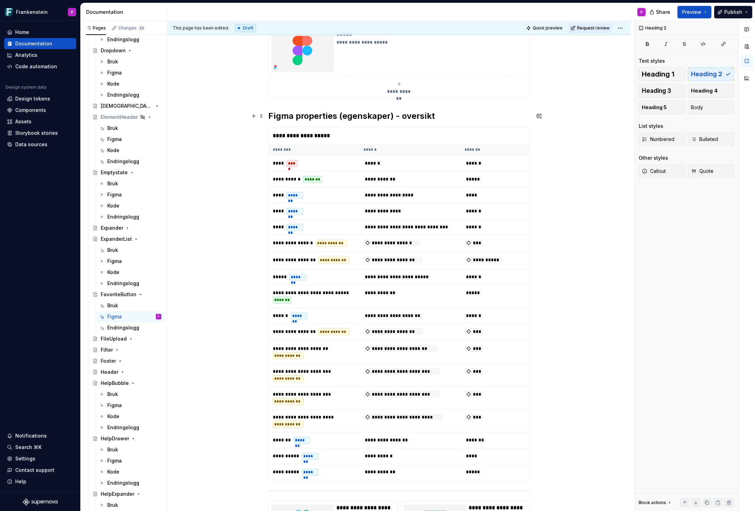
click at [400, 116] on h2 "Figma properties (egenskaper) - oversikt" at bounding box center [399, 115] width 262 height 11
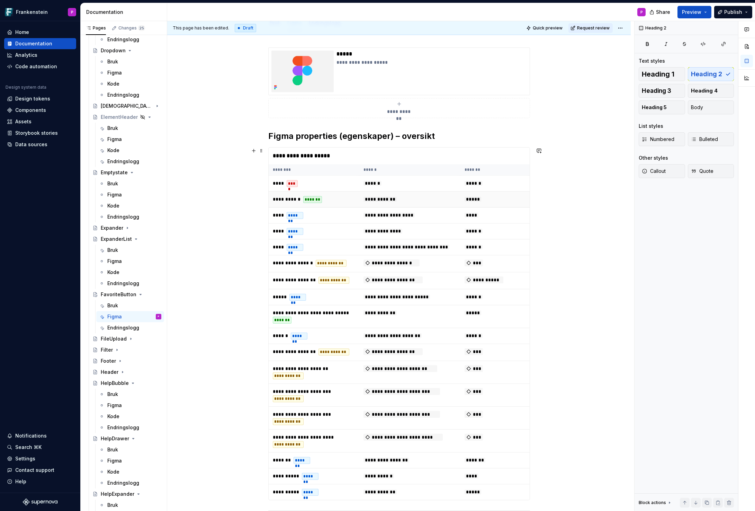
scroll to position [95, 0]
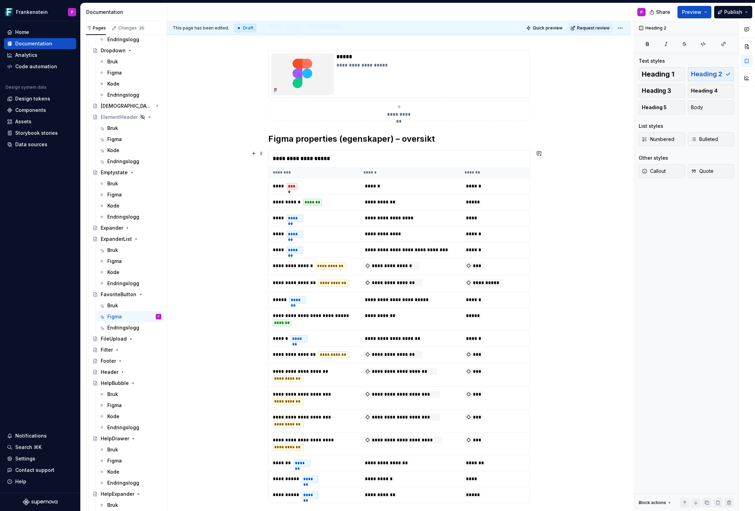
click at [336, 156] on div "**********" at bounding box center [399, 158] width 261 height 17
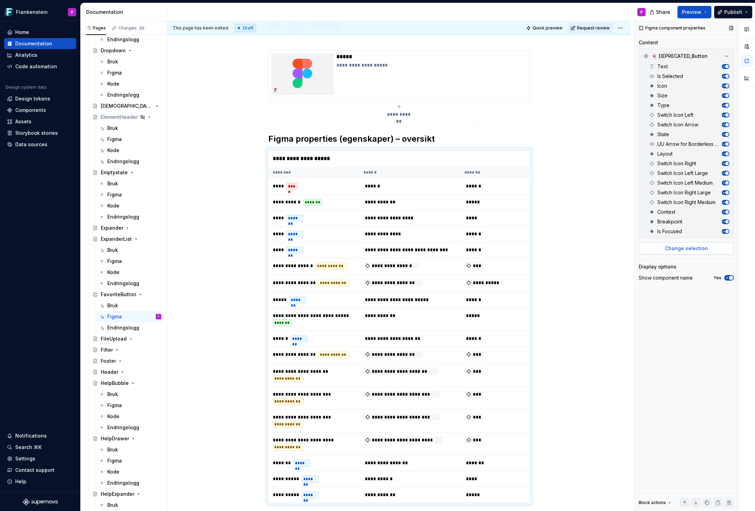
click at [660, 249] on button "Change selection" at bounding box center [686, 248] width 95 height 12
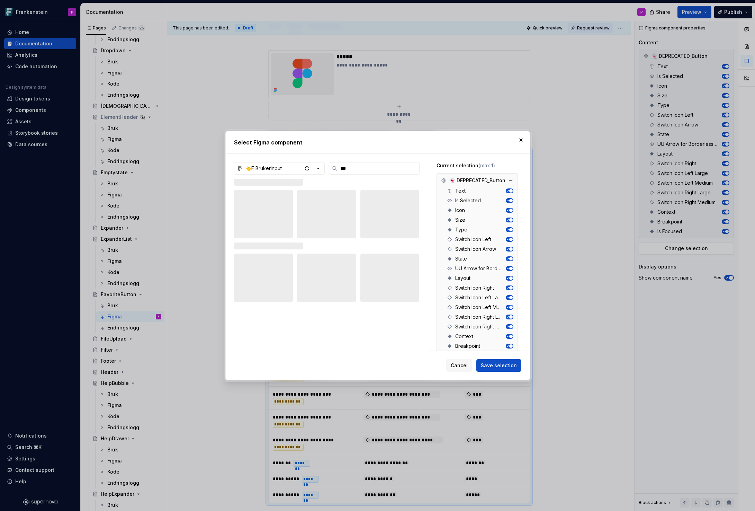
type input "***"
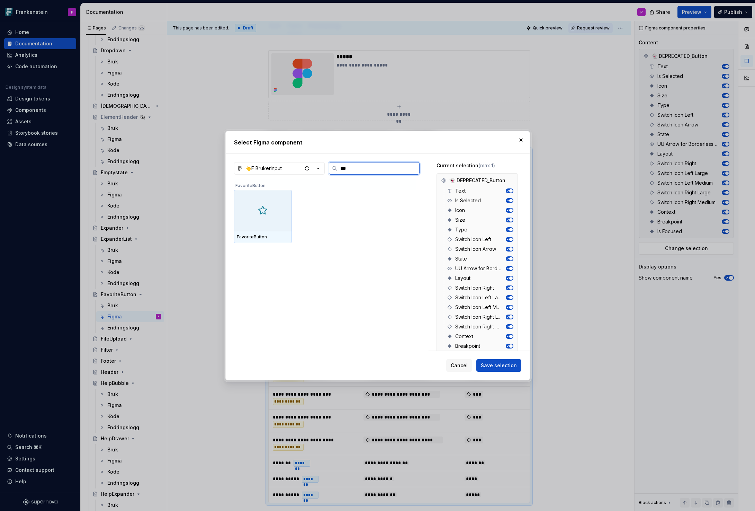
click at [275, 219] on div at bounding box center [263, 211] width 58 height 42
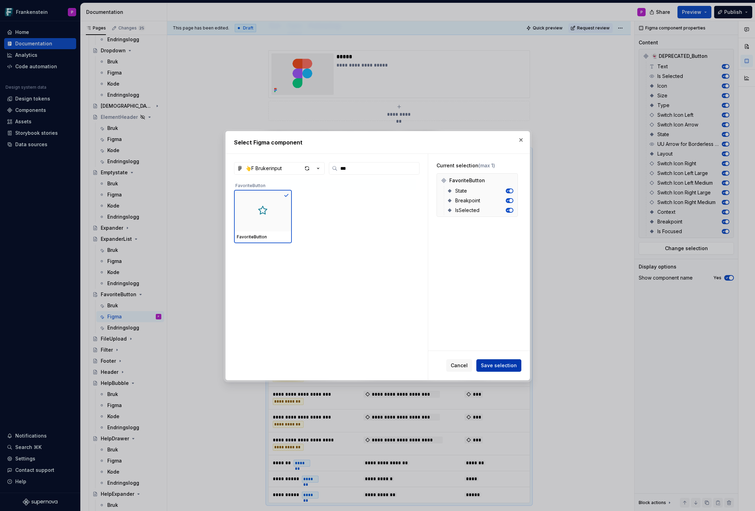
click at [494, 364] on span "Save selection" at bounding box center [499, 365] width 36 height 7
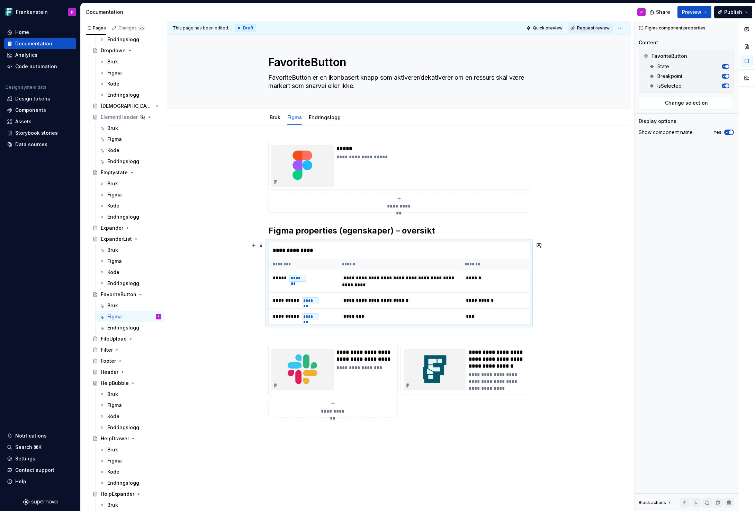
scroll to position [0, 0]
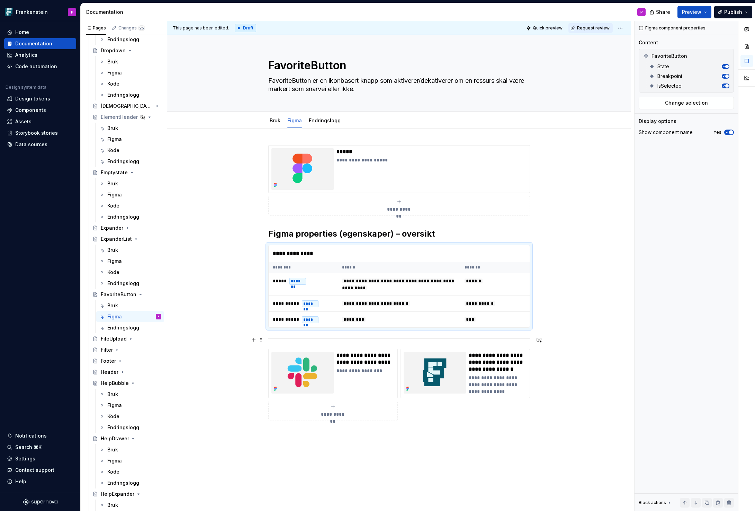
click at [271, 337] on div at bounding box center [399, 338] width 262 height 5
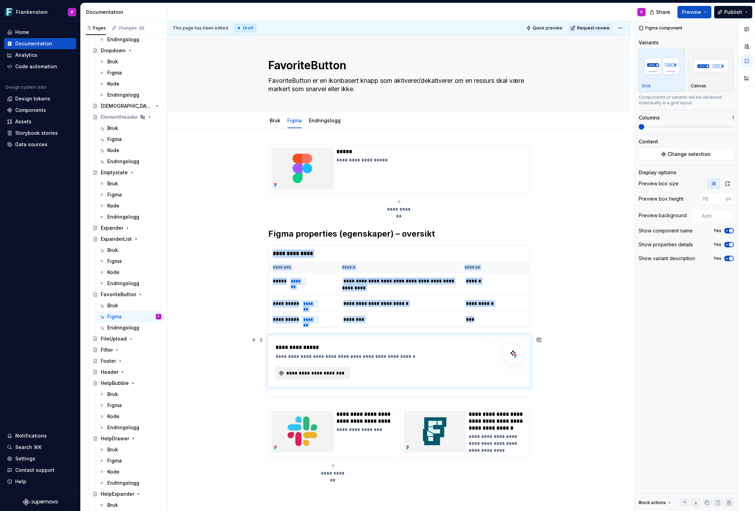
click at [316, 373] on span "**********" at bounding box center [316, 373] width 60 height 7
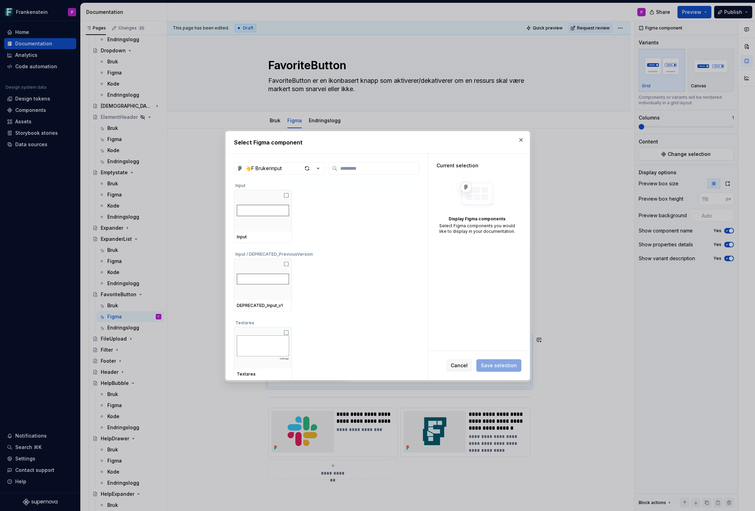
type textarea "*"
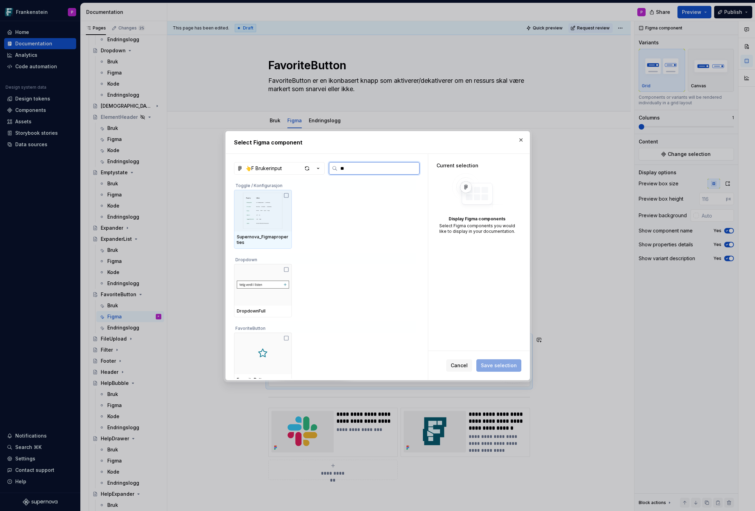
type input "***"
click at [274, 222] on div at bounding box center [263, 211] width 58 height 42
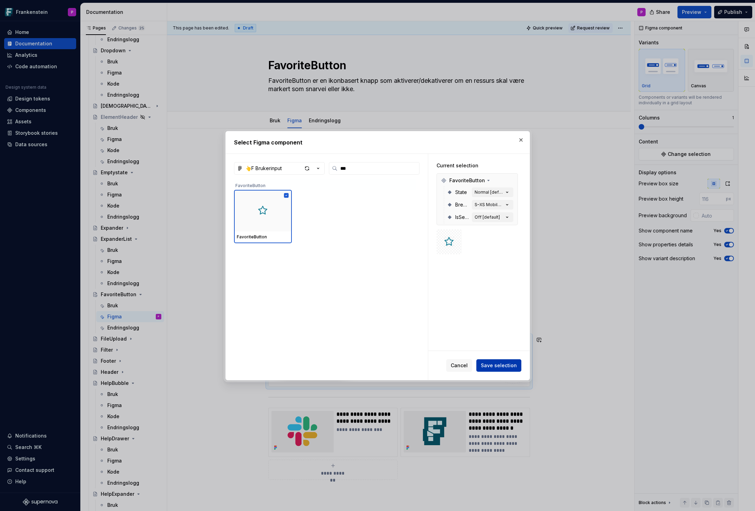
click at [498, 365] on span "Save selection" at bounding box center [499, 365] width 36 height 7
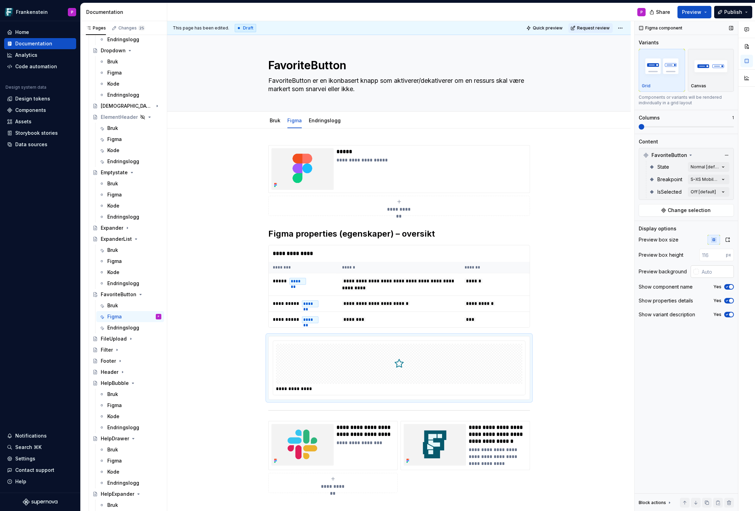
click at [696, 273] on div at bounding box center [697, 272] width 6 height 6
type input "#0000000D"
type input "*"
type input "#00000000"
type input "*"
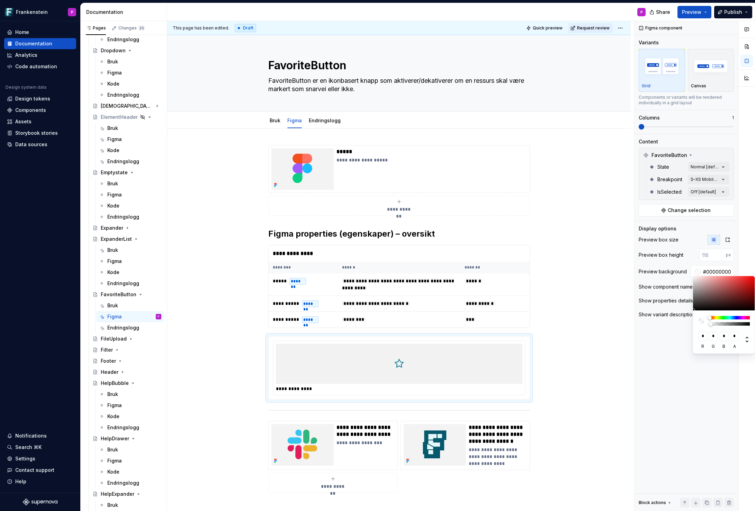
drag, startPoint x: 713, startPoint y: 324, endPoint x: 702, endPoint y: 325, distance: 11.2
click at [702, 325] on div at bounding box center [724, 321] width 51 height 10
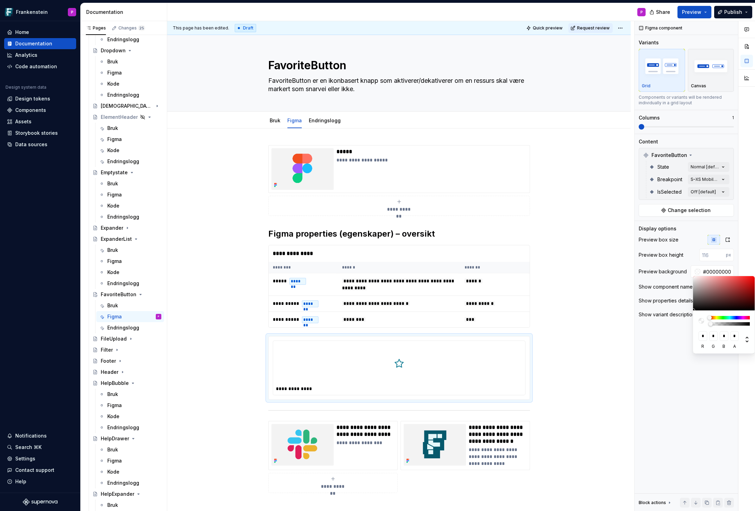
click at [399, 156] on html "Frankenstein P Home Documentation Analytics Code automation Design system data …" at bounding box center [377, 255] width 755 height 511
click at [378, 163] on html "Frankenstein P Home Documentation Analytics Code automation Design system data …" at bounding box center [377, 255] width 755 height 511
click at [380, 171] on div "**********" at bounding box center [432, 169] width 190 height 42
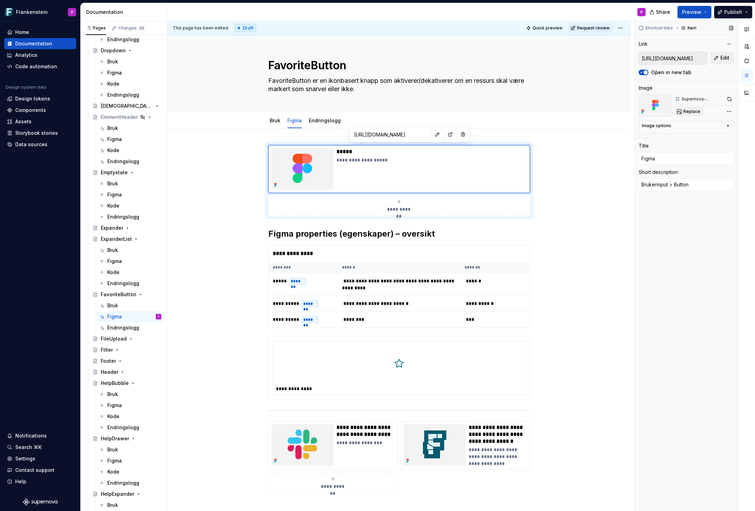
click at [694, 110] on span "Replace" at bounding box center [692, 112] width 17 height 6
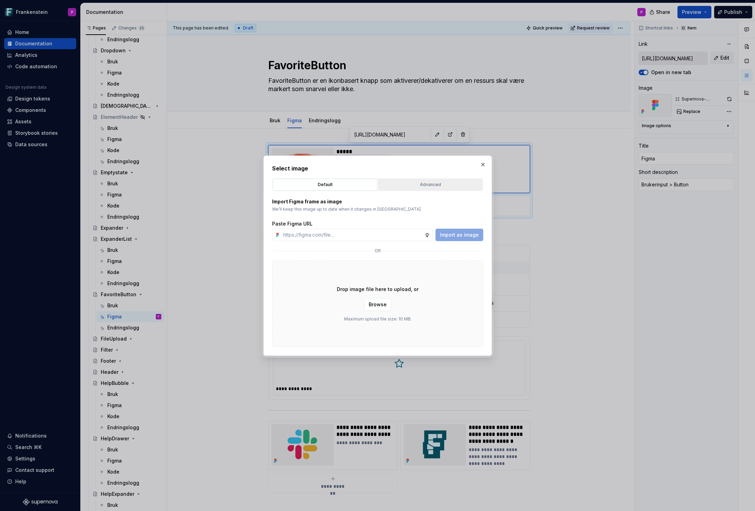
click at [401, 182] on div "Advanced" at bounding box center [431, 184] width 100 height 7
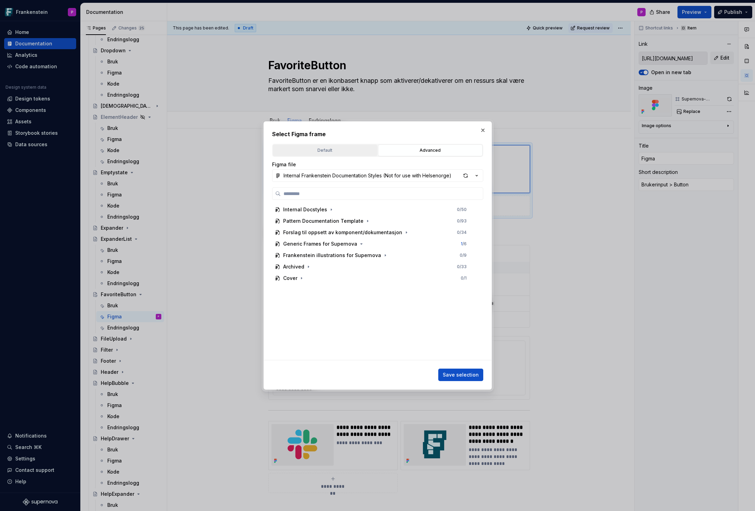
click at [335, 146] on button "Default" at bounding box center [325, 150] width 105 height 12
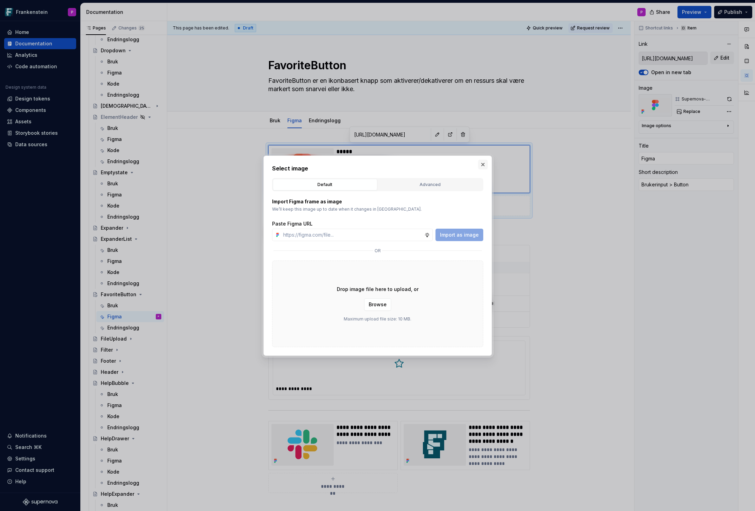
click at [483, 162] on button "button" at bounding box center [483, 165] width 10 height 10
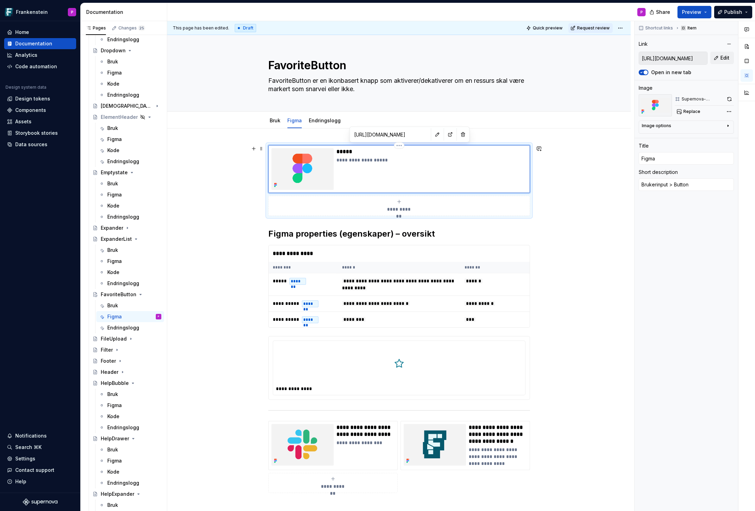
click at [368, 160] on p "**********" at bounding box center [432, 160] width 190 height 7
click at [721, 57] on span "Edit" at bounding box center [725, 57] width 9 height 7
type textarea "*"
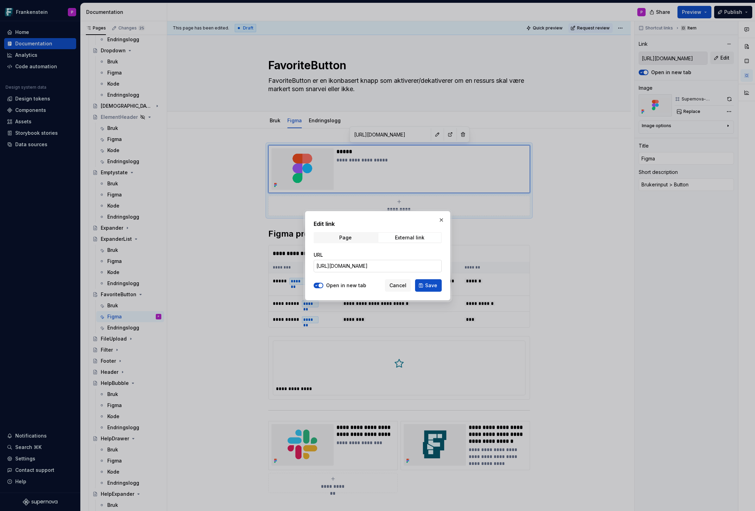
click at [366, 270] on input "[URL][DOMAIN_NAME]" at bounding box center [378, 266] width 128 height 12
paste input "design/FR2NxIPp8ZcHrBLOEdZNac/%F0%9F%91%86F-Brukerinput?m=auto&node-id=6951-584…"
type input "[URL][DOMAIN_NAME]"
click at [423, 286] on button "Save" at bounding box center [428, 285] width 27 height 12
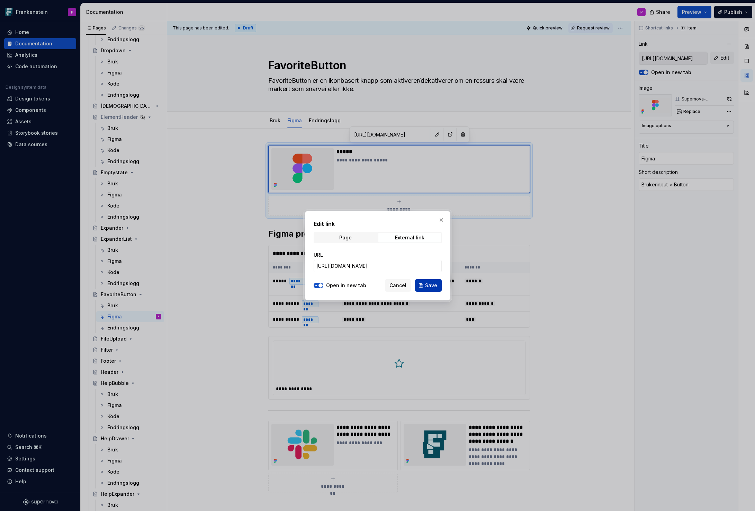
type textarea "*"
type input "[URL][DOMAIN_NAME]"
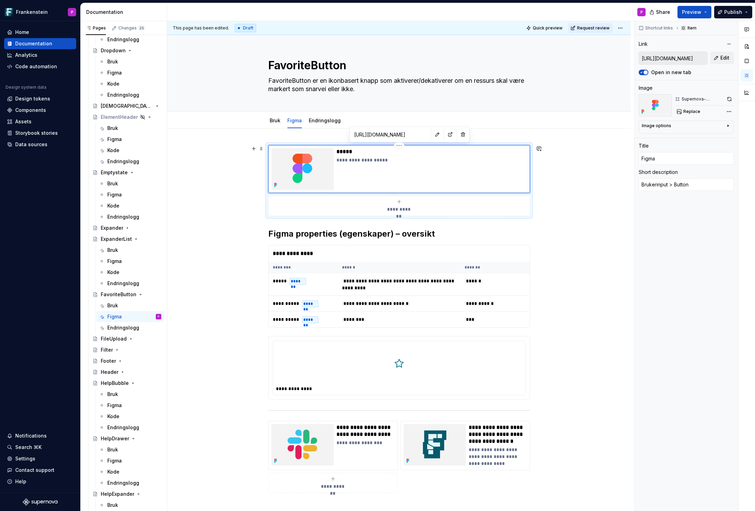
click at [371, 160] on p "**********" at bounding box center [432, 160] width 190 height 7
type textarea "*"
type textarea "Brukerinput > FButton"
type textarea "*"
type input "[URL][DOMAIN_NAME]"
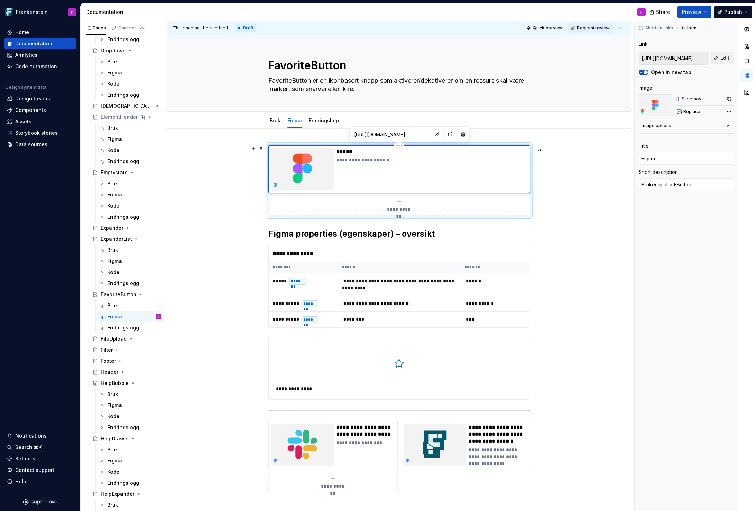
type textarea "Brukerinput > FavButton"
type textarea "*"
type textarea "Brukerinput > FavoButton"
type textarea "*"
type textarea "Brukerinput > FavorButton"
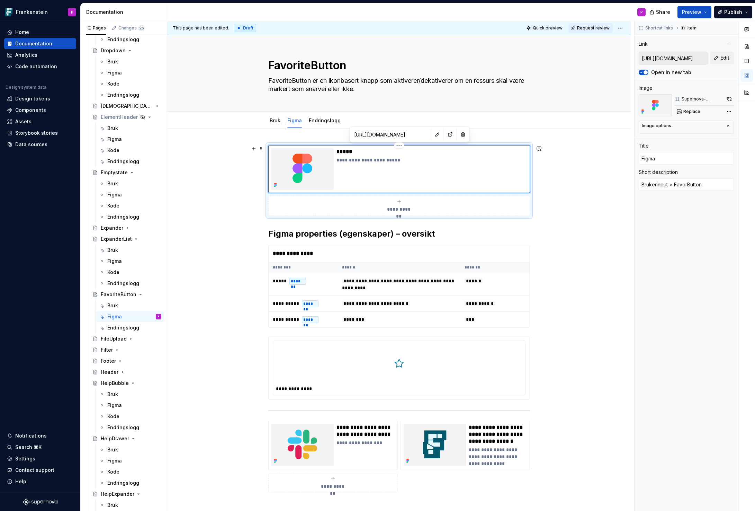
type textarea "*"
type textarea "Brukerinput > FavoriButton"
type textarea "*"
type textarea "Brukerinput > FavoritButton"
type textarea "*"
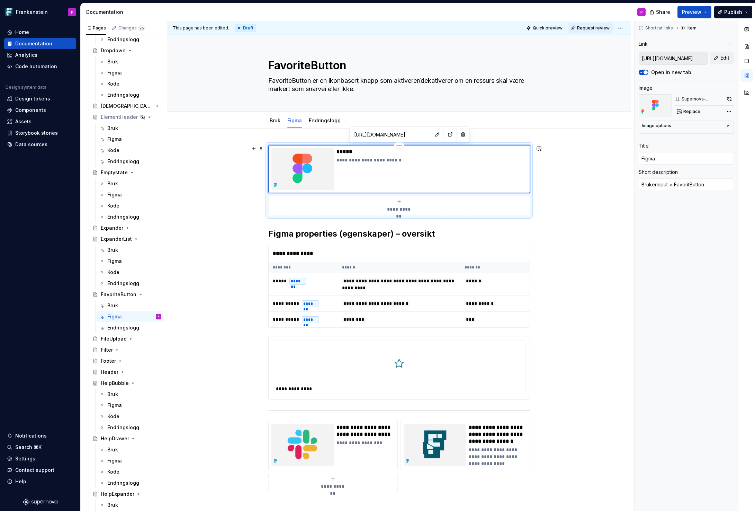
type textarea "Brukerinput > FavoriteButton"
click at [228, 301] on div "**********" at bounding box center [399, 391] width 464 height 526
click at [326, 118] on link "Endringslogg" at bounding box center [325, 120] width 32 height 6
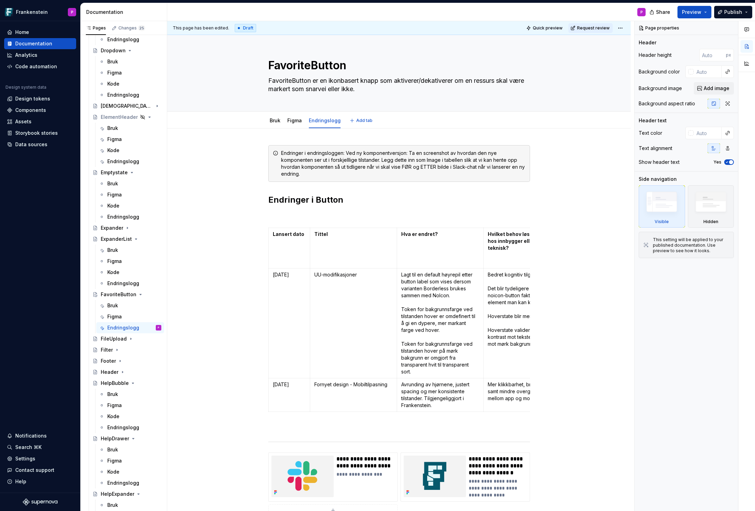
type textarea "*"
click at [264, 152] on span at bounding box center [262, 153] width 6 height 10
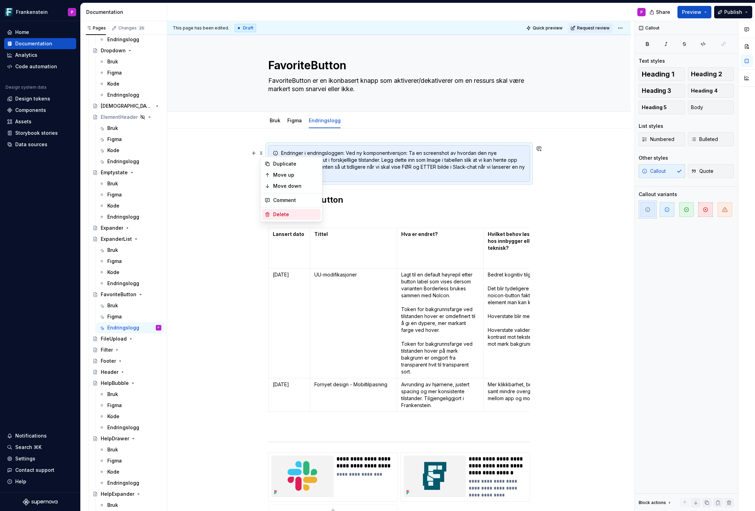
click at [275, 212] on div "Delete" at bounding box center [295, 214] width 45 height 7
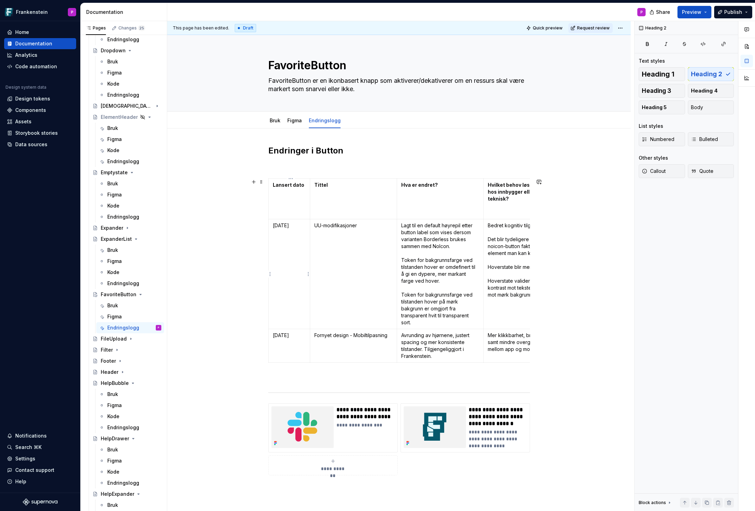
click at [279, 227] on p "[DATE]" at bounding box center [289, 225] width 33 height 7
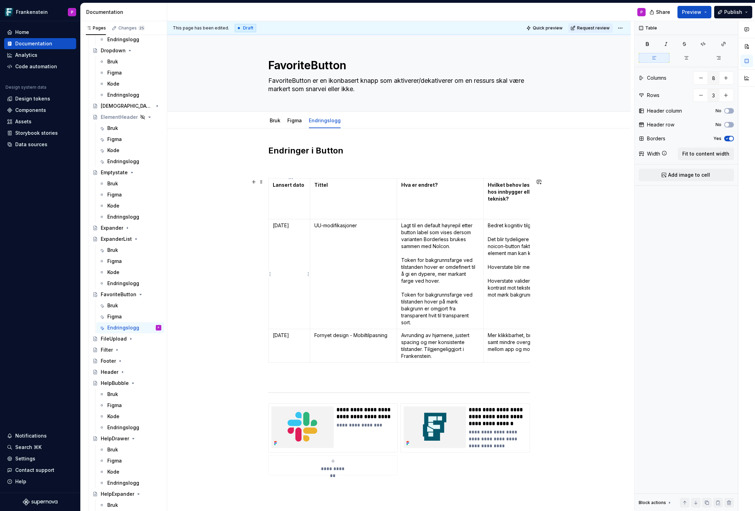
click at [279, 227] on p "[DATE]" at bounding box center [289, 225] width 33 height 7
click at [276, 345] on td "[DATE]" at bounding box center [289, 346] width 42 height 34
click at [270, 346] on html "Frankenstein P Home Documentation Analytics Code automation Design system data …" at bounding box center [377, 255] width 755 height 511
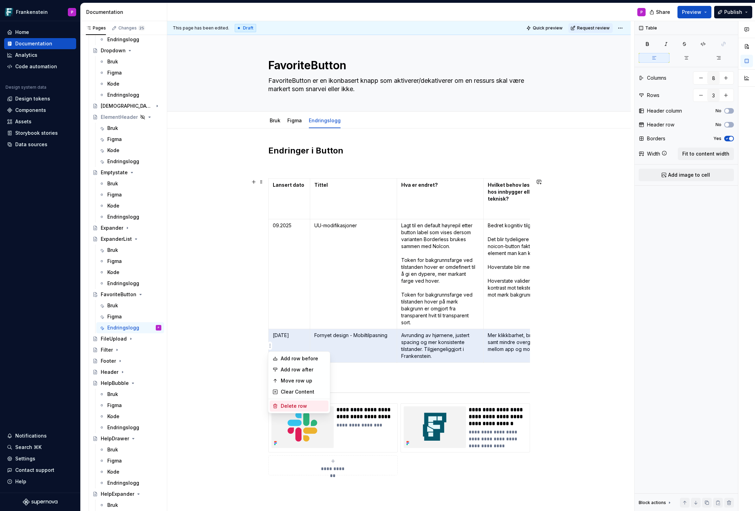
click at [281, 407] on div "Delete row" at bounding box center [303, 405] width 45 height 7
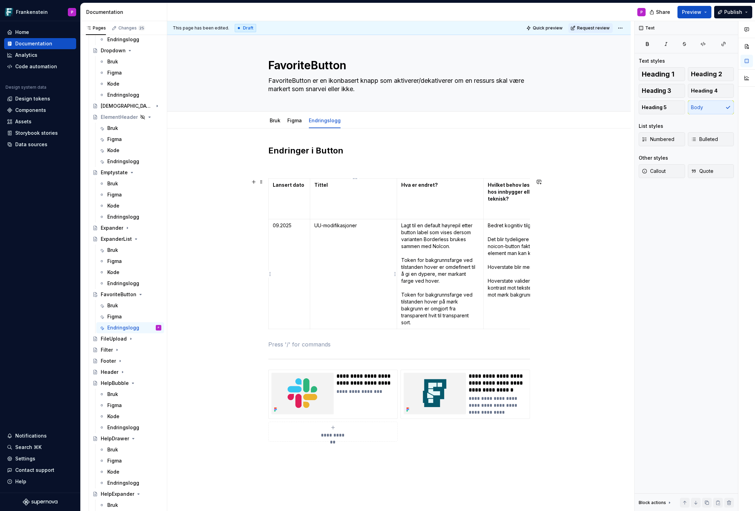
click at [334, 228] on p "UU-modifikasjoner" at bounding box center [353, 225] width 78 height 7
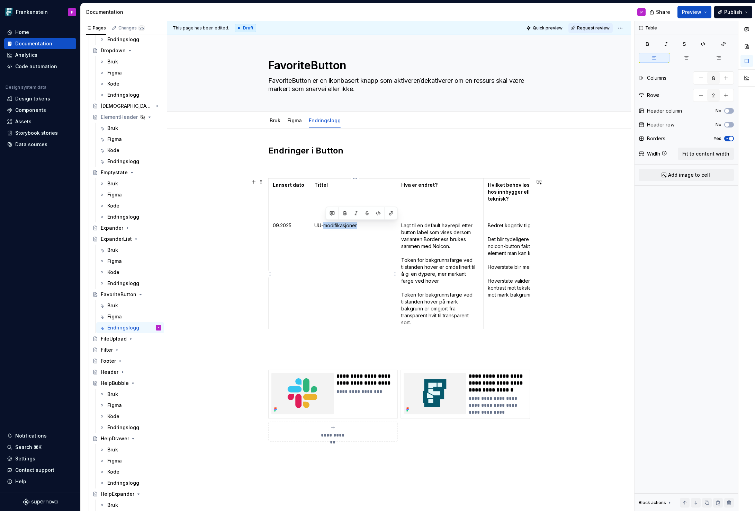
click at [334, 228] on p "UU-modifikasjoner" at bounding box center [353, 225] width 78 height 7
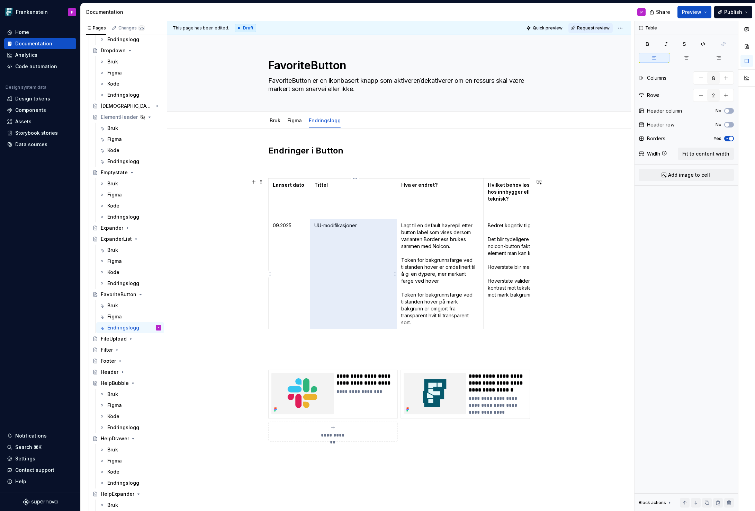
click at [336, 227] on p "UU-modifikasjoner" at bounding box center [353, 225] width 78 height 7
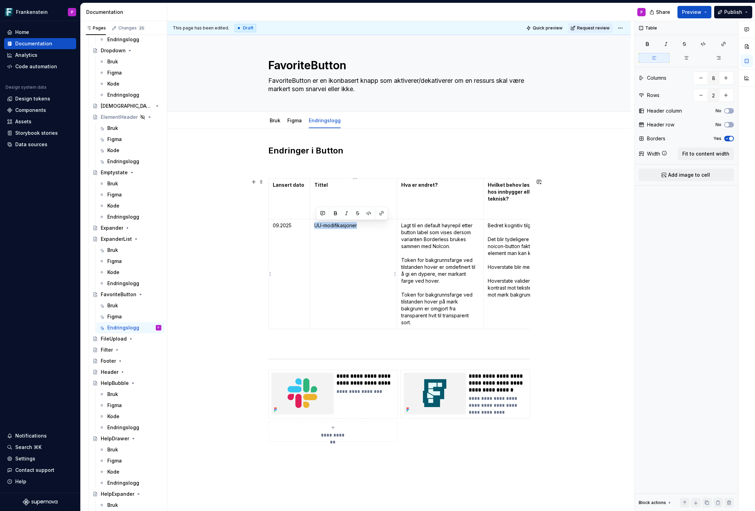
drag, startPoint x: 317, startPoint y: 225, endPoint x: 362, endPoint y: 225, distance: 45.0
click at [362, 225] on p "UU-modifikasjoner" at bounding box center [353, 225] width 78 height 7
click at [438, 237] on p "Lagt til en default høyrepil etter button label som vises dersom varianten Bord…" at bounding box center [440, 274] width 78 height 104
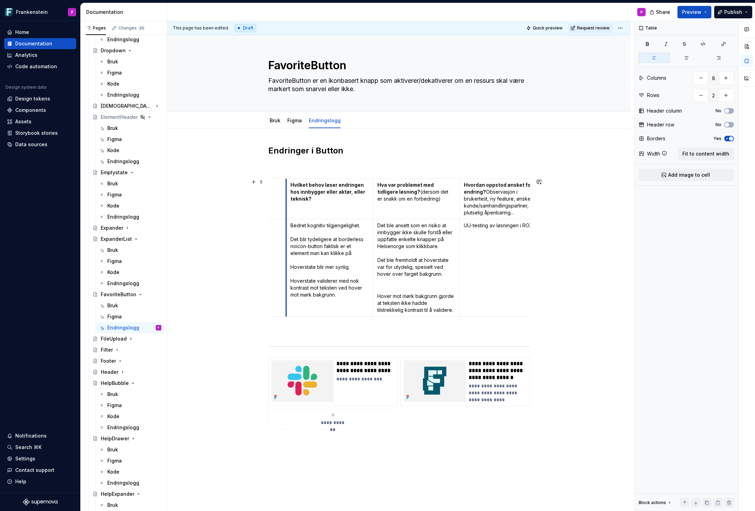
scroll to position [0, 196]
click at [294, 225] on p "Bedret kognitiv tilgjengelighet. Det blir tydeligere at borderless noicon-butto…" at bounding box center [331, 260] width 78 height 76
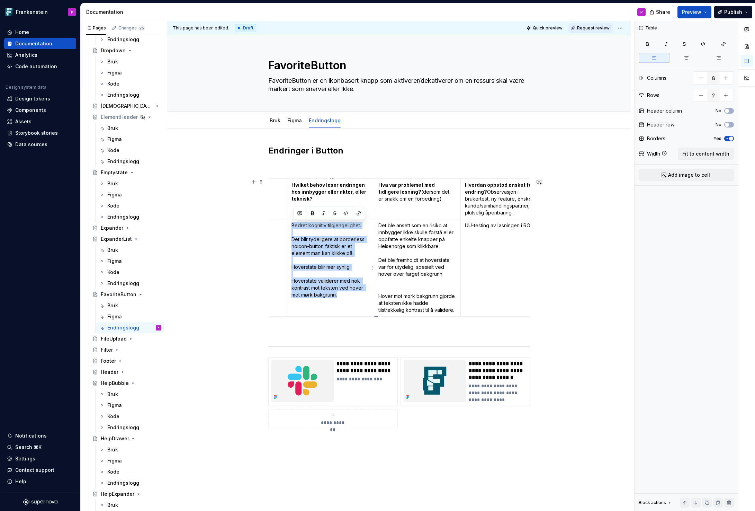
drag, startPoint x: 294, startPoint y: 225, endPoint x: 345, endPoint y: 294, distance: 84.9
click at [345, 294] on p "Bedret kognitiv tilgjengelighet. Det blir tydeligere at borderless noicon-butto…" at bounding box center [331, 260] width 78 height 76
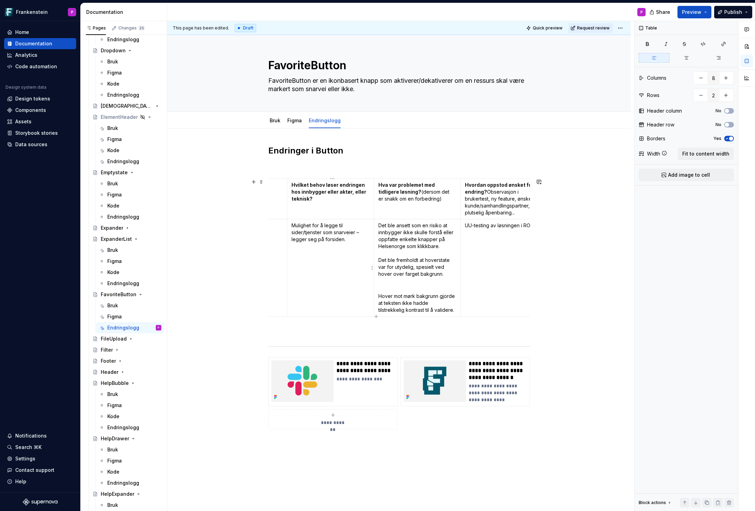
click at [293, 237] on td "Mulighet for å legge til sider/tjenster som snarveier – legger seg på forsiden." at bounding box center [330, 267] width 87 height 97
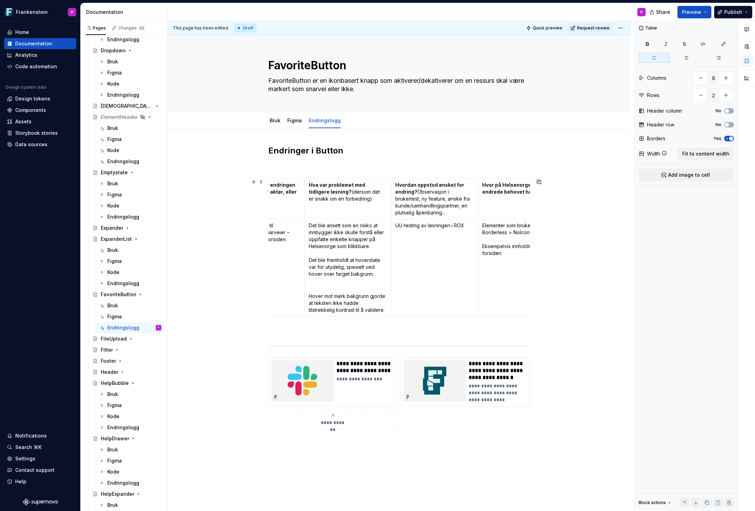
scroll to position [0, 276]
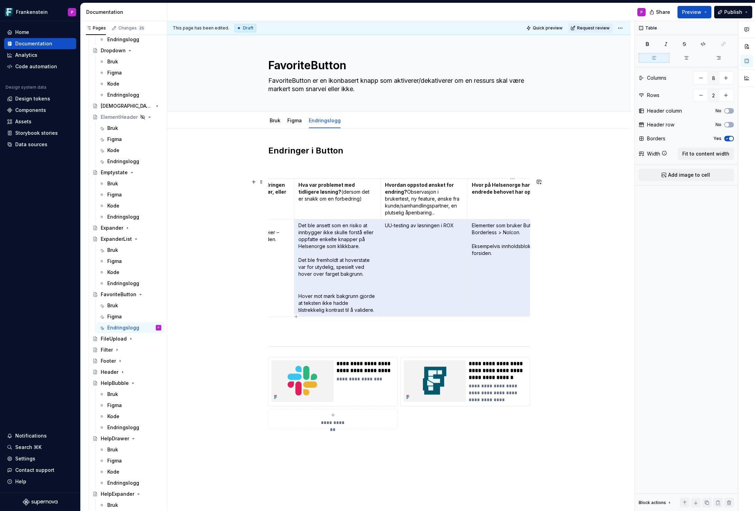
drag, startPoint x: 301, startPoint y: 226, endPoint x: 526, endPoint y: 261, distance: 228.6
click at [526, 261] on tr "09.2025 FavoriteButton Ny komponent Mulighet for å legge til sider/tjenster som…" at bounding box center [294, 267] width 605 height 97
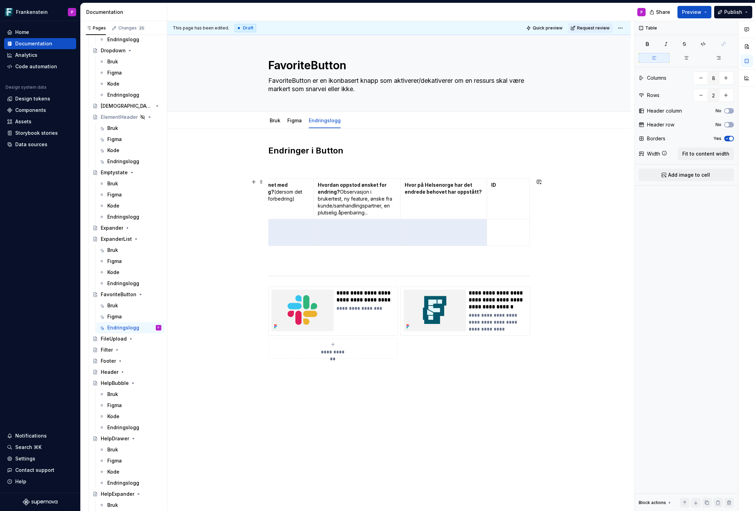
scroll to position [0, 0]
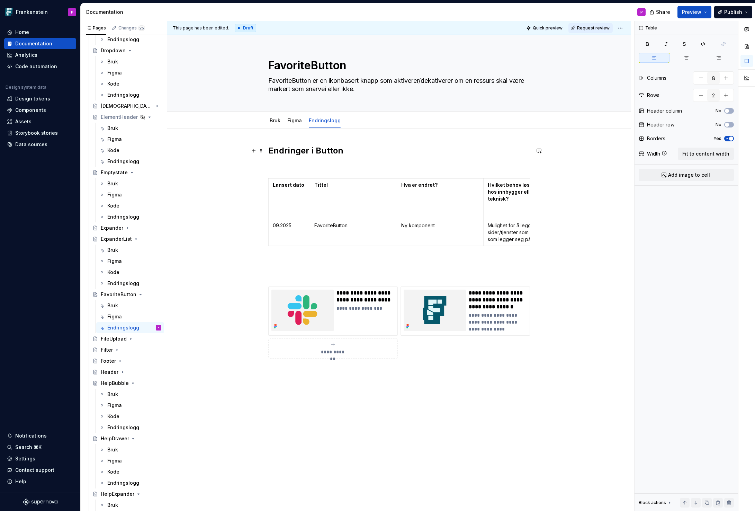
click at [316, 152] on h2 "Endringer i Button" at bounding box center [399, 150] width 262 height 11
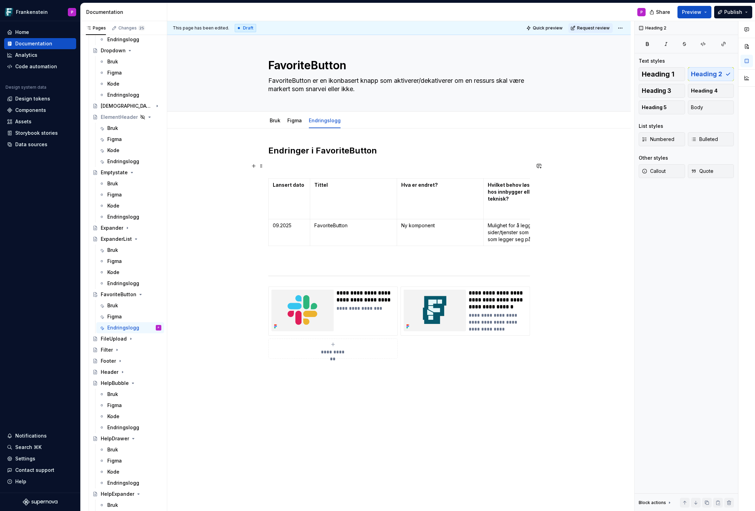
click at [277, 166] on p at bounding box center [399, 166] width 262 height 8
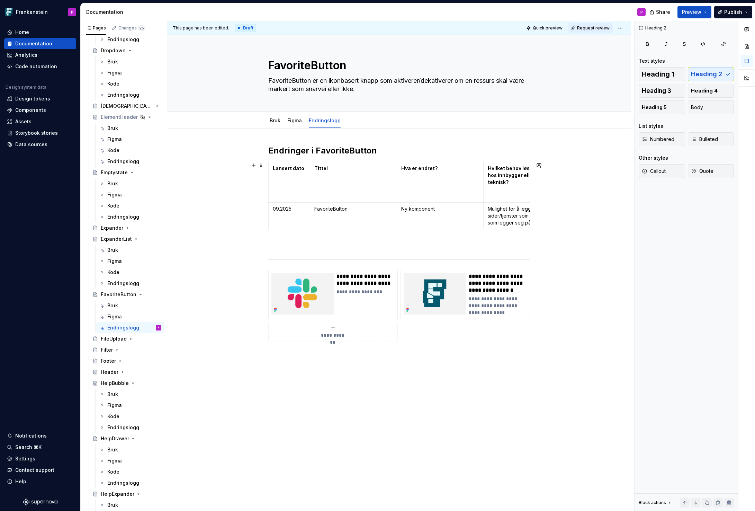
click at [185, 193] on div "**********" at bounding box center [399, 324] width 464 height 392
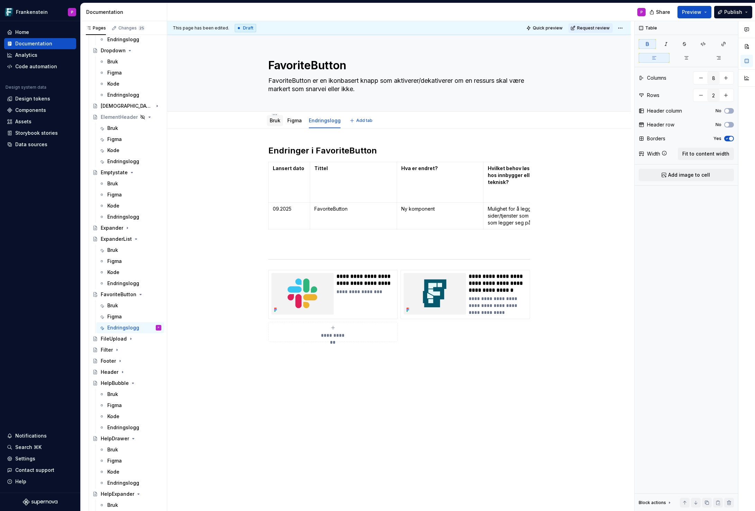
click at [276, 121] on link "Bruk" at bounding box center [275, 120] width 11 height 6
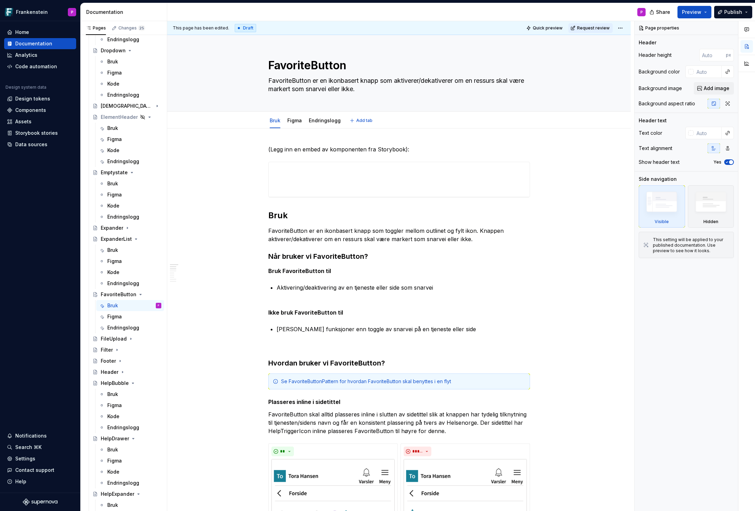
type textarea "*"
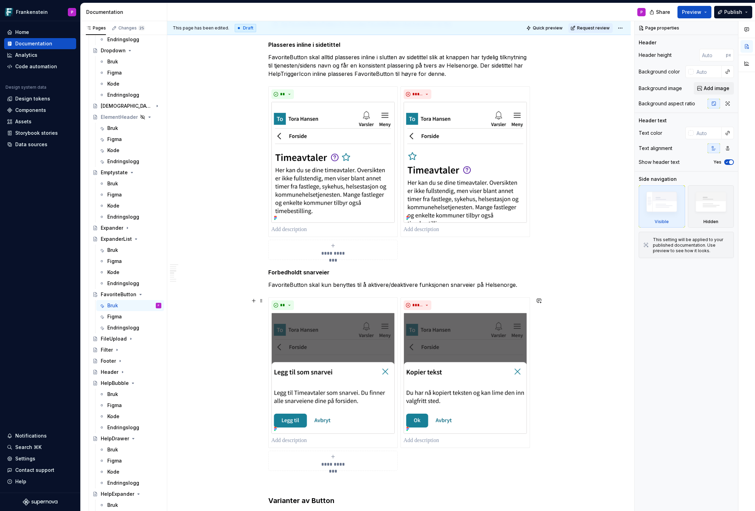
scroll to position [358, 0]
click at [270, 272] on strong "Forbedholdt snarveier" at bounding box center [298, 271] width 61 height 7
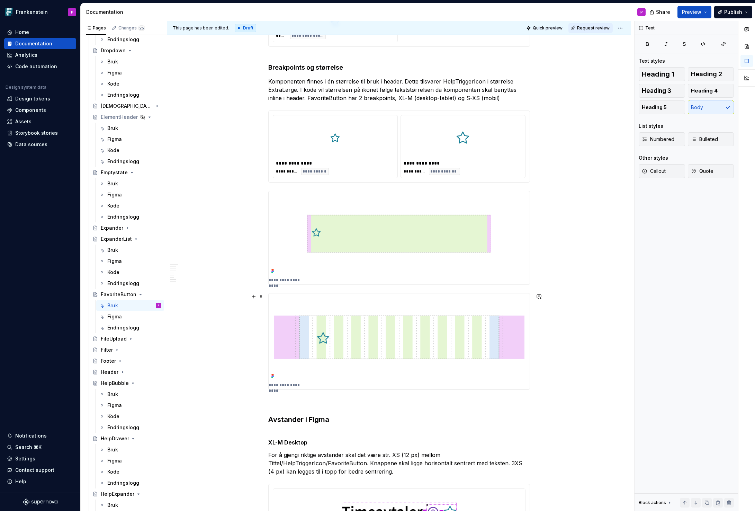
scroll to position [1052, 0]
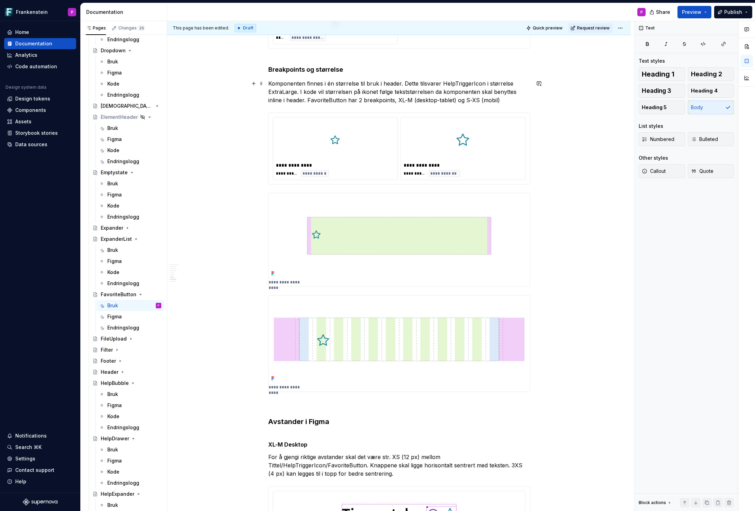
click at [509, 99] on p "Komponenten finnes i én størrelse til bruk i header. Dette tilsvarer HelpTrigge…" at bounding box center [399, 91] width 262 height 25
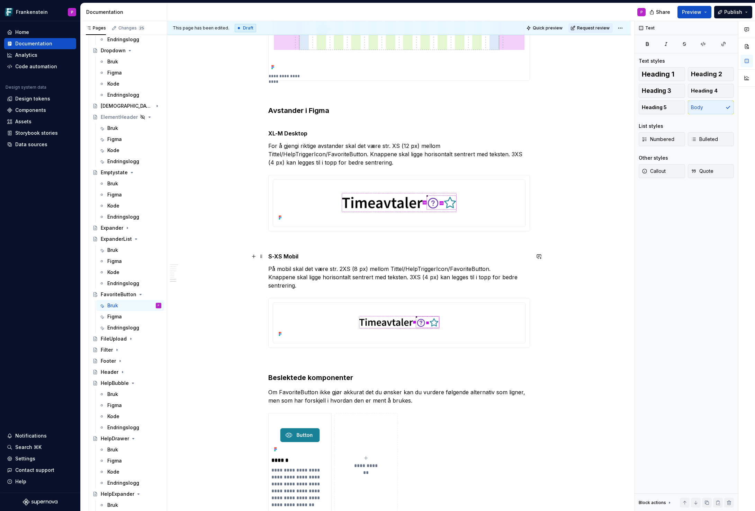
scroll to position [1364, 0]
click at [513, 151] on p "For å gjengi riktige avstander skal det være str. XS (12 px) mellom Tittel/Help…" at bounding box center [399, 153] width 262 height 25
click at [403, 161] on p "For å gjengi riktige avstander skal det være str. XS (12 px) mellom Tittel/Help…" at bounding box center [399, 153] width 262 height 25
click at [296, 284] on p "På mobil skal det være str. 2XS (8 px) mellom Tittel/HelpTriggerIcon/FavoriteBu…" at bounding box center [399, 276] width 262 height 25
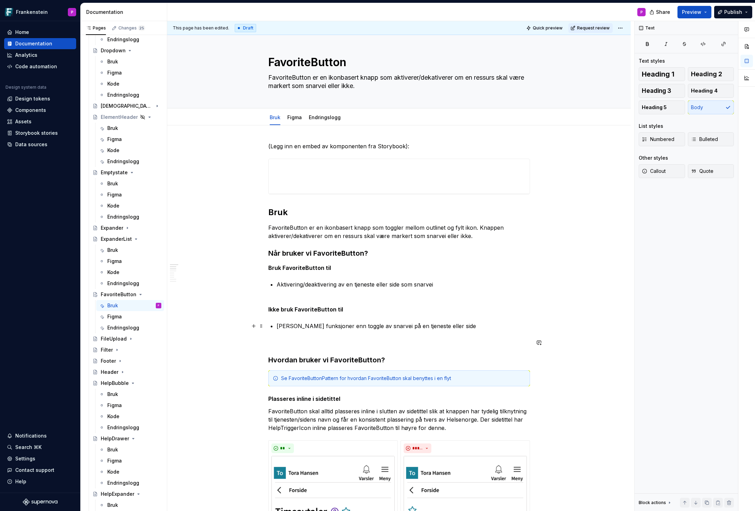
scroll to position [0, 0]
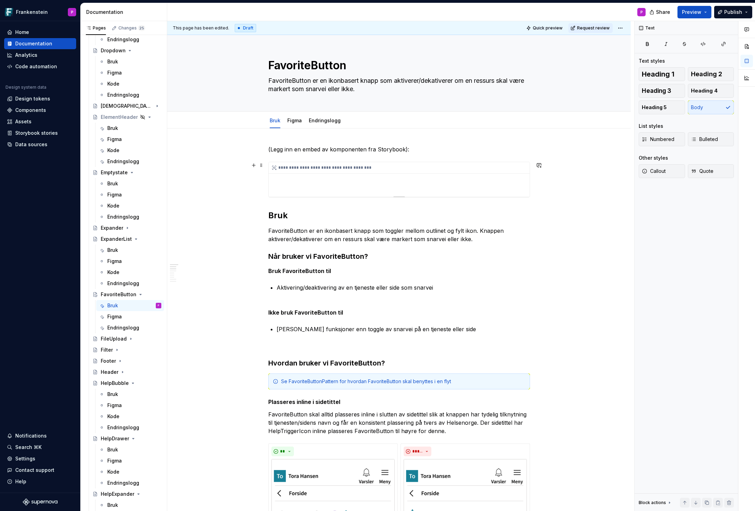
click at [310, 181] on div "**********" at bounding box center [399, 179] width 261 height 35
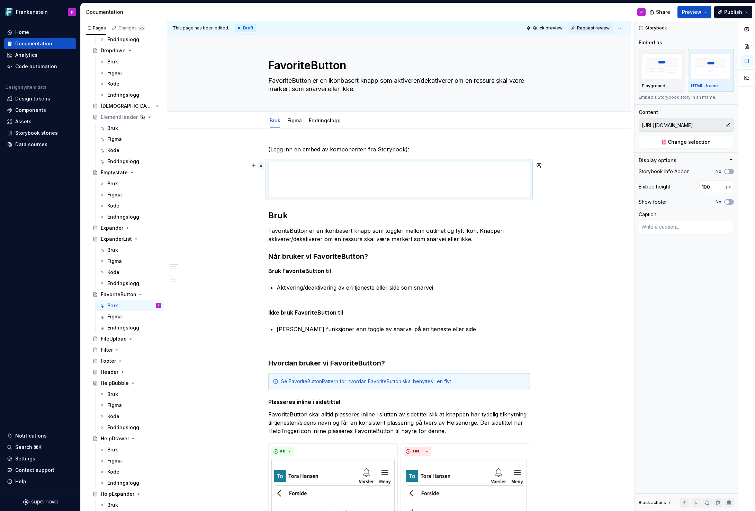
click at [261, 163] on span at bounding box center [262, 165] width 6 height 10
click at [276, 225] on div "Delete" at bounding box center [295, 226] width 45 height 7
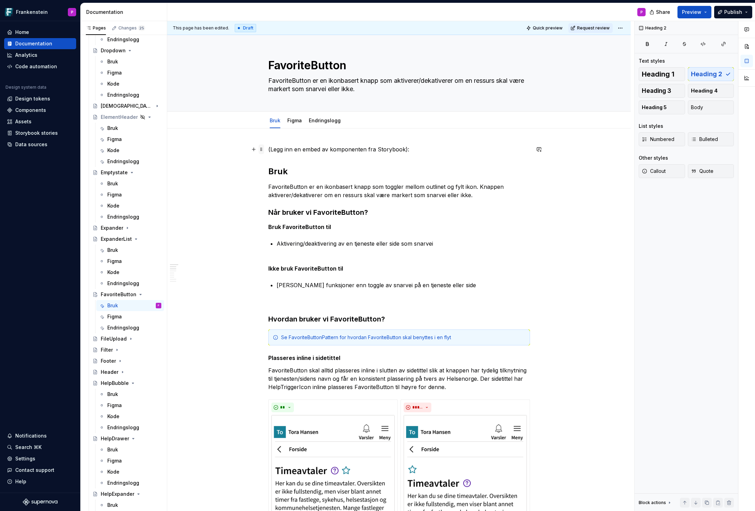
click at [261, 149] on span at bounding box center [262, 149] width 6 height 10
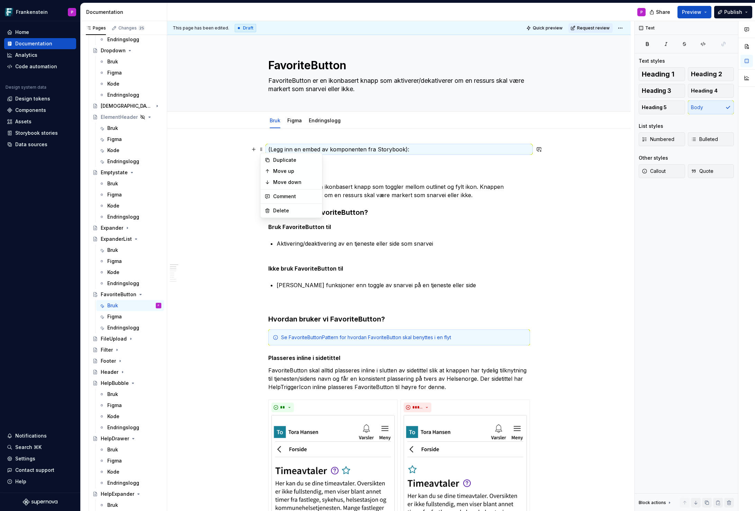
click at [413, 149] on p "(Legg inn en embed av komponenten fra Storybook):" at bounding box center [399, 149] width 262 height 8
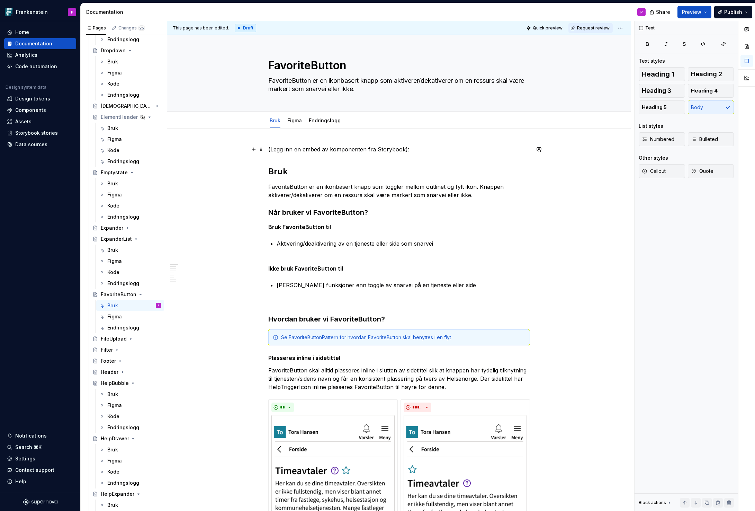
click at [413, 149] on p "(Legg inn en embed av komponenten fra Storybook):" at bounding box center [399, 149] width 262 height 8
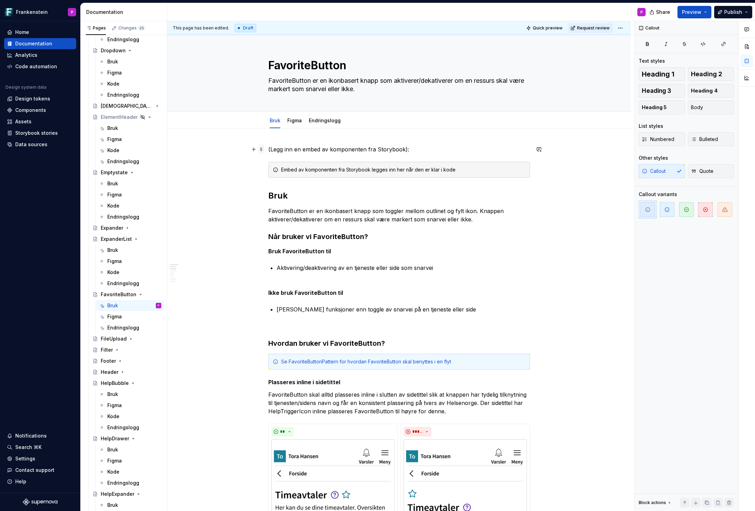
click at [264, 150] on span at bounding box center [262, 149] width 6 height 10
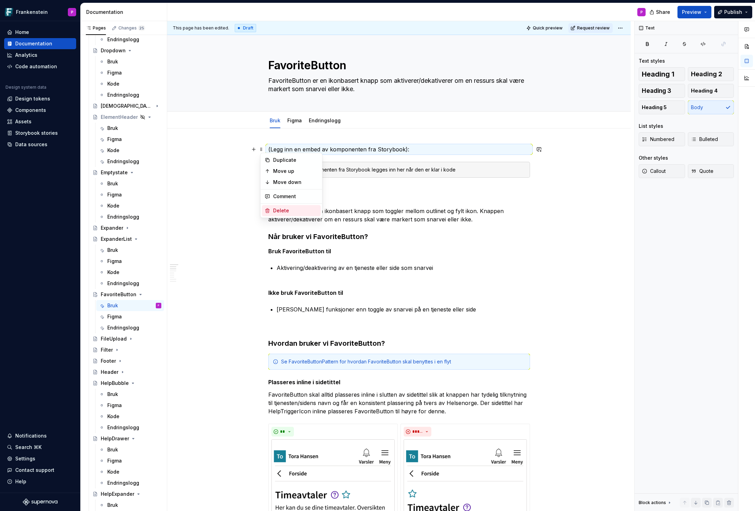
click at [272, 207] on div "Delete" at bounding box center [291, 210] width 59 height 11
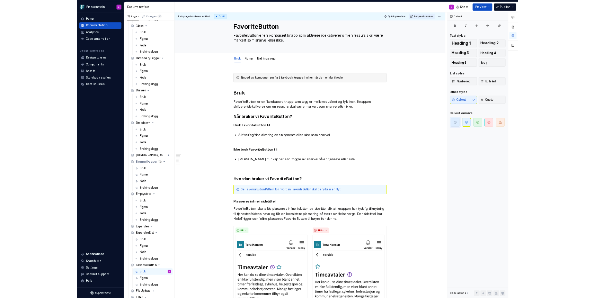
scroll to position [677, 0]
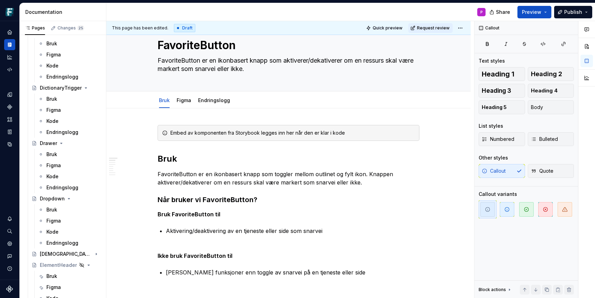
type textarea "*"
